Goal: Information Seeking & Learning: Understand process/instructions

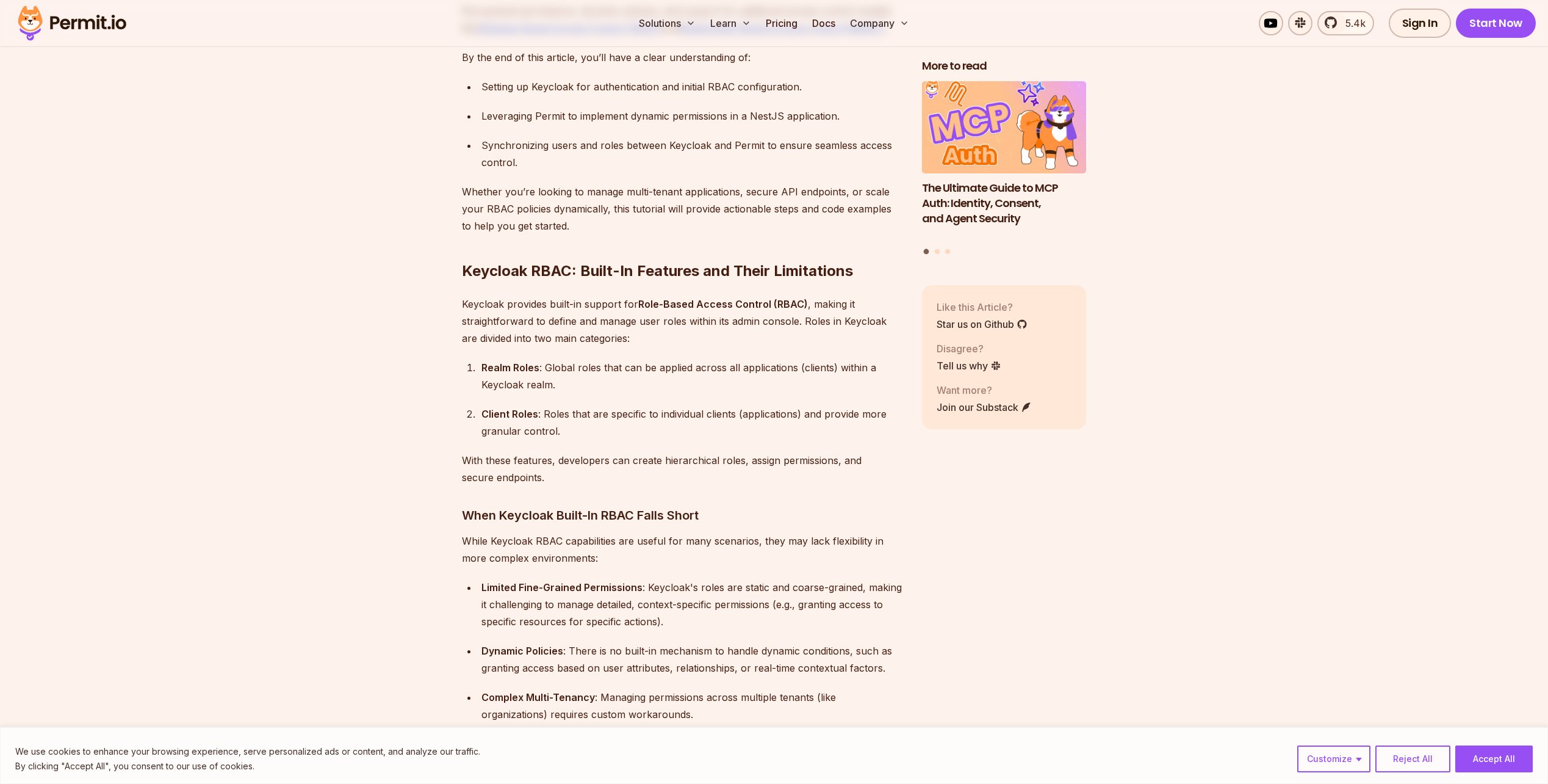
scroll to position [1099, 0]
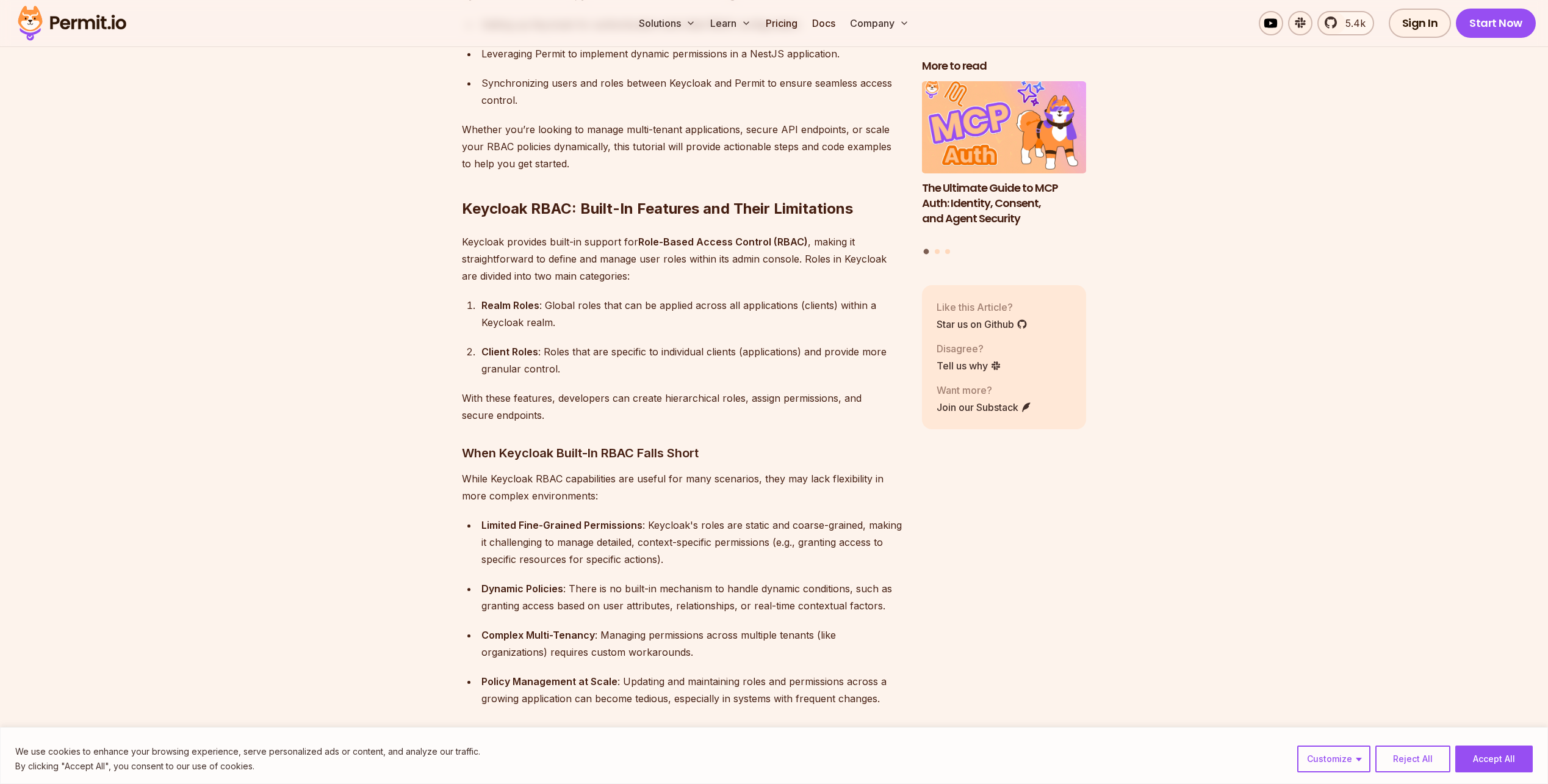
click at [489, 299] on strong "Realm Roles" at bounding box center [510, 305] width 58 height 13
click at [491, 346] on strong "Client Roles" at bounding box center [510, 352] width 57 height 13
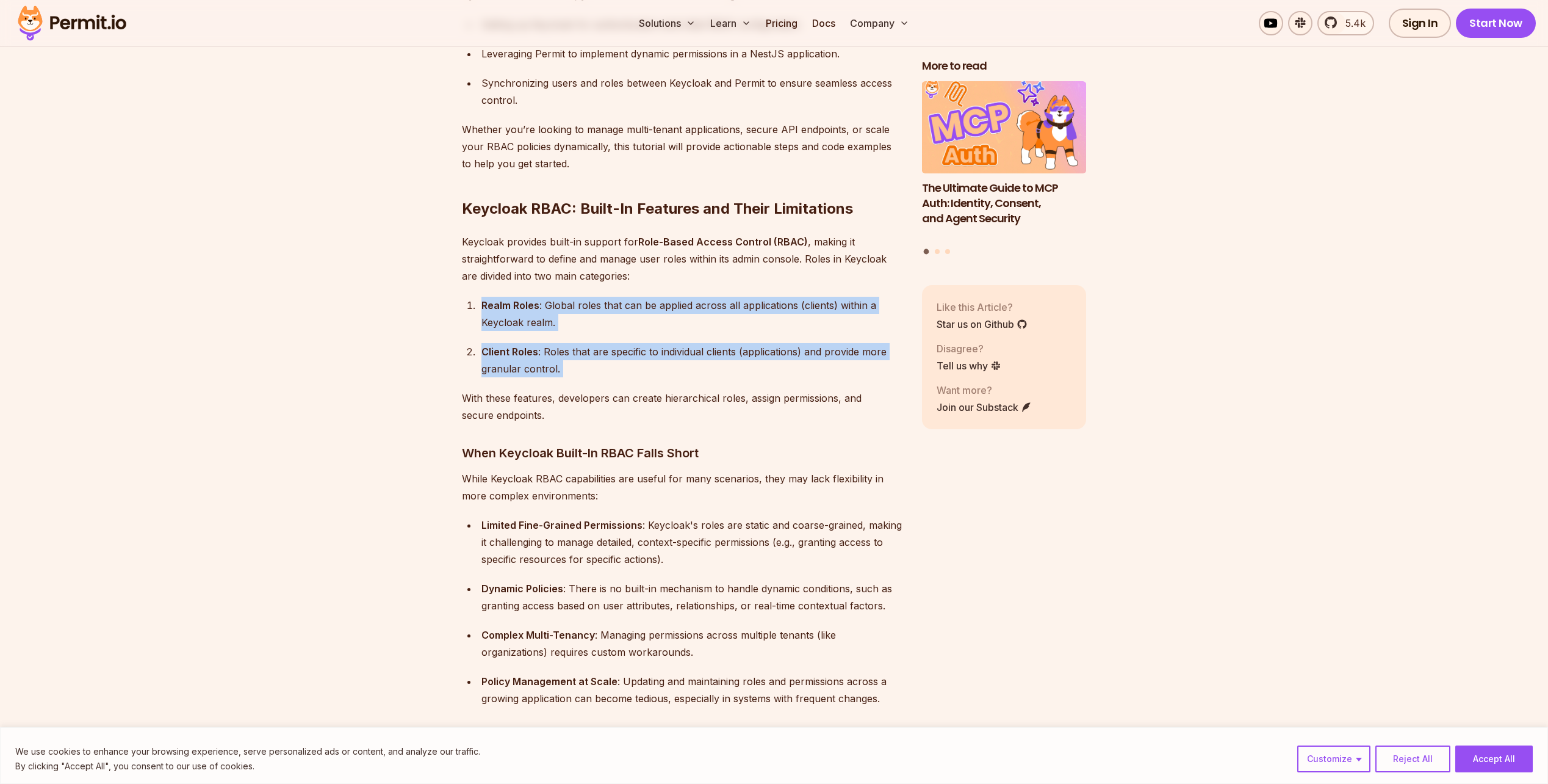
drag, startPoint x: 491, startPoint y: 328, endPoint x: 486, endPoint y: 285, distance: 43.3
click at [486, 296] on ol "Realm Roles : Global roles that can be applied across all applications (clients…" at bounding box center [682, 336] width 441 height 80
click at [486, 299] on strong "Realm Roles" at bounding box center [510, 305] width 58 height 13
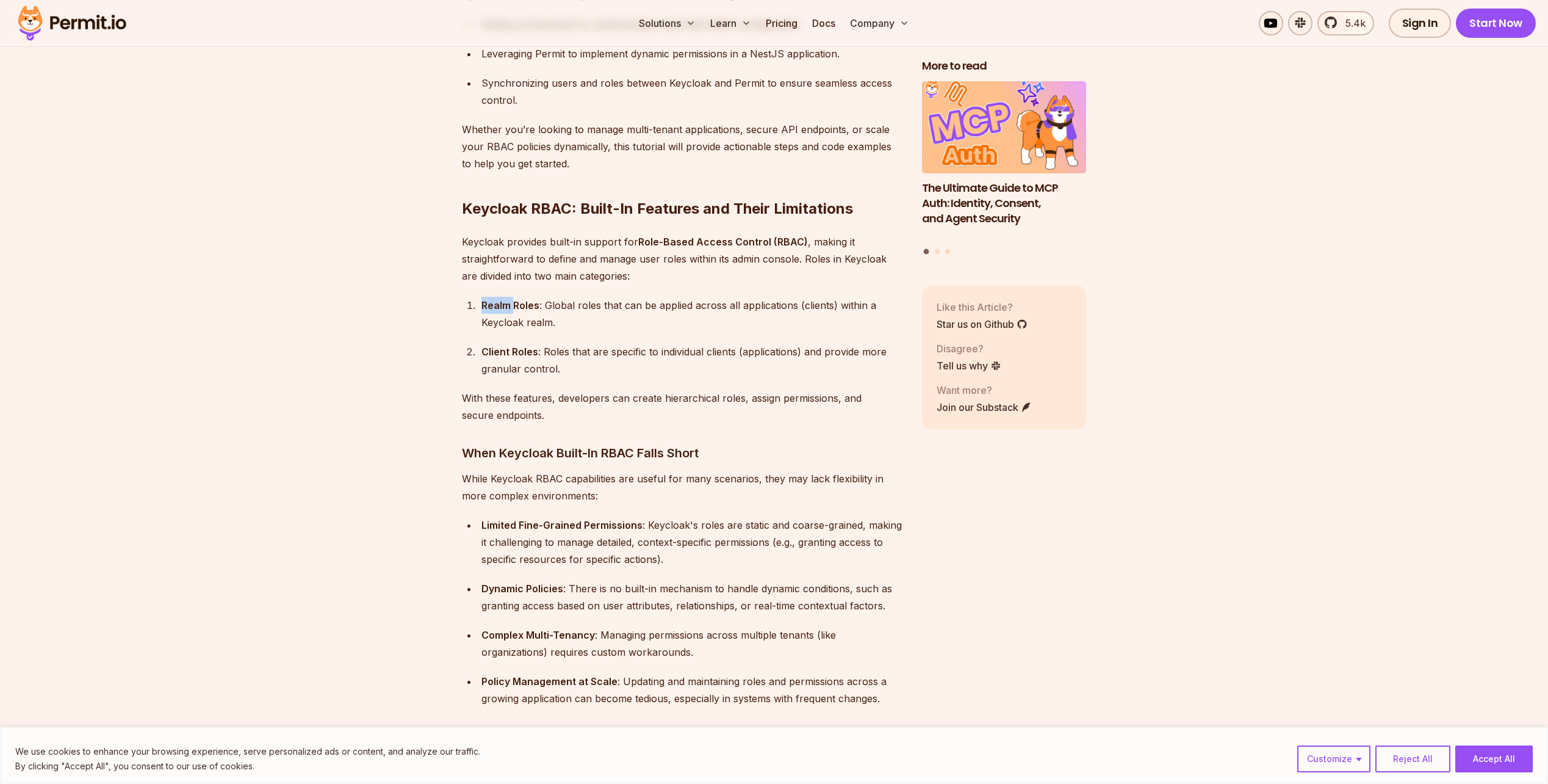
click at [486, 299] on strong "Realm Roles" at bounding box center [510, 305] width 58 height 13
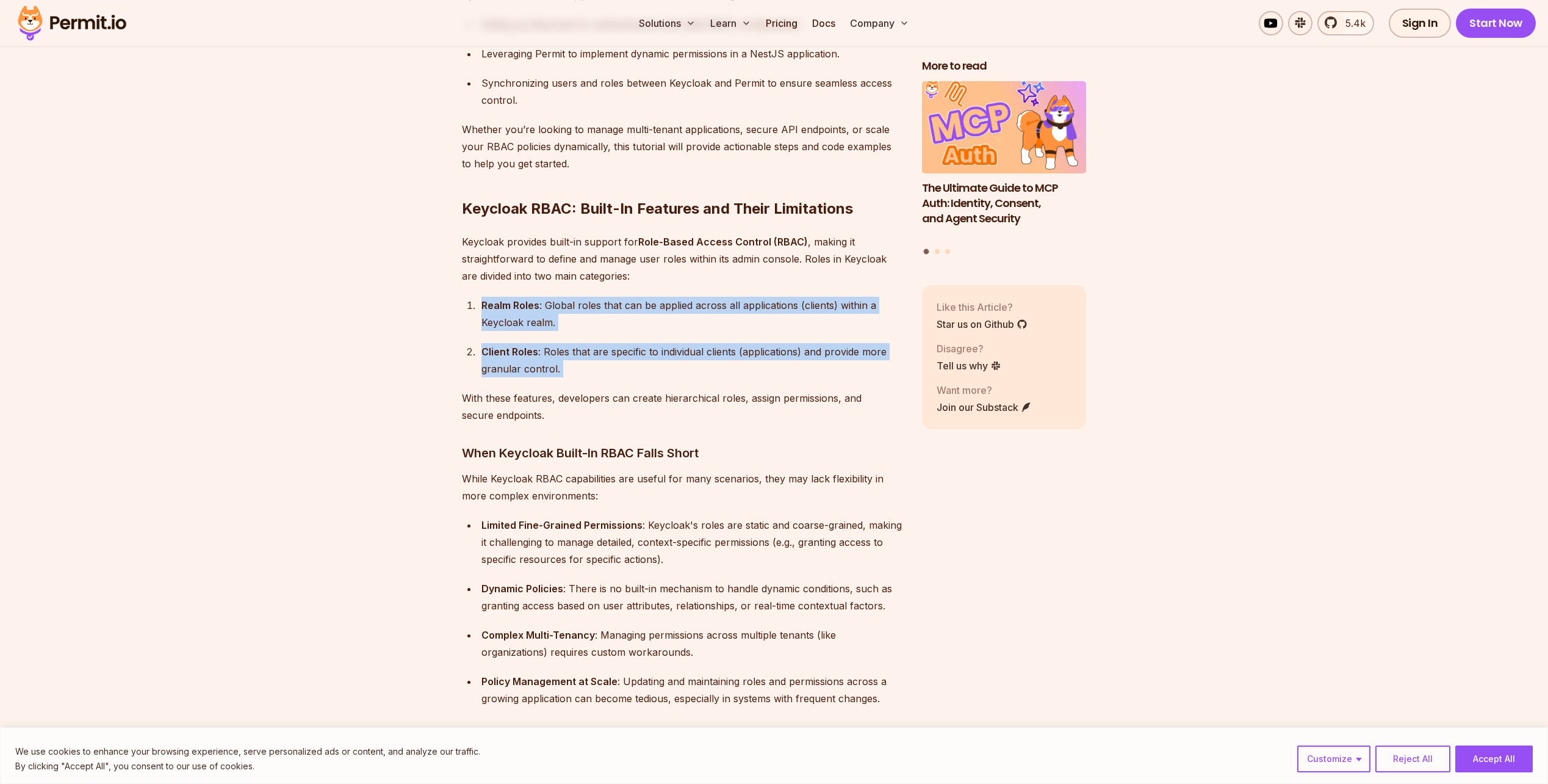
drag, startPoint x: 486, startPoint y: 285, endPoint x: 486, endPoint y: 339, distance: 54.0
click at [486, 339] on ol "Realm Roles : Global roles that can be applied across all applications (clients…" at bounding box center [682, 336] width 441 height 80
click at [486, 346] on strong "Client Roles" at bounding box center [510, 352] width 57 height 13
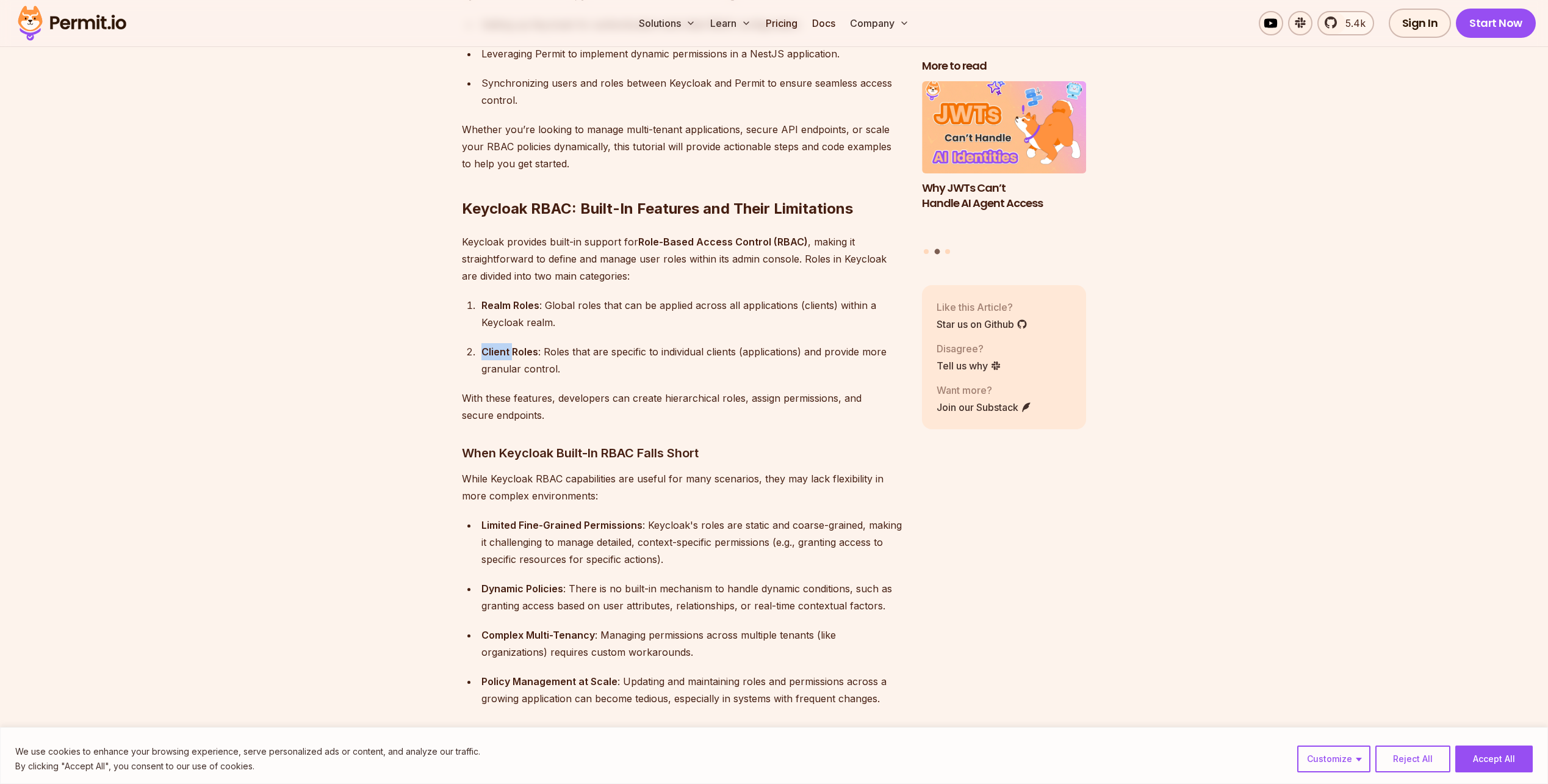
click at [486, 346] on strong "Client Roles" at bounding box center [510, 352] width 57 height 13
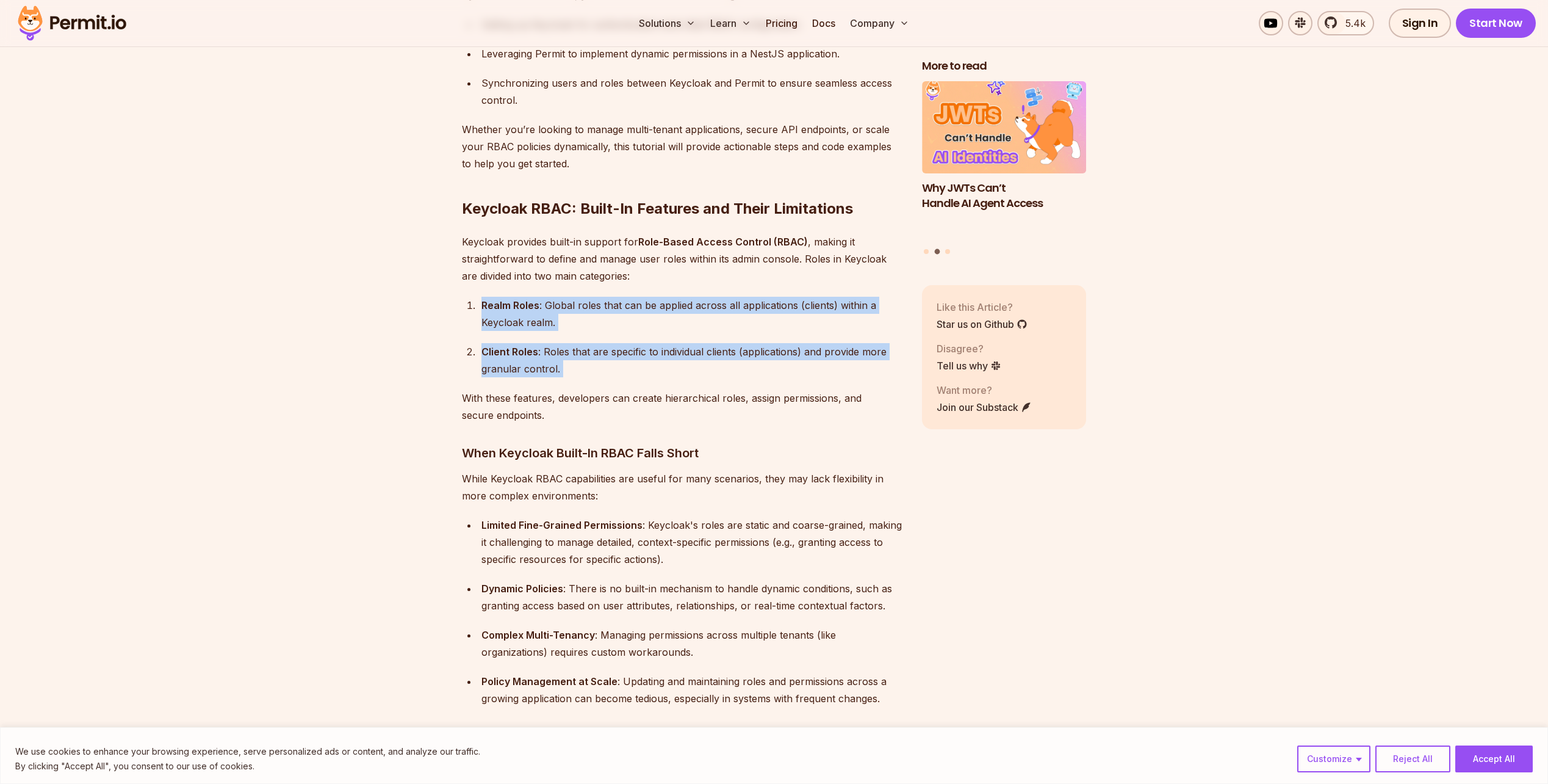
drag, startPoint x: 486, startPoint y: 339, endPoint x: 488, endPoint y: 282, distance: 57.0
click at [488, 296] on ol "Realm Roles : Global roles that can be applied across all applications (clients…" at bounding box center [682, 336] width 441 height 80
click at [488, 299] on strong "Realm Roles" at bounding box center [510, 305] width 58 height 13
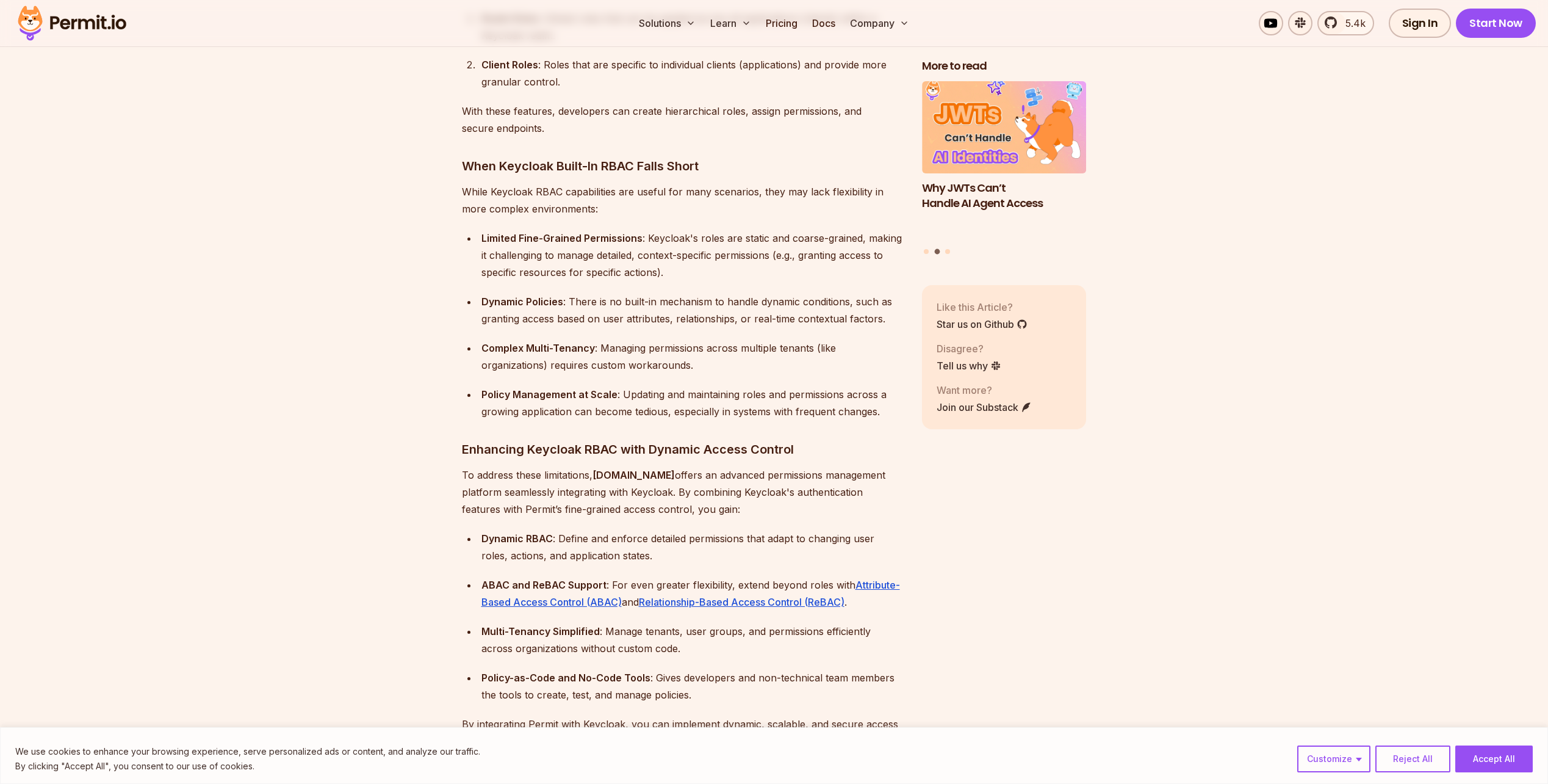
scroll to position [1404, 0]
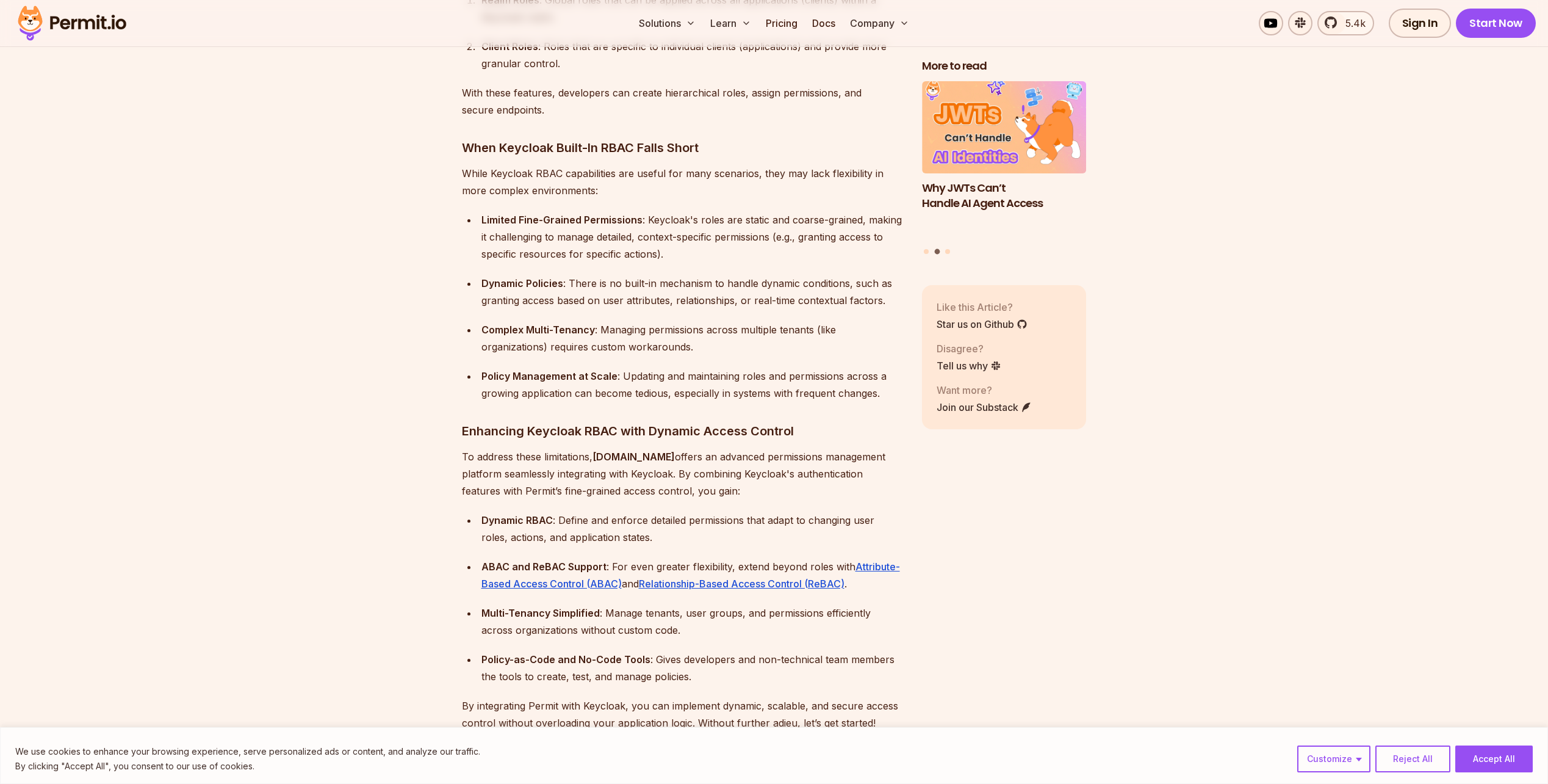
click at [470, 138] on h3 "When Keycloak Built-In RBAC Falls Short" at bounding box center [682, 147] width 441 height 19
drag, startPoint x: 470, startPoint y: 129, endPoint x: 685, endPoint y: 122, distance: 215.1
click at [685, 138] on h3 "When Keycloak Built-In RBAC Falls Short" at bounding box center [682, 147] width 441 height 19
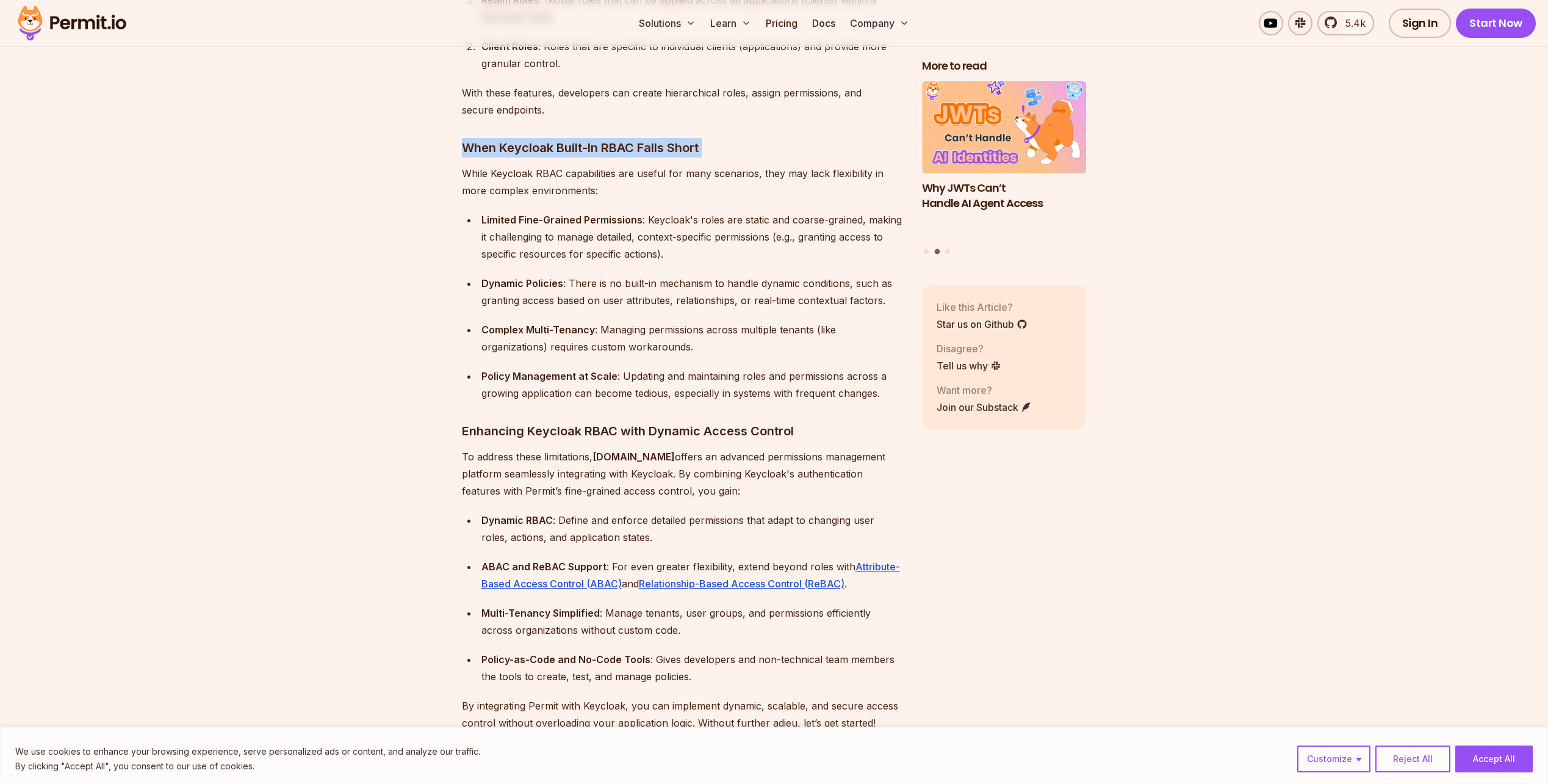
click at [685, 138] on h3 "When Keycloak Built-In RBAC Falls Short" at bounding box center [682, 147] width 441 height 19
click at [467, 164] on p "While Keycloak RBAC capabilities are useful for many scenarios, they may lack f…" at bounding box center [682, 181] width 441 height 34
drag, startPoint x: 467, startPoint y: 158, endPoint x: 727, endPoint y: 149, distance: 260.2
click at [720, 164] on p "While Keycloak RBAC capabilities are useful for many scenarios, they may lack f…" at bounding box center [682, 181] width 441 height 34
click at [766, 164] on p "While Keycloak RBAC capabilities are useful for many scenarios, they may lack f…" at bounding box center [682, 181] width 441 height 34
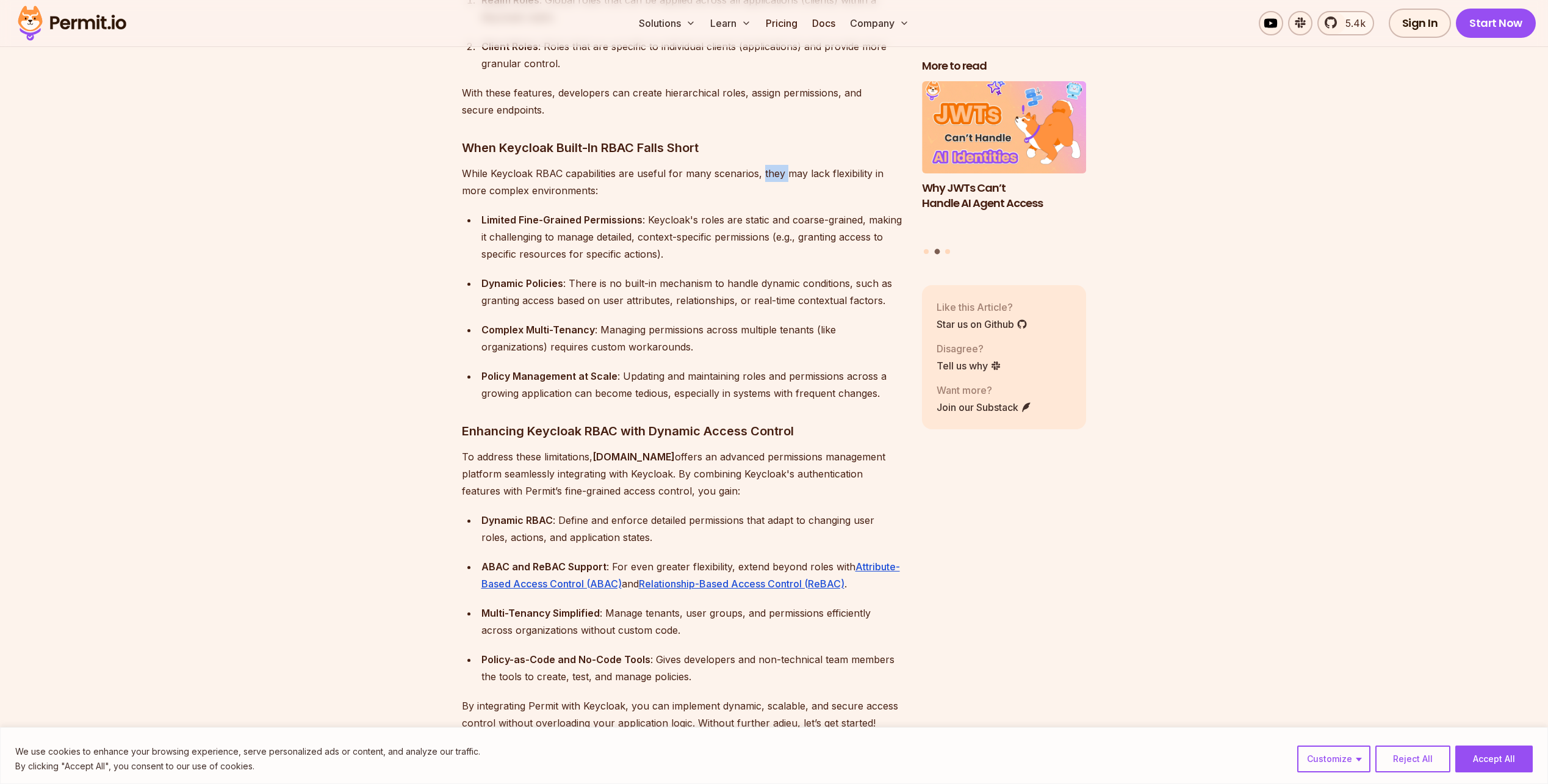
click at [766, 164] on p "While Keycloak RBAC capabilities are useful for many scenarios, they may lack f…" at bounding box center [682, 181] width 441 height 34
click at [492, 214] on strong "Limited Fine-Grained Permissions" at bounding box center [562, 220] width 161 height 13
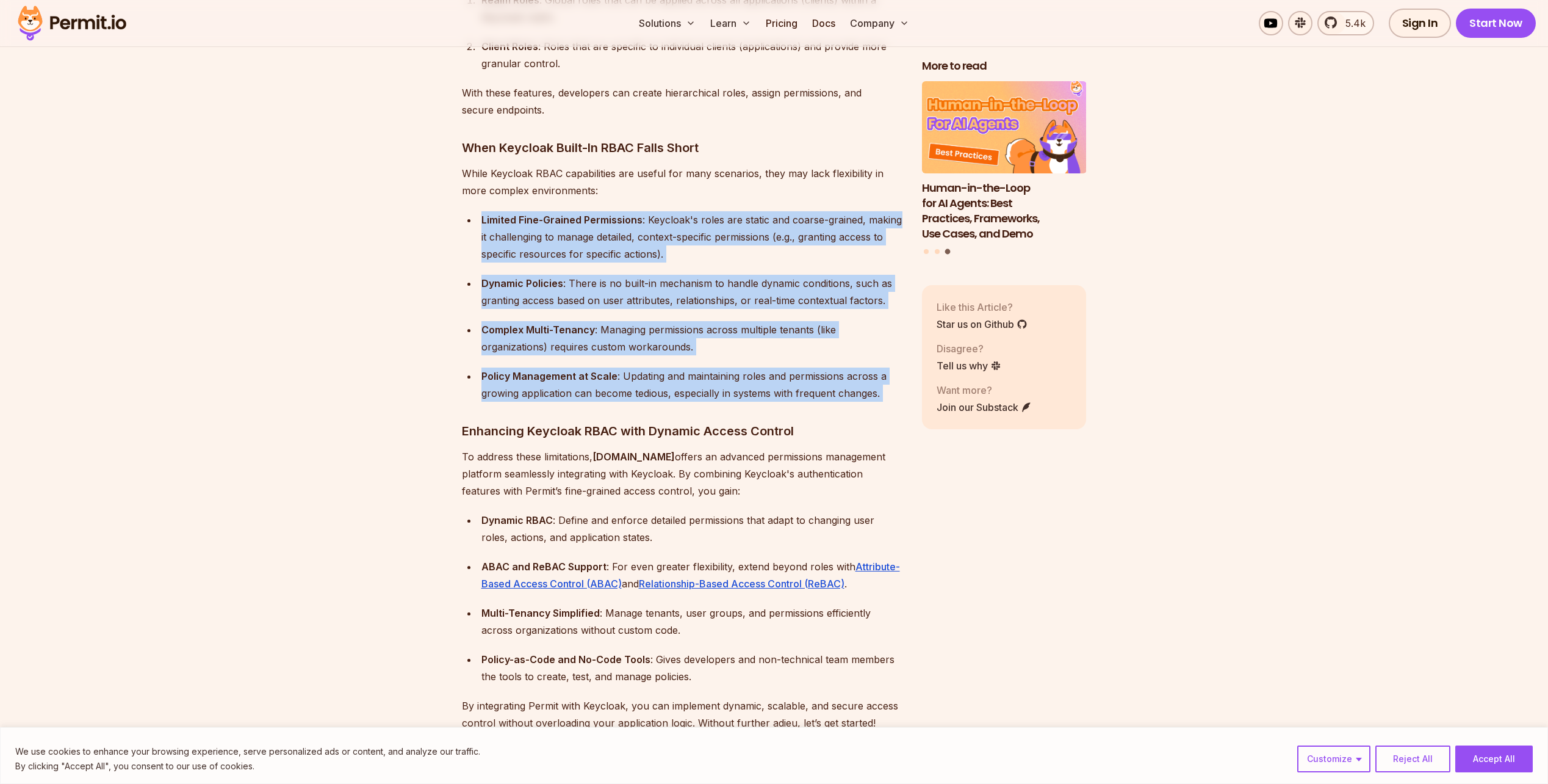
drag, startPoint x: 492, startPoint y: 199, endPoint x: 511, endPoint y: 352, distance: 154.2
click at [511, 352] on ul "Limited Fine-Grained Permissions : Keycloak's roles are static and coarse-grain…" at bounding box center [682, 306] width 441 height 190
click at [511, 370] on strong "Policy Management at Scale" at bounding box center [549, 376] width 136 height 13
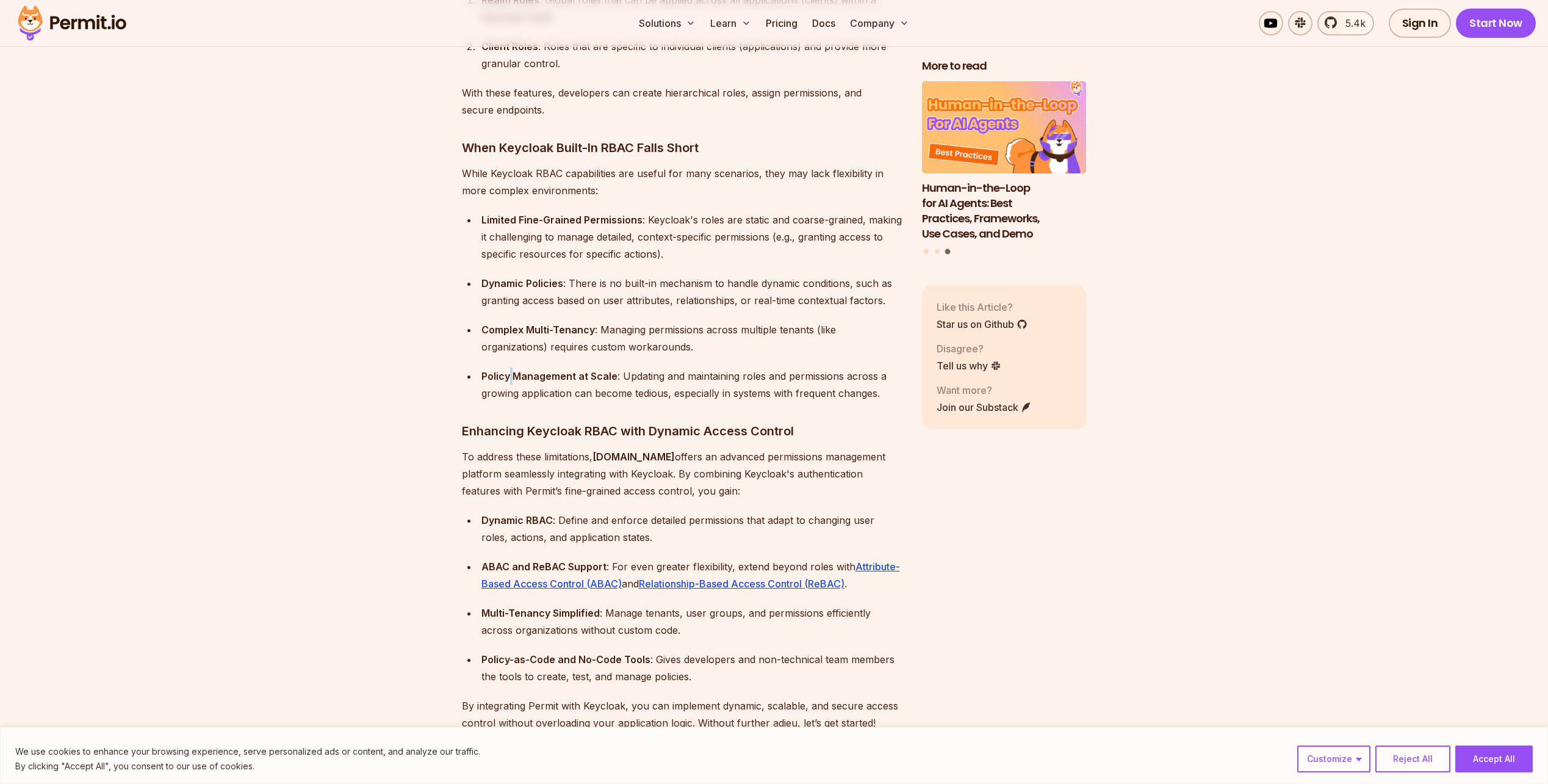
click at [511, 370] on strong "Policy Management at Scale" at bounding box center [549, 376] width 136 height 13
click at [505, 370] on strong "Policy Management at Scale" at bounding box center [549, 376] width 136 height 13
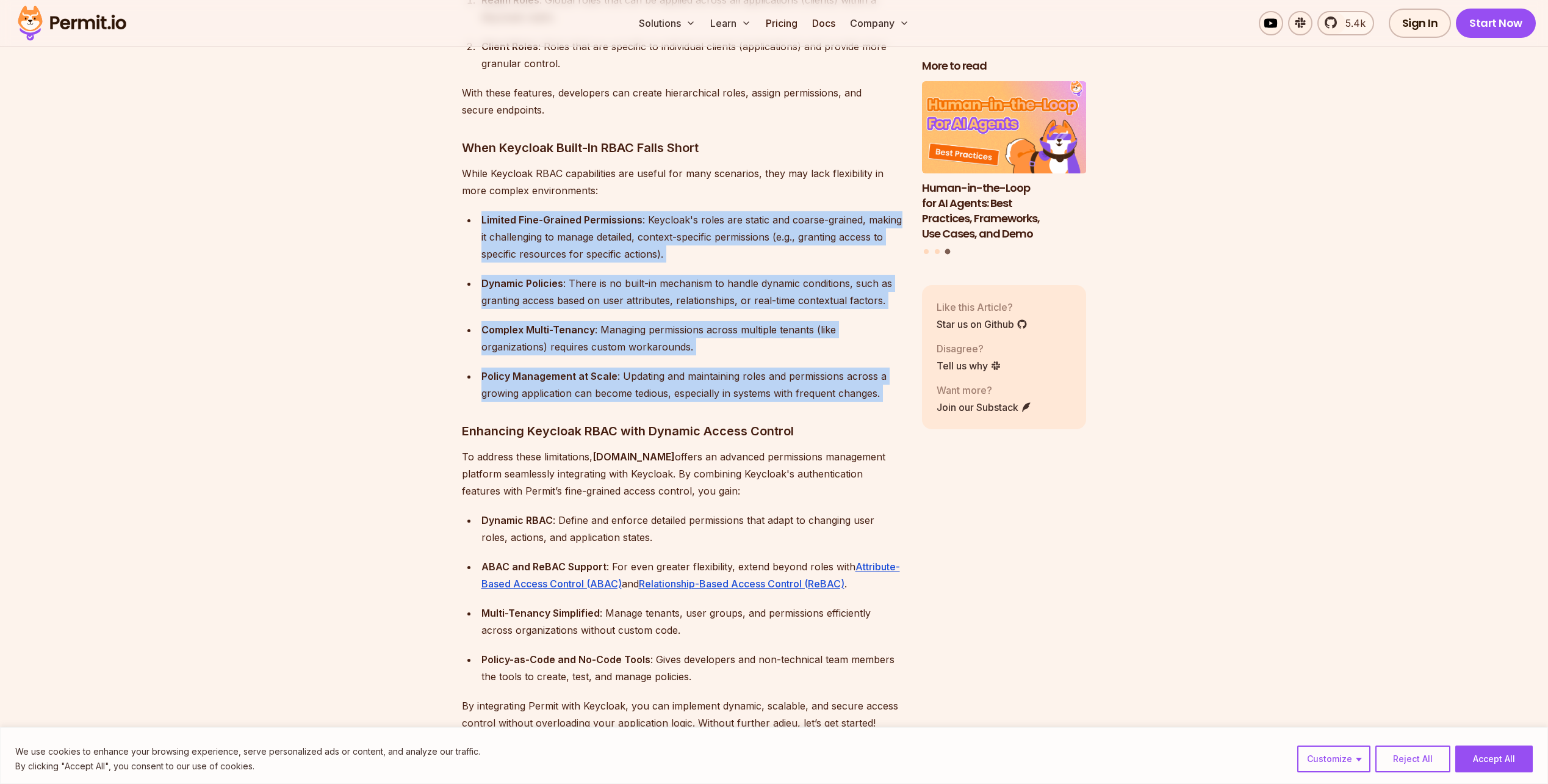
drag, startPoint x: 505, startPoint y: 355, endPoint x: 483, endPoint y: 212, distance: 144.7
click at [483, 212] on ul "Limited Fine-Grained Permissions : Keycloak's roles are static and coarse-grain…" at bounding box center [682, 306] width 441 height 190
click at [483, 212] on div "Limited Fine-Grained Permissions : Keycloak's roles are static and coarse-grain…" at bounding box center [692, 236] width 421 height 51
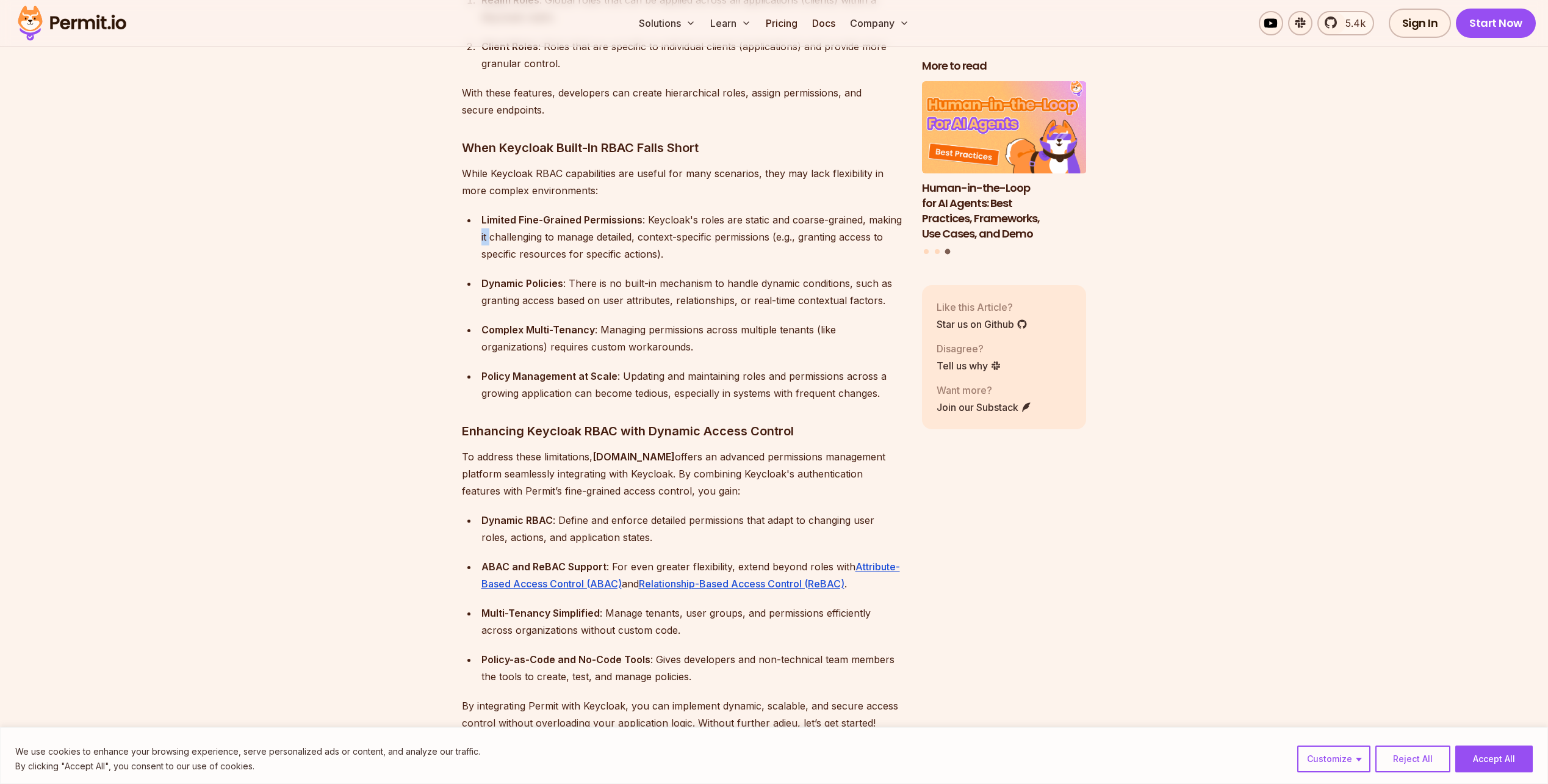
click at [483, 212] on div "Limited Fine-Grained Permissions : Keycloak's roles are static and coarse-grain…" at bounding box center [692, 236] width 421 height 51
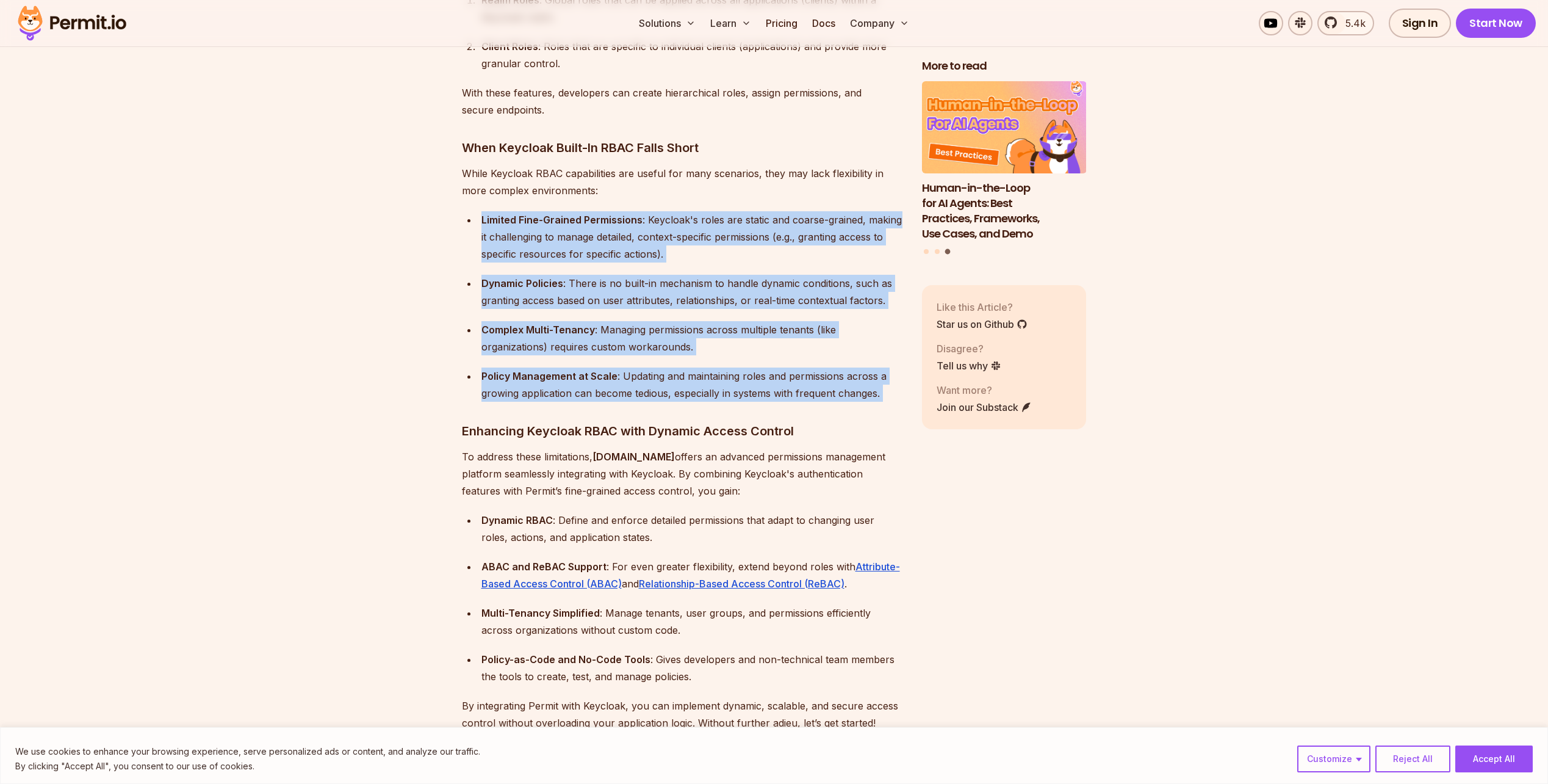
drag, startPoint x: 483, startPoint y: 212, endPoint x: 496, endPoint y: 358, distance: 146.6
click at [496, 358] on ul "Limited Fine-Grained Permissions : Keycloak's roles are static and coarse-grain…" at bounding box center [682, 306] width 441 height 190
click at [496, 370] on strong "Policy Management at Scale" at bounding box center [549, 376] width 136 height 13
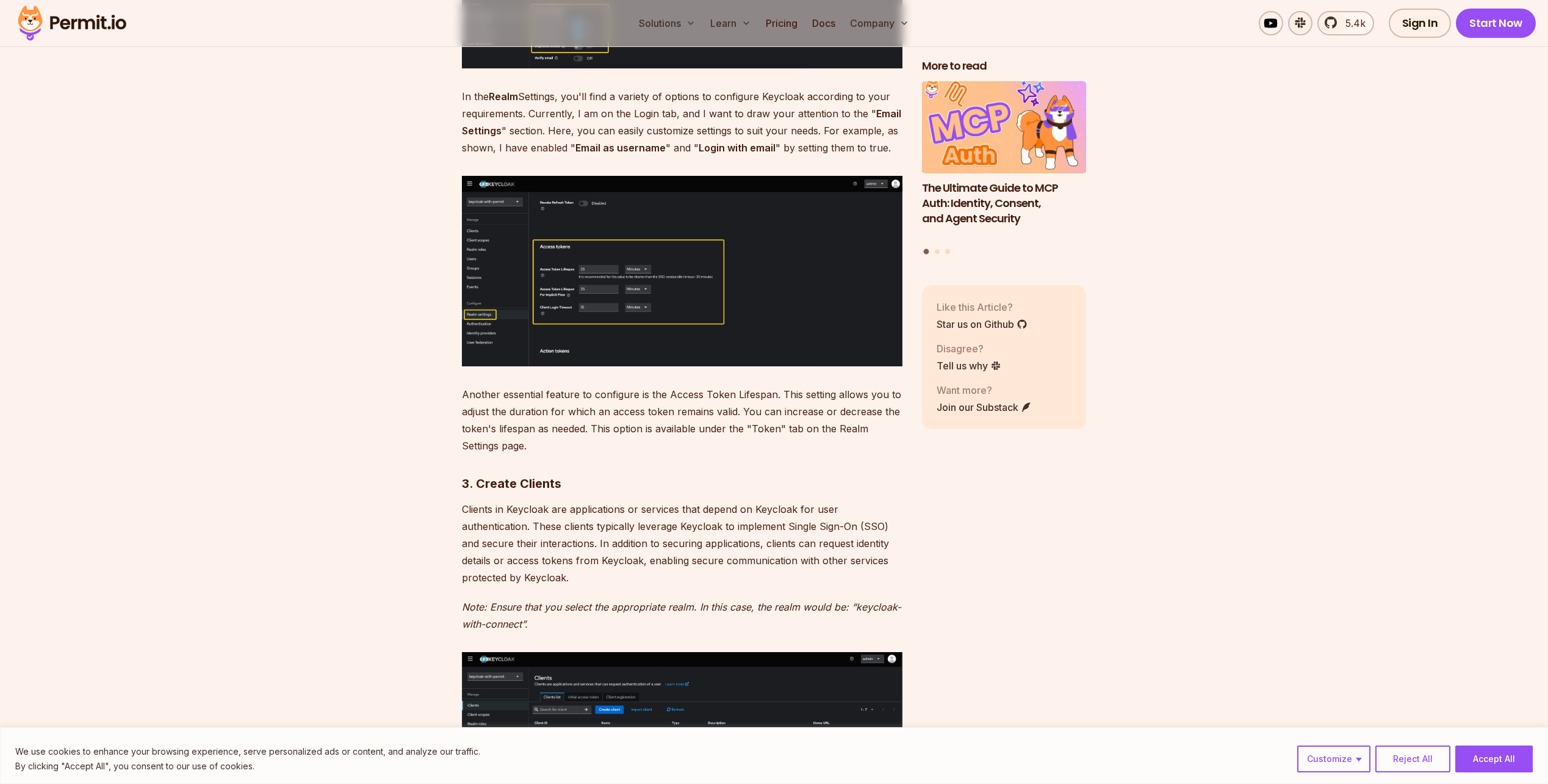
scroll to position [4333, 0]
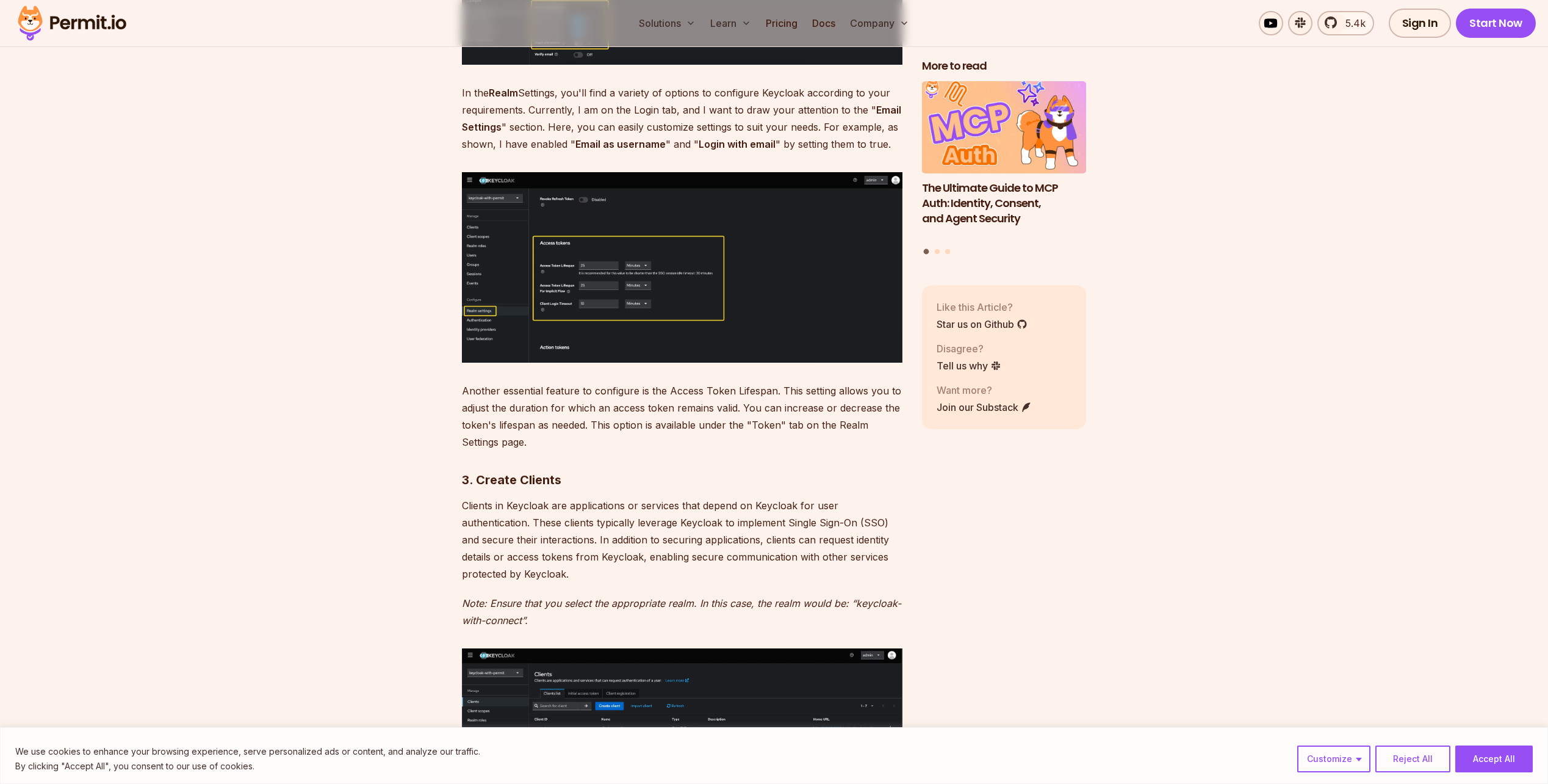
click at [559, 235] on img at bounding box center [682, 267] width 441 height 190
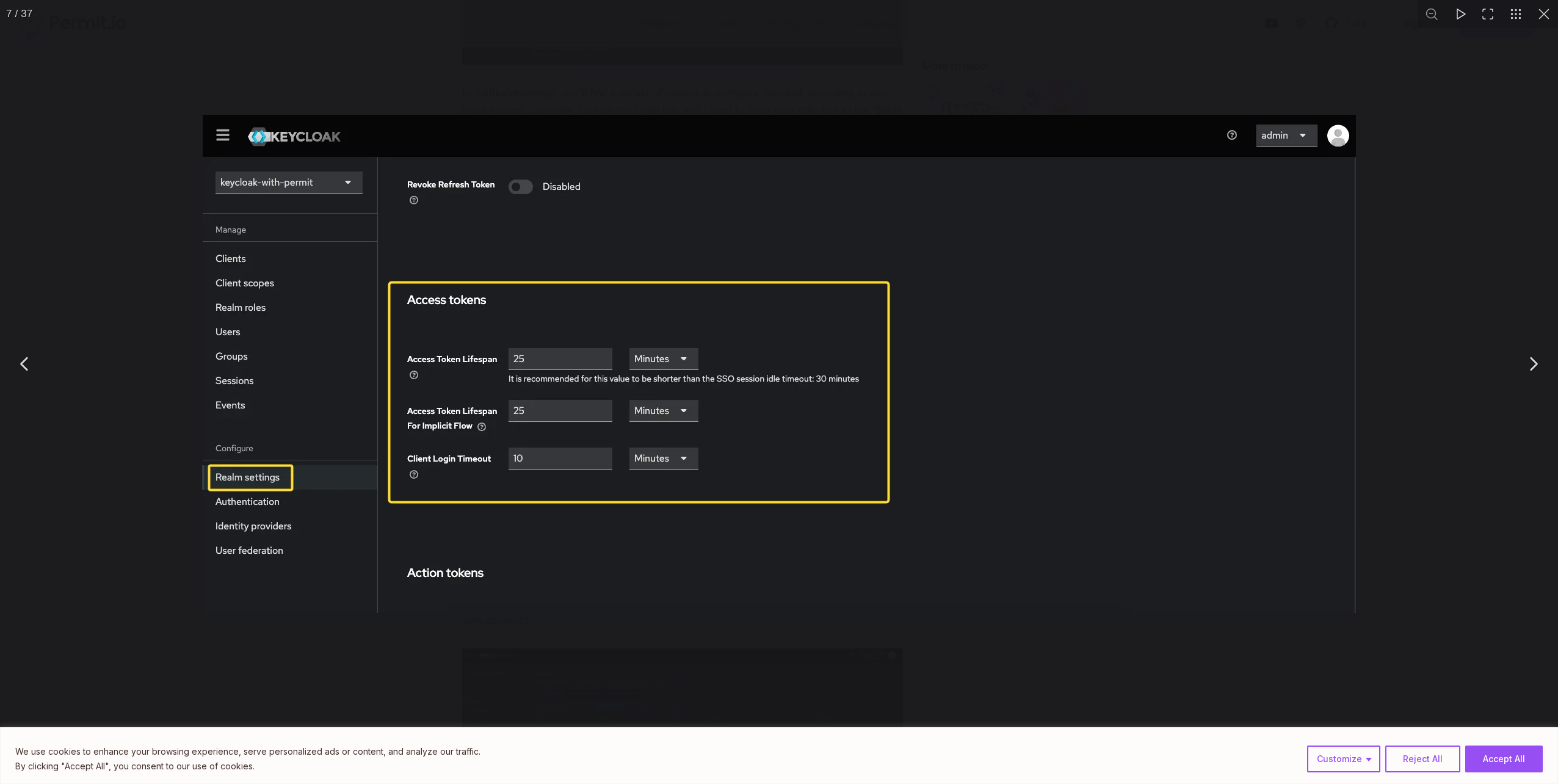
click at [80, 220] on div "You can close this modal content with the ESC key" at bounding box center [779, 363] width 1558 height 727
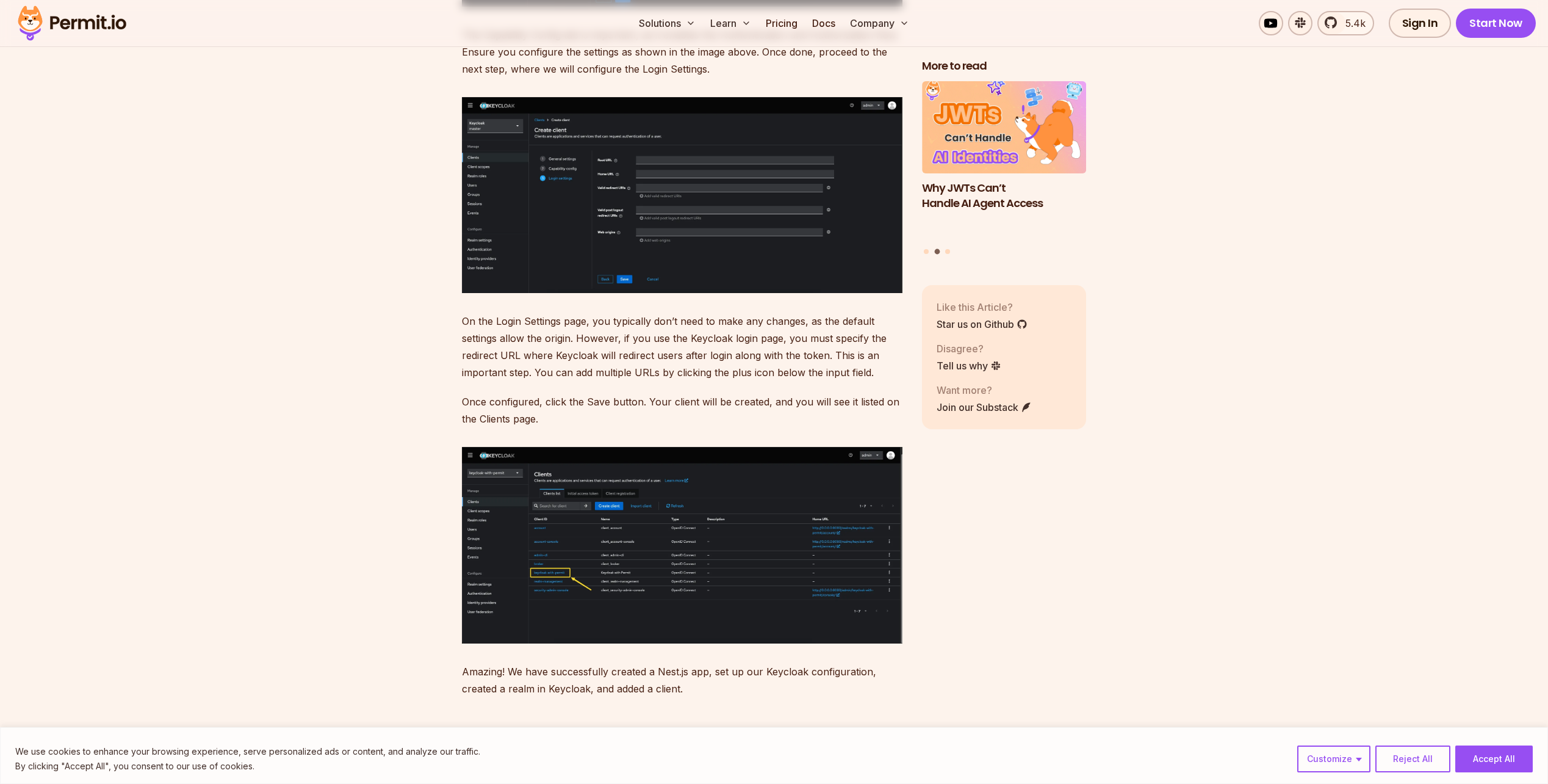
scroll to position [6042, 0]
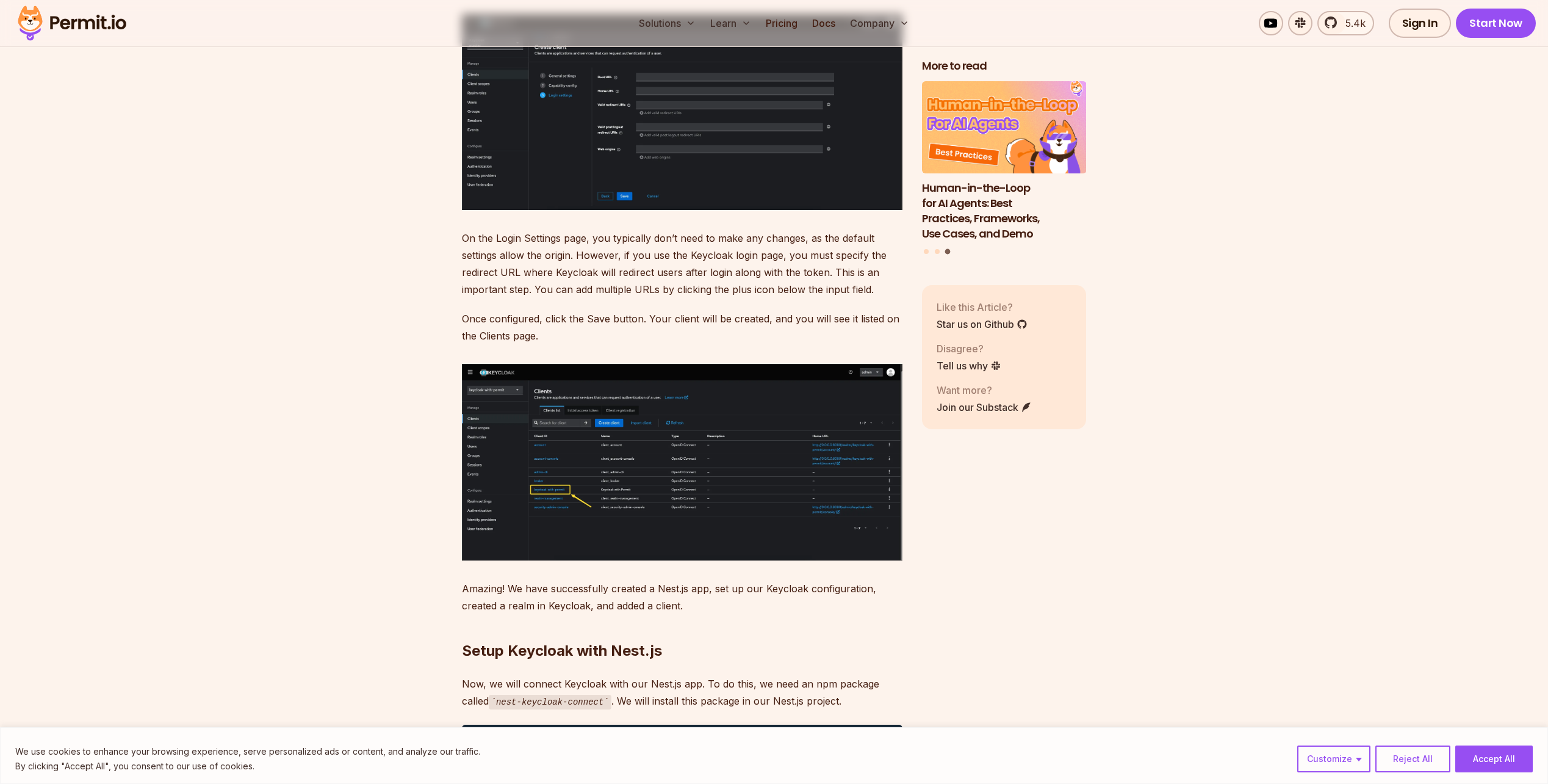
click at [611, 473] on img at bounding box center [682, 462] width 441 height 196
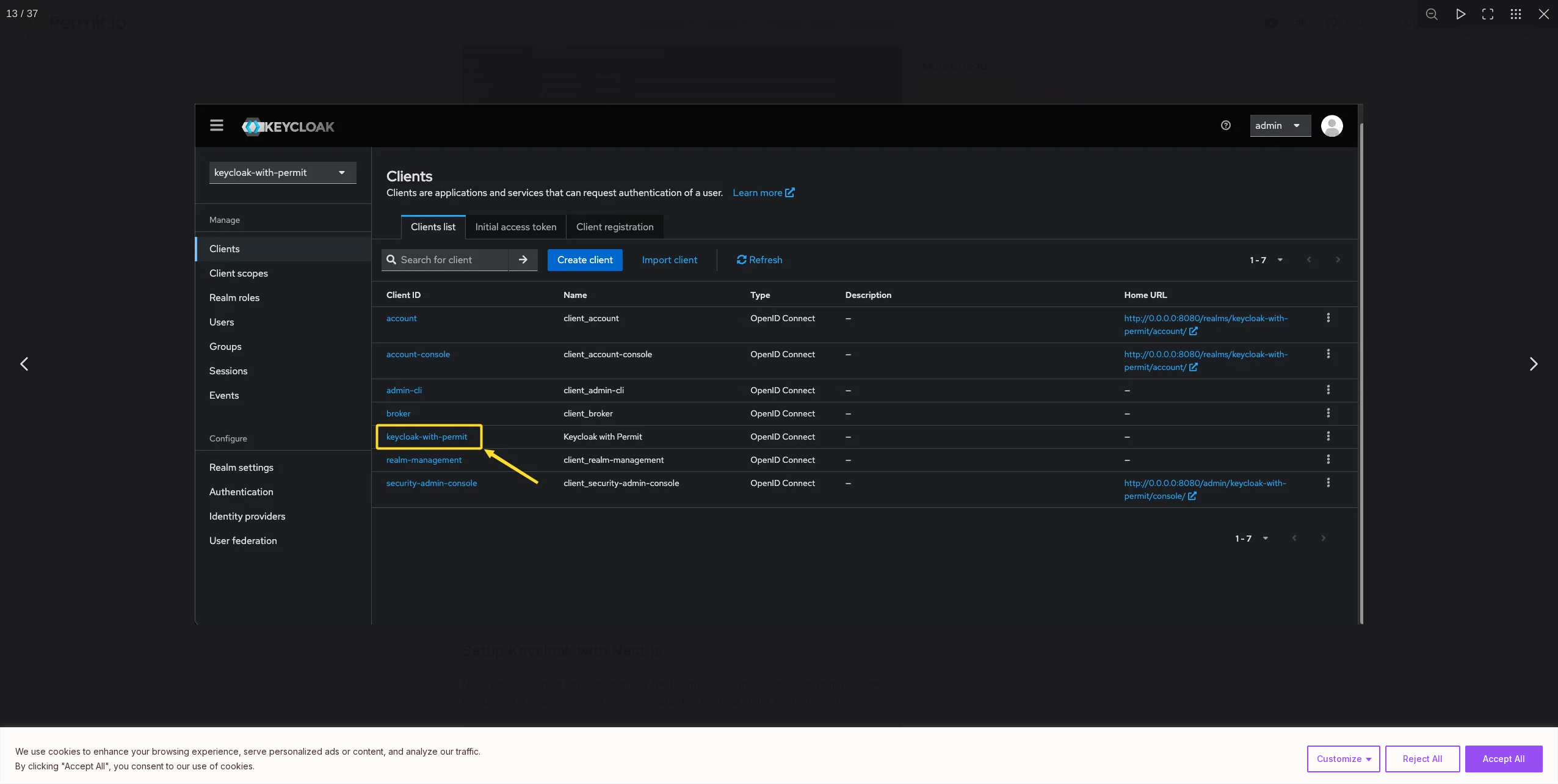
click at [106, 332] on div "You can close this modal content with the ESC key" at bounding box center [779, 363] width 1558 height 727
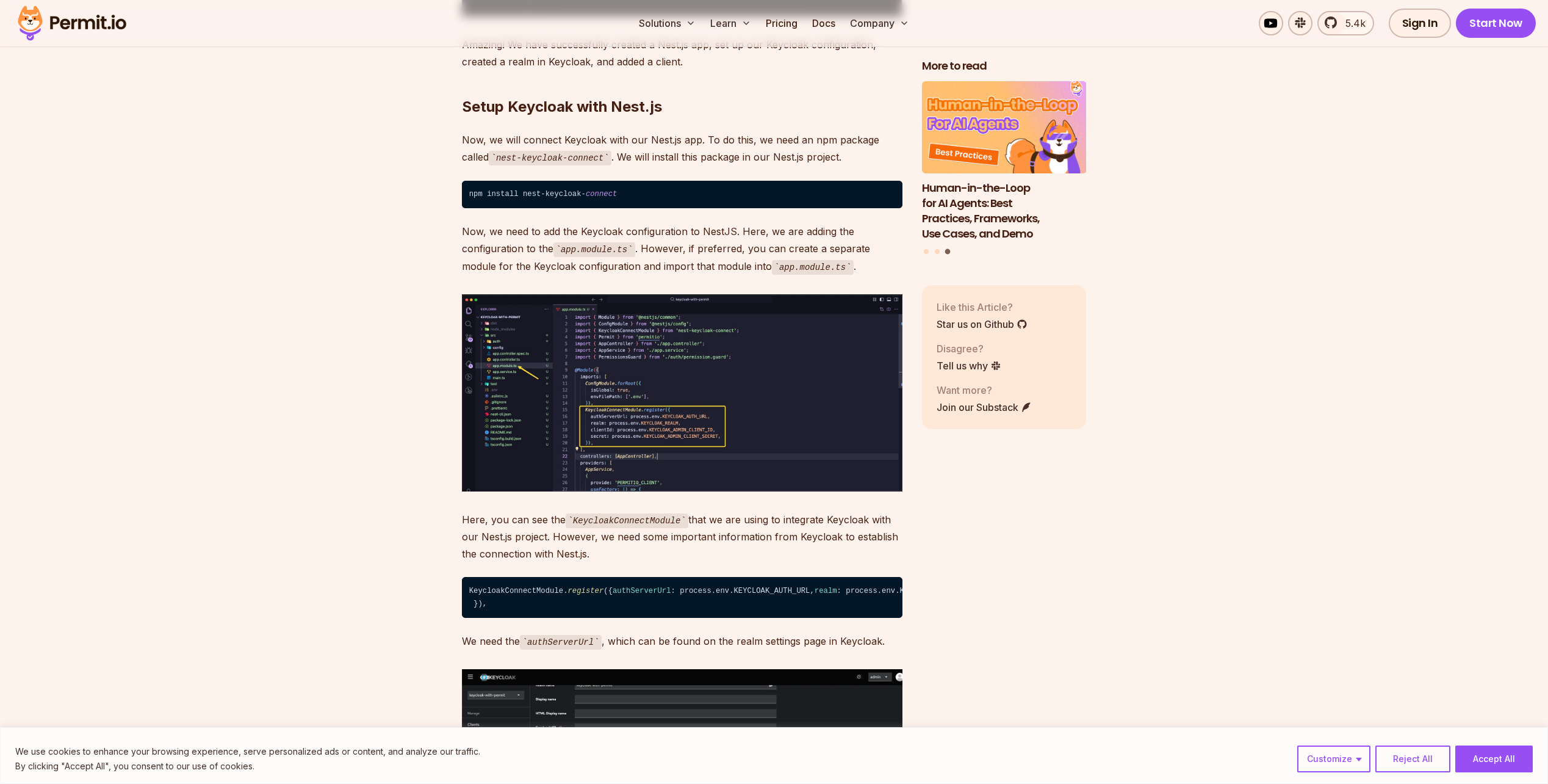
scroll to position [6591, 0]
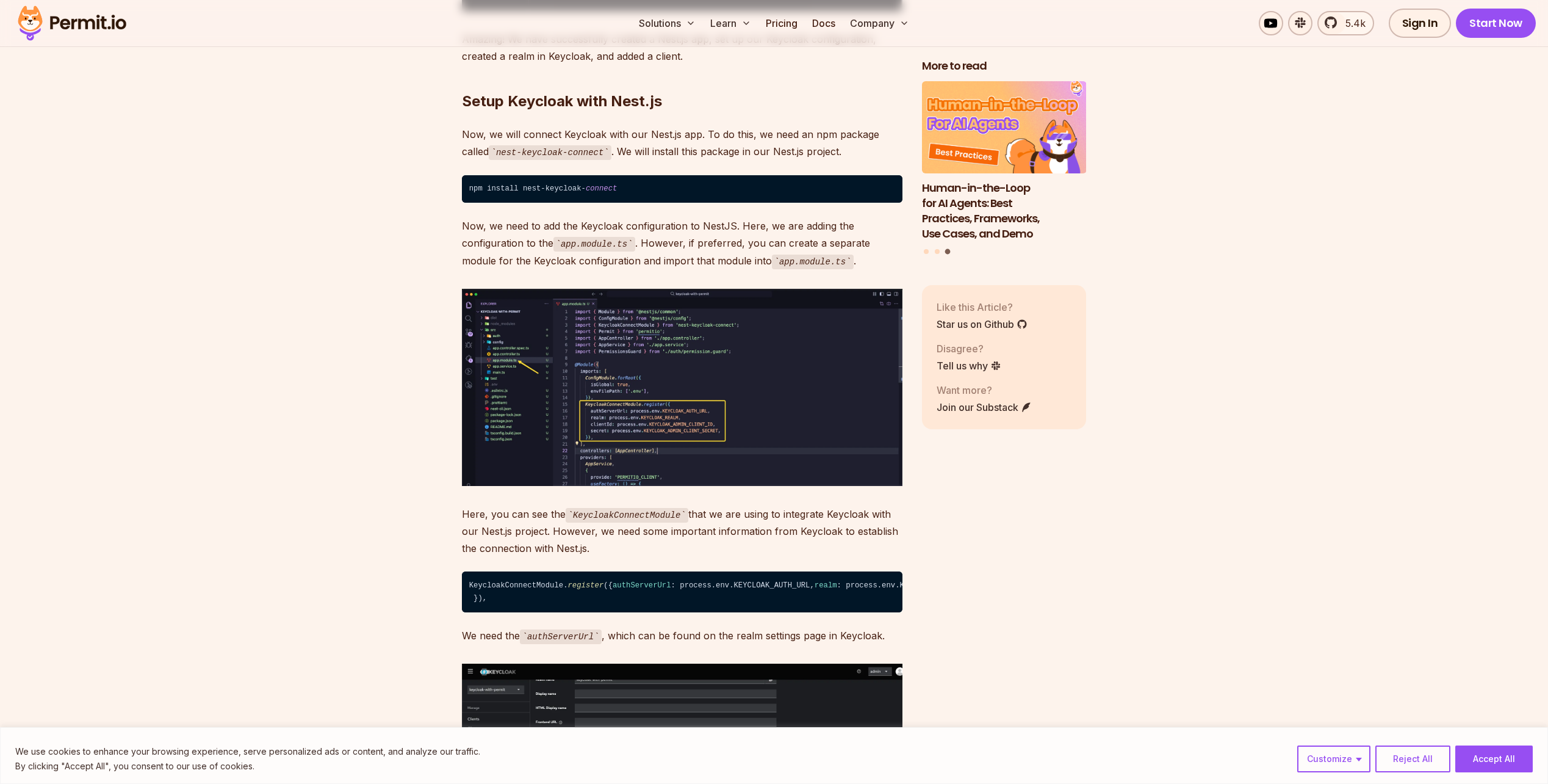
click at [609, 384] on img at bounding box center [682, 387] width 441 height 197
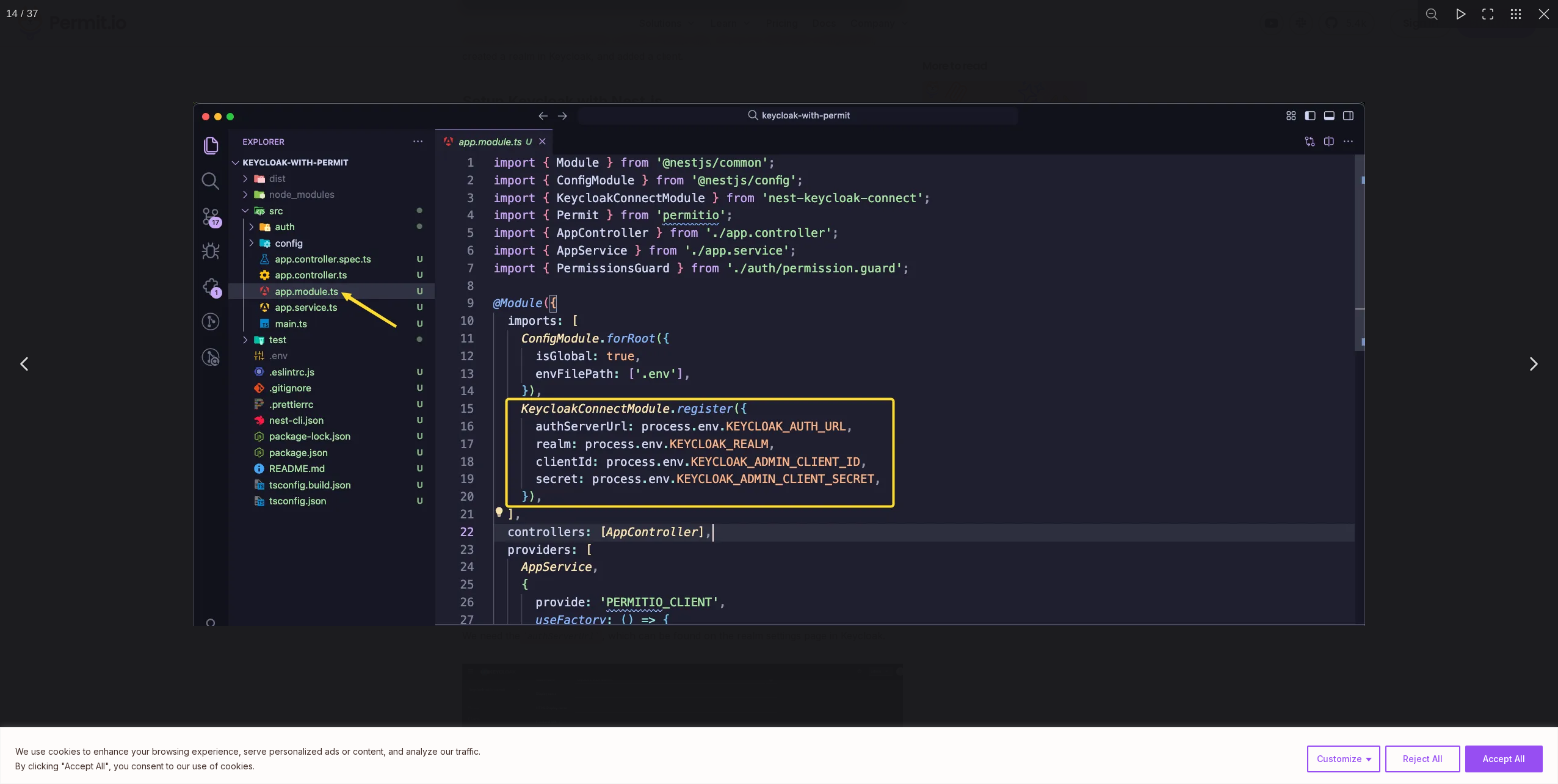
click at [121, 280] on div "You can close this modal content with the ESC key" at bounding box center [779, 363] width 1558 height 727
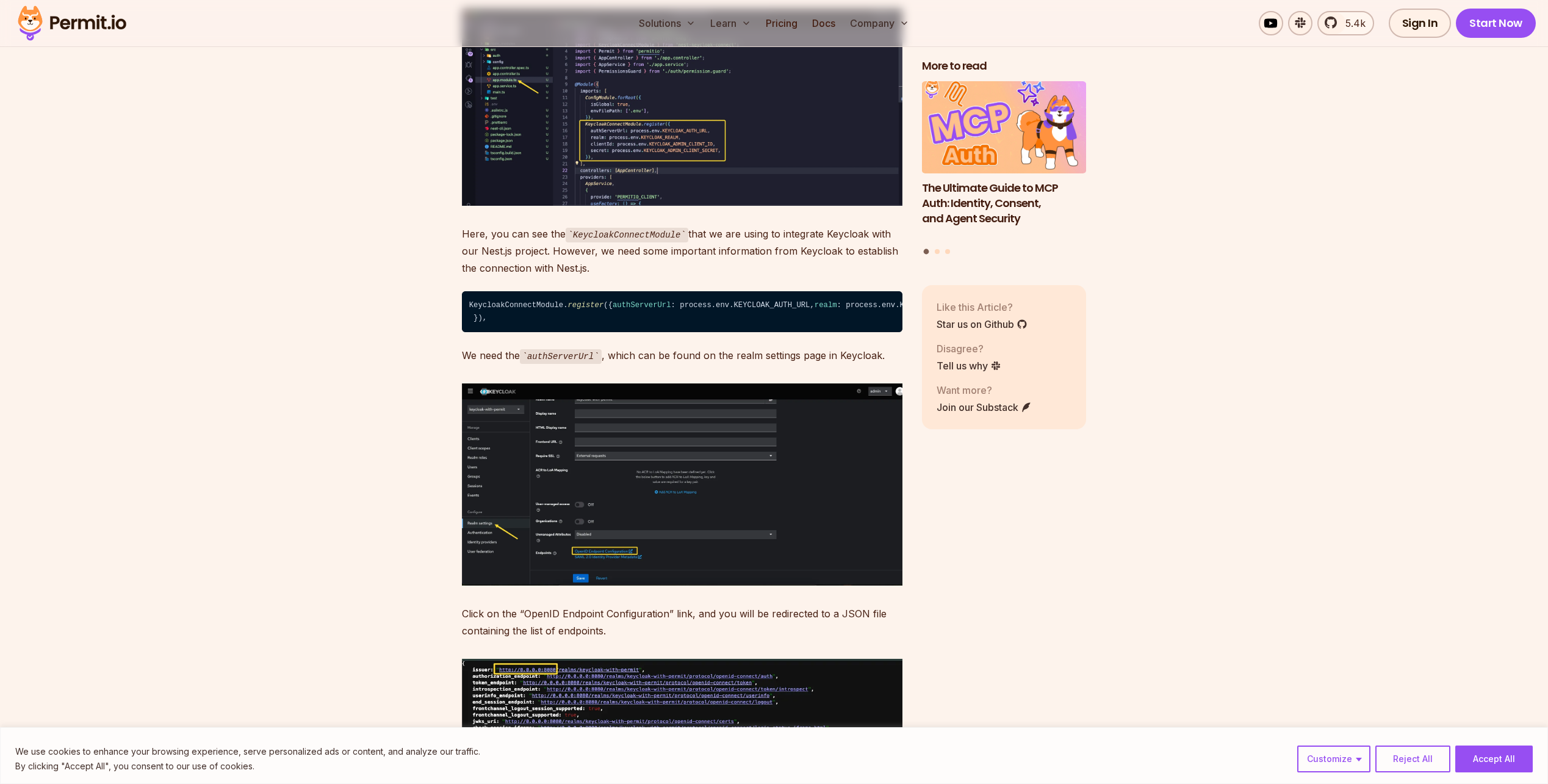
scroll to position [7018, 0]
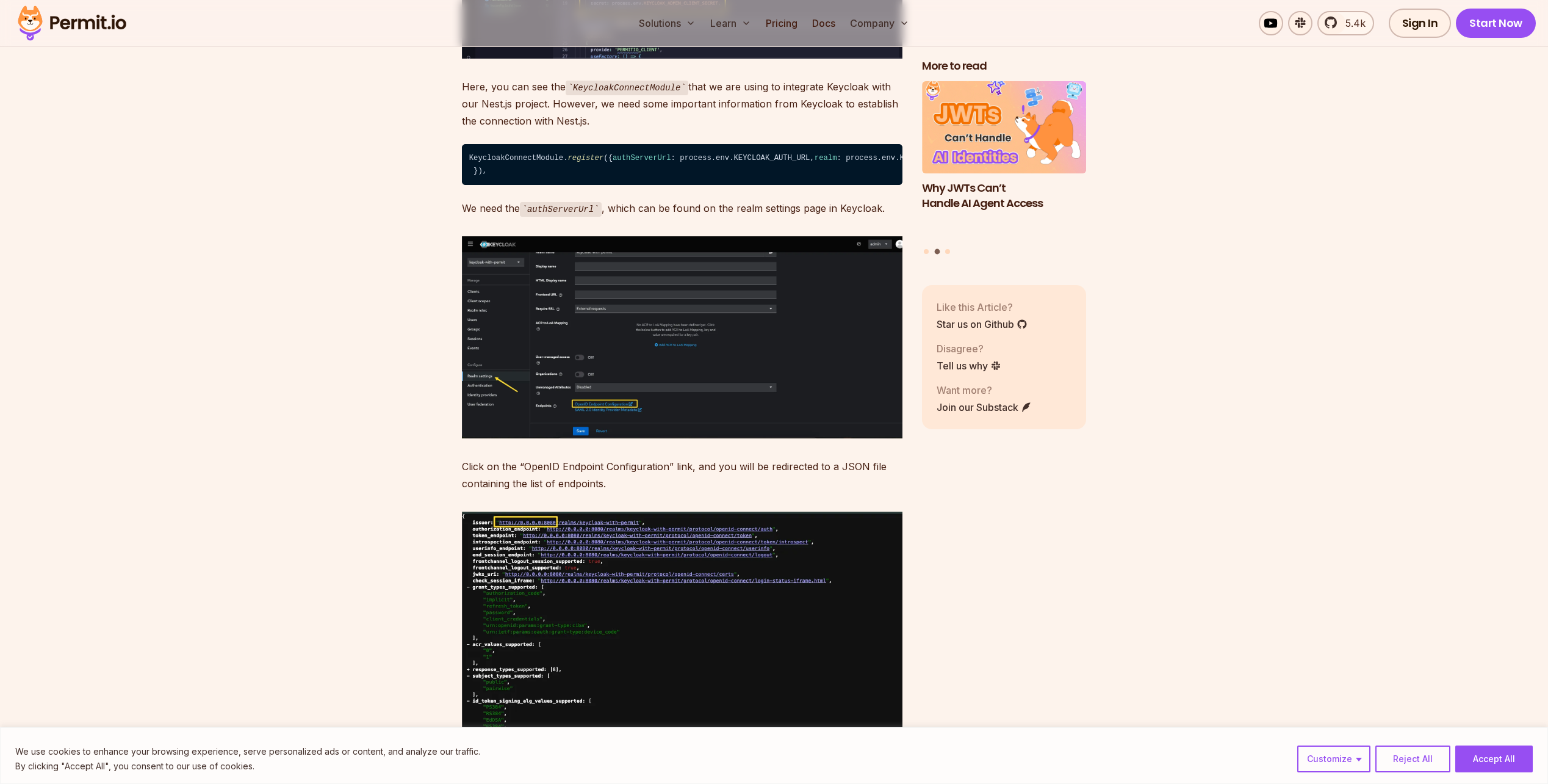
click at [503, 369] on img at bounding box center [682, 336] width 441 height 201
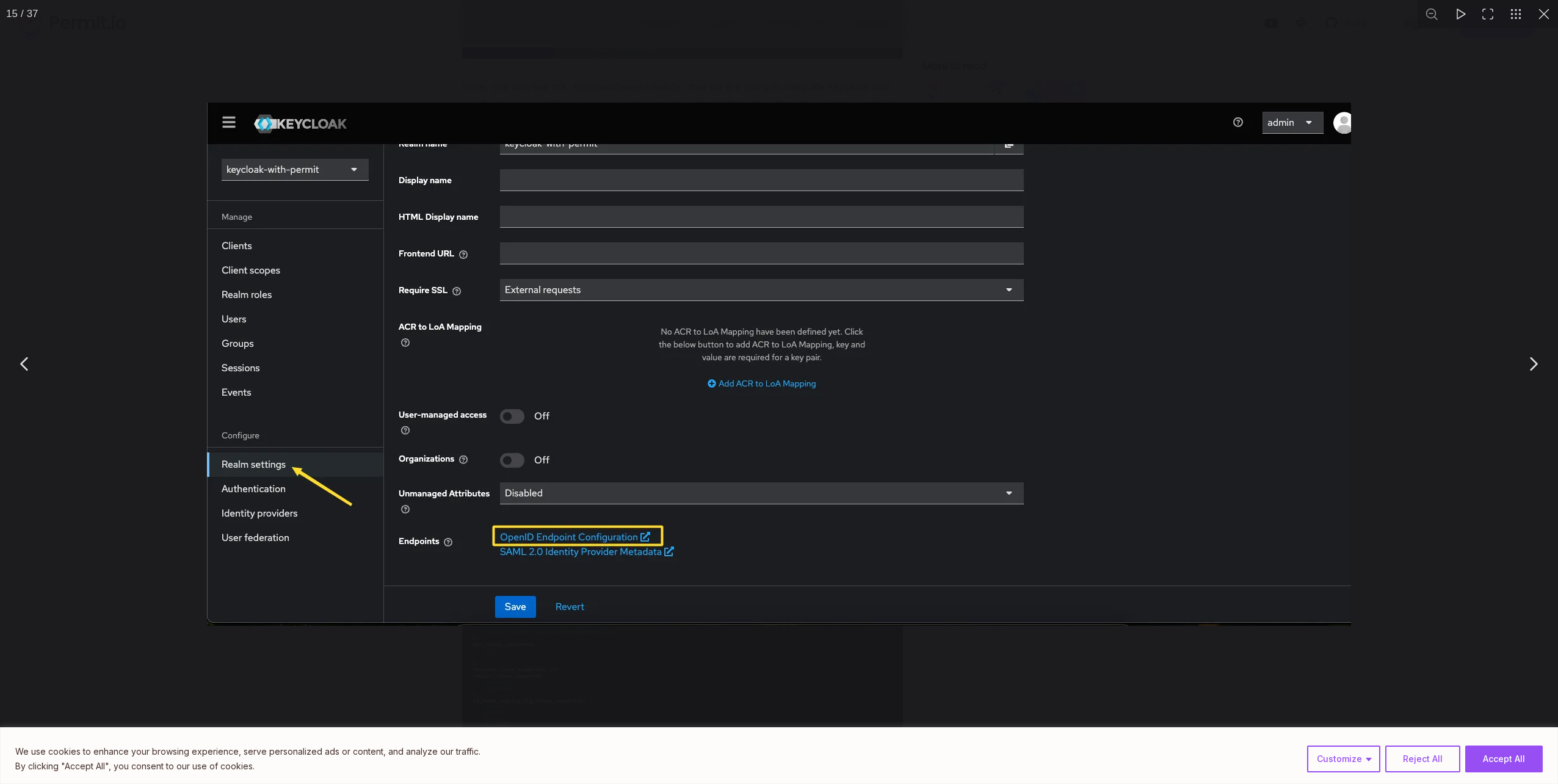
click at [140, 335] on div "You can close this modal content with the ESC key" at bounding box center [779, 363] width 1558 height 727
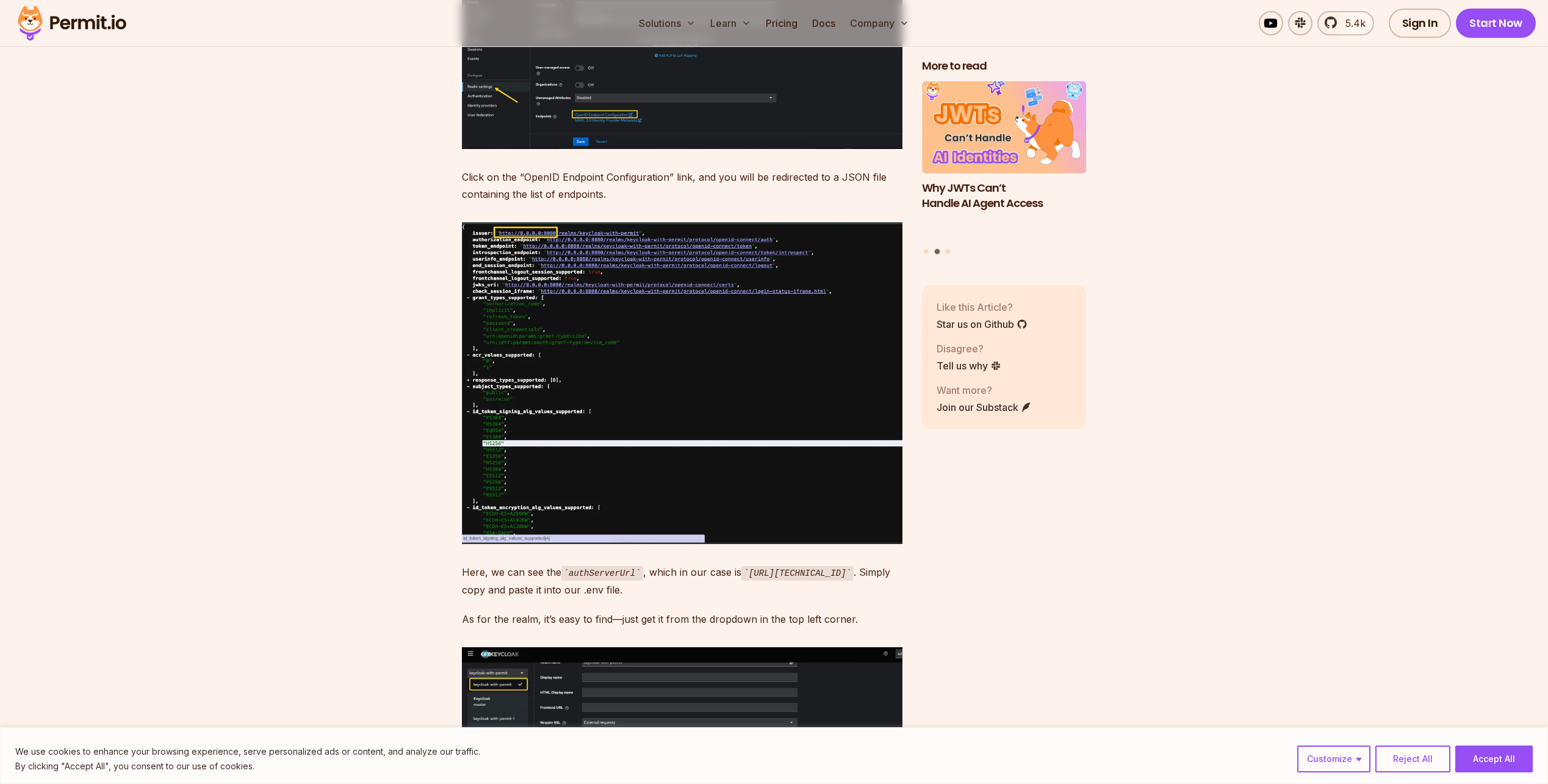
scroll to position [7323, 0]
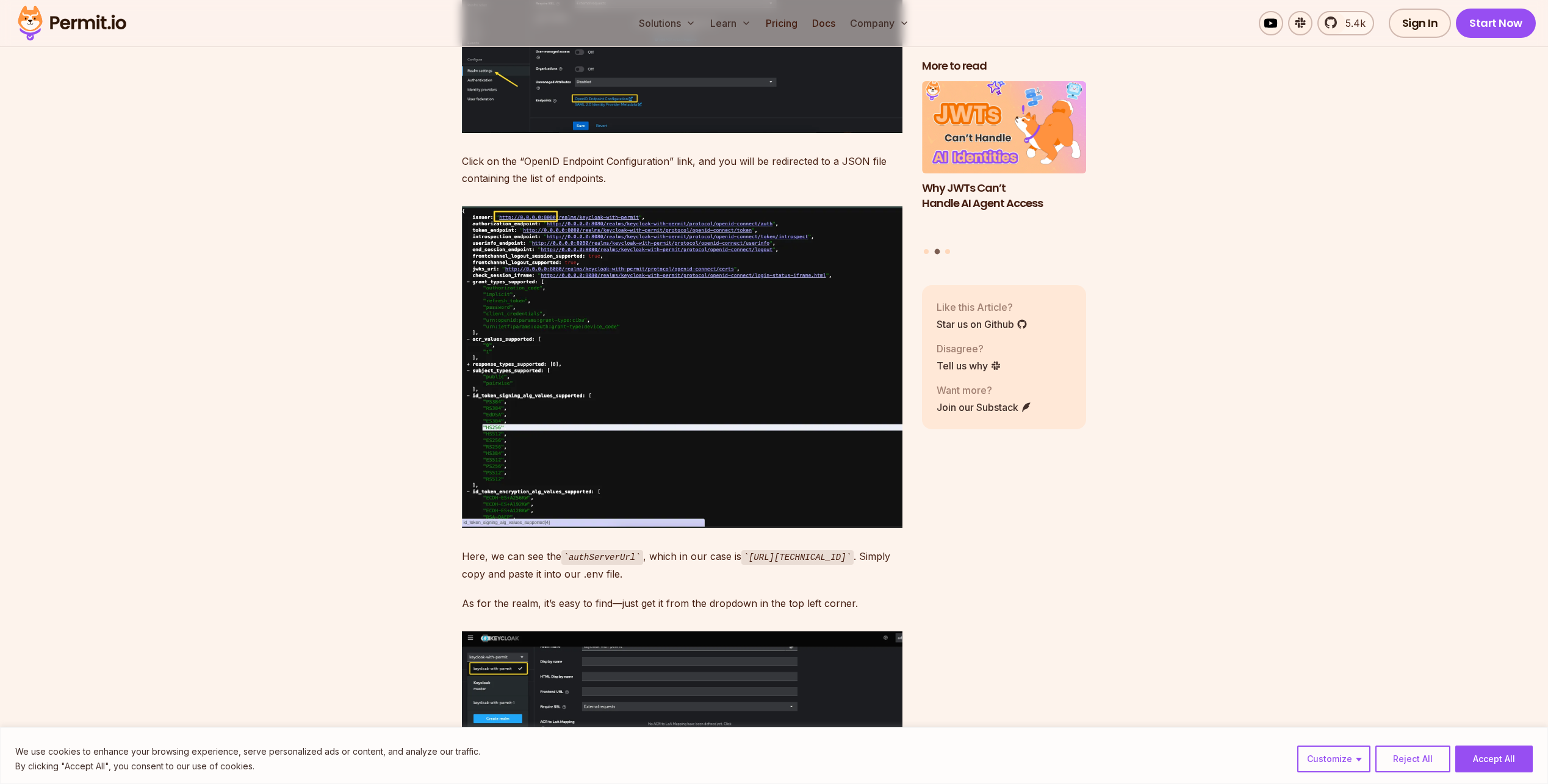
click at [502, 343] on img at bounding box center [682, 367] width 441 height 322
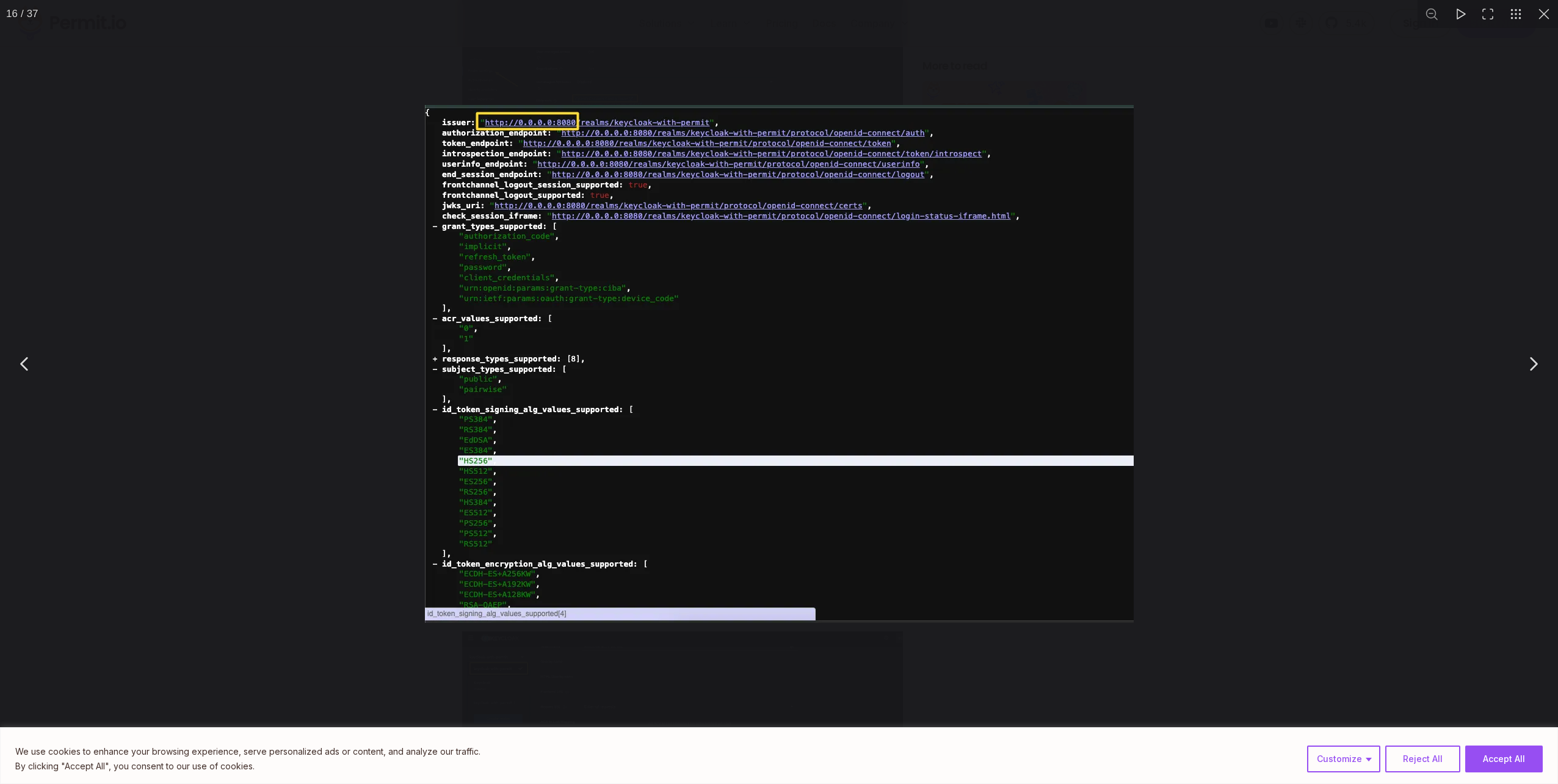
click at [327, 323] on div "You can close this modal content with the ESC key" at bounding box center [779, 363] width 1558 height 727
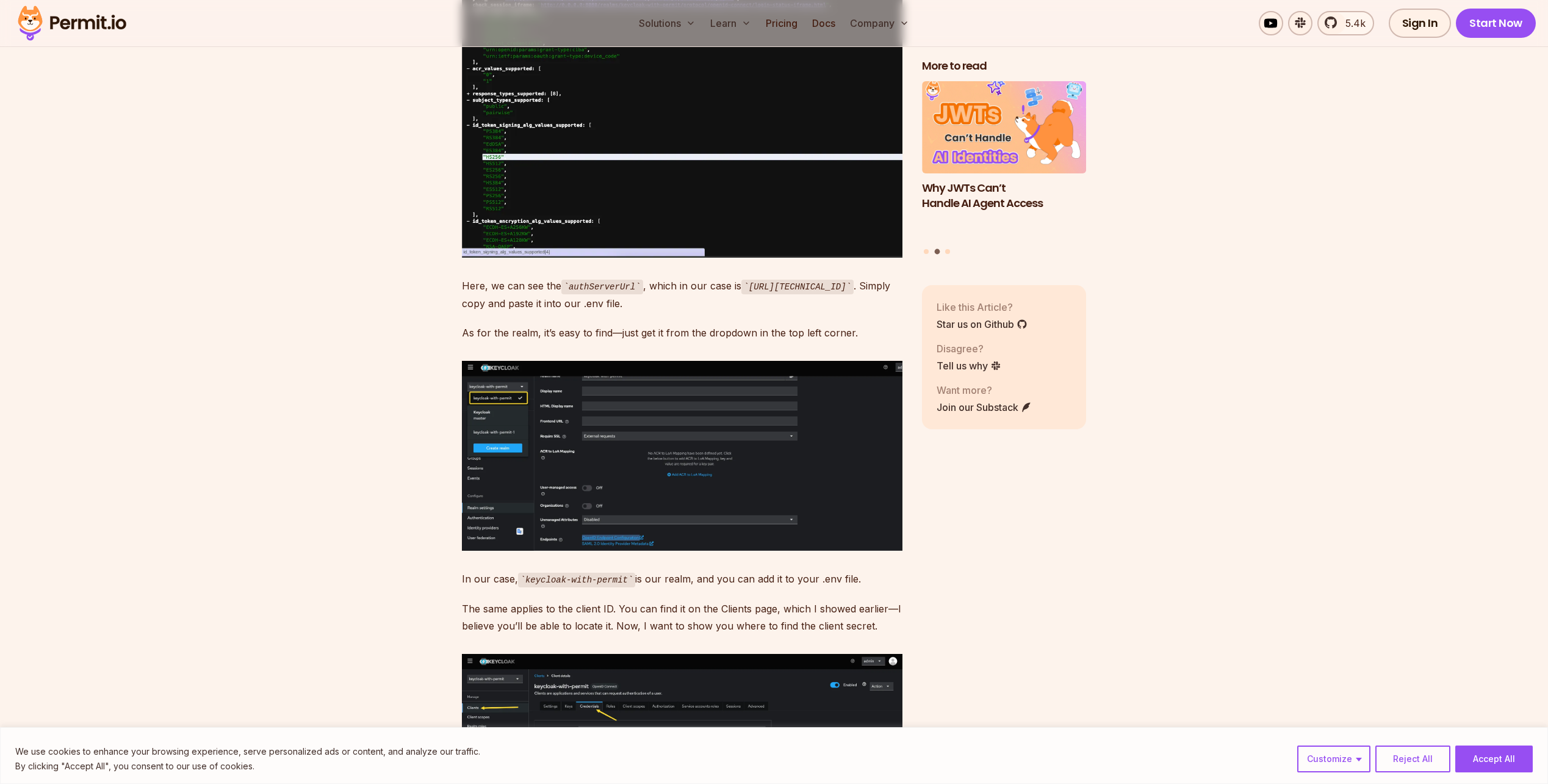
scroll to position [7690, 0]
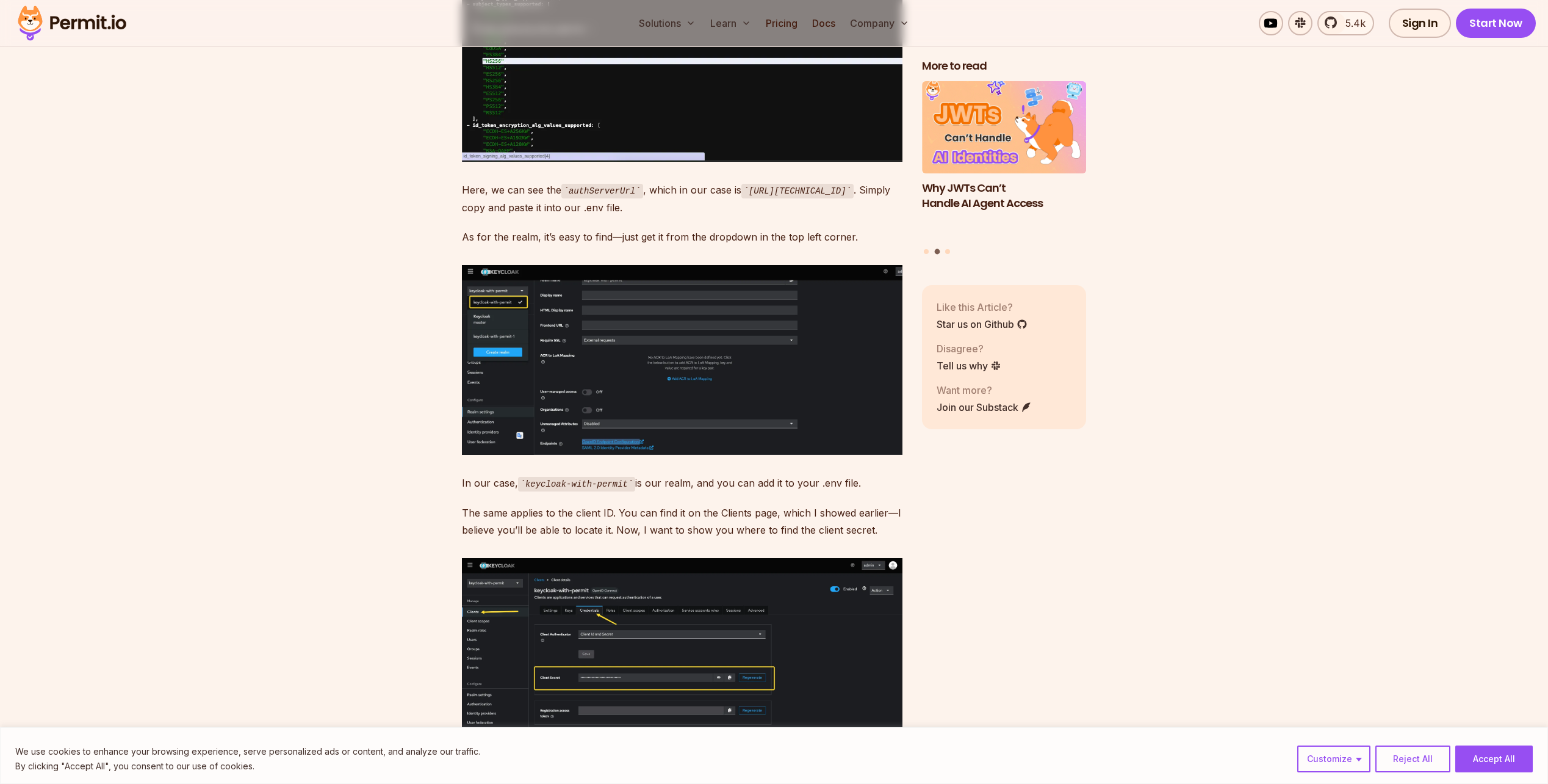
click at [539, 364] on img at bounding box center [682, 360] width 441 height 190
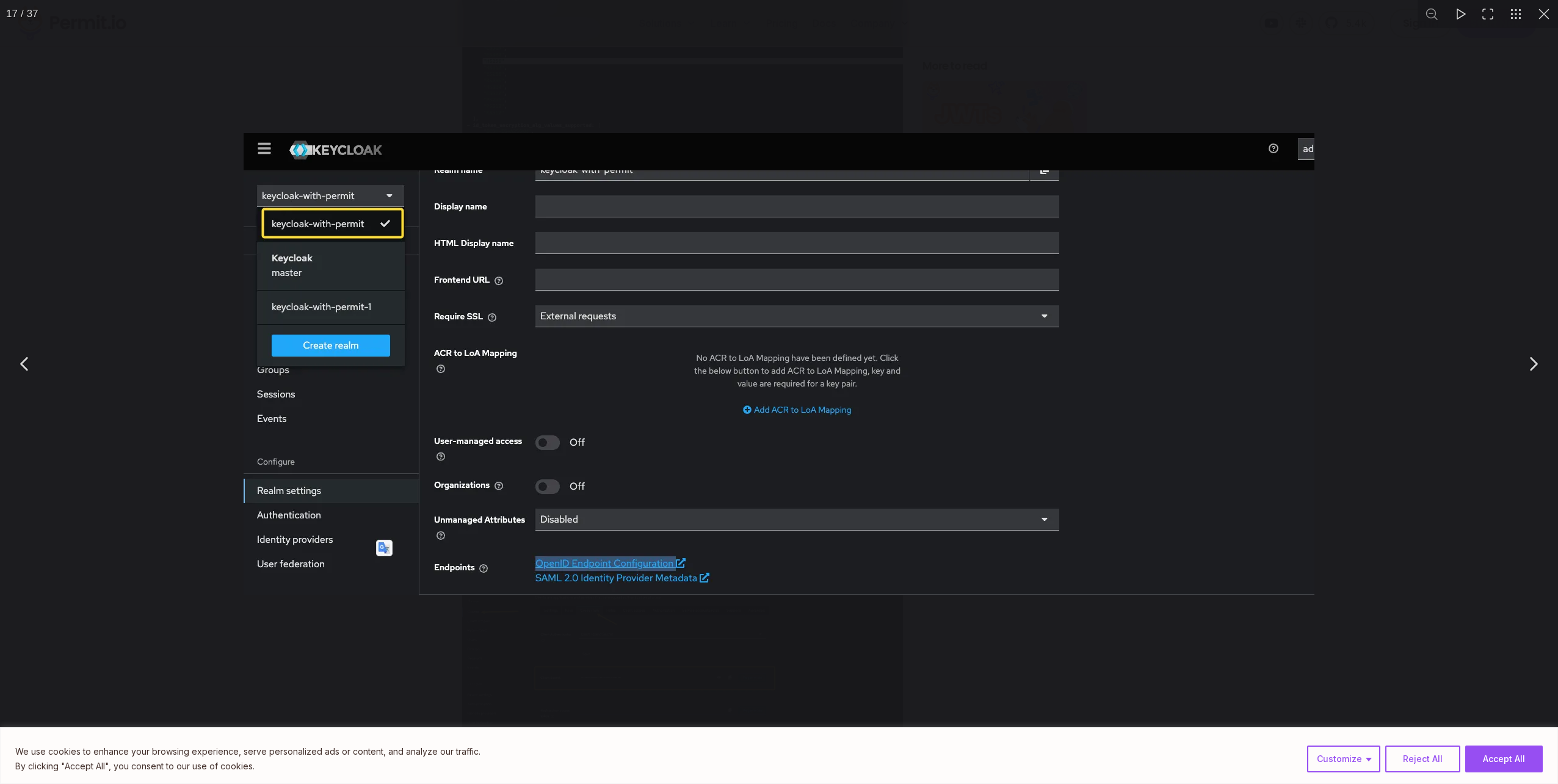
click at [203, 340] on div "You can close this modal content with the ESC key" at bounding box center [779, 363] width 1558 height 727
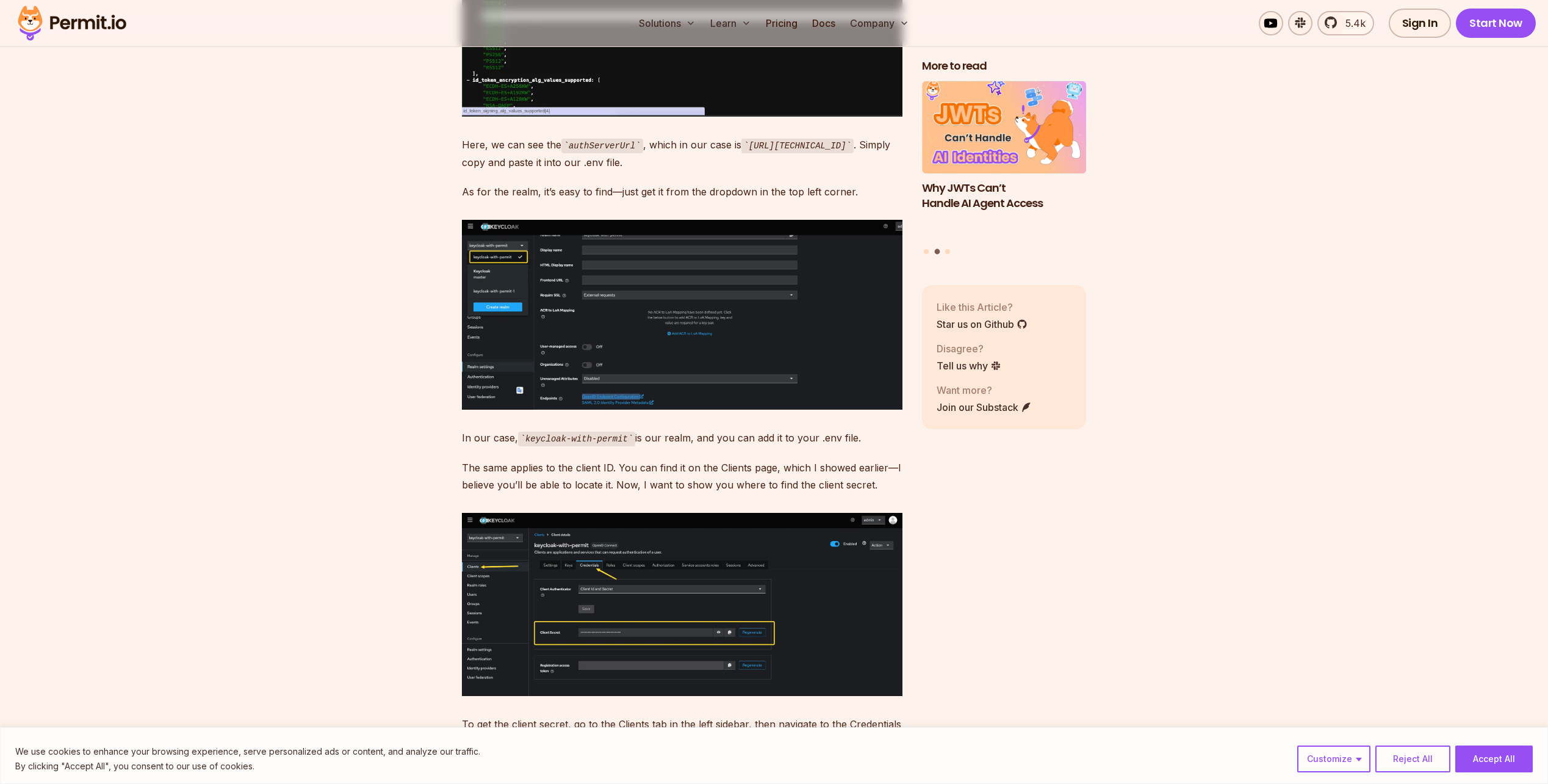
scroll to position [7994, 0]
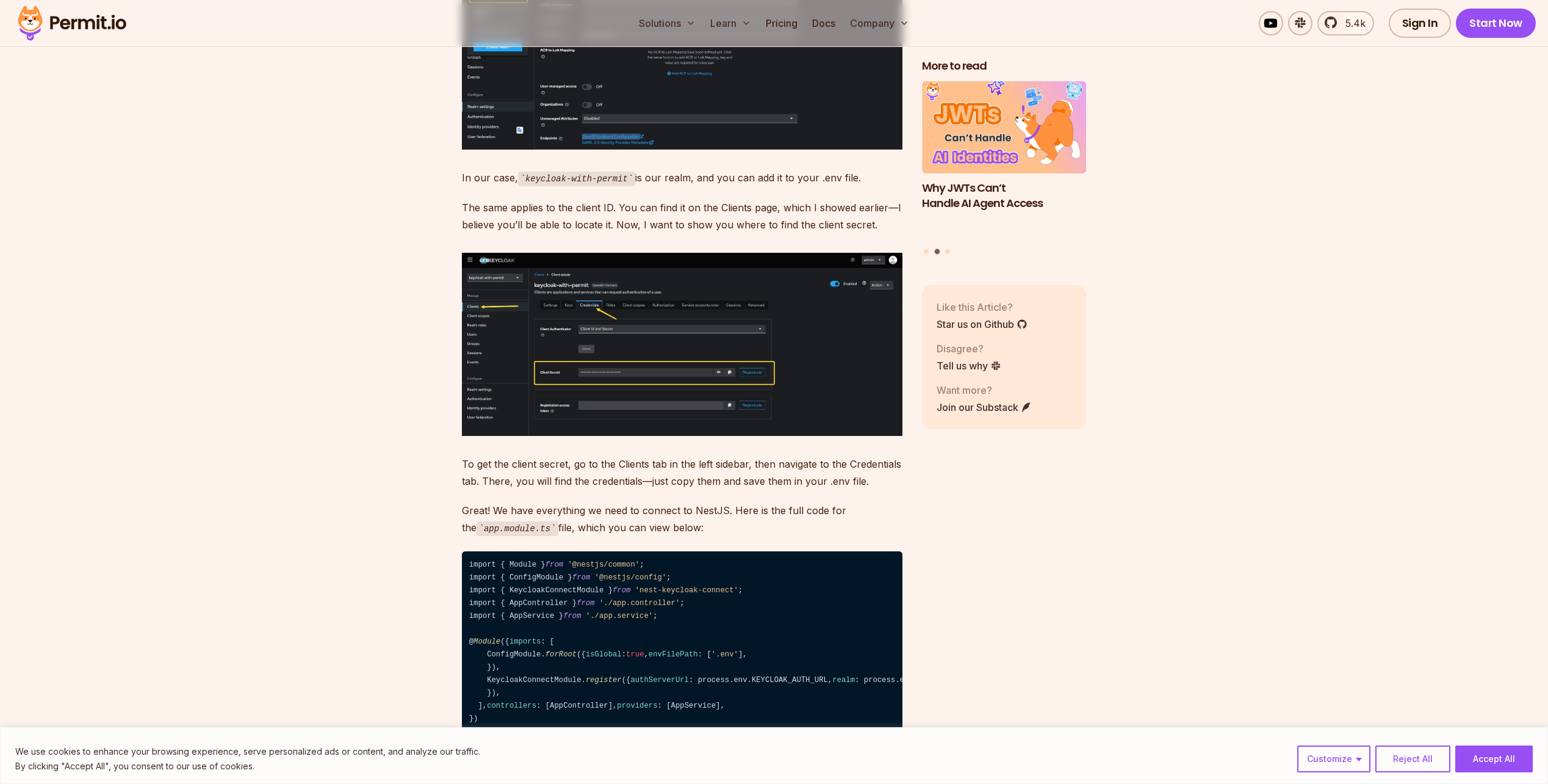
click at [511, 368] on img at bounding box center [682, 344] width 441 height 183
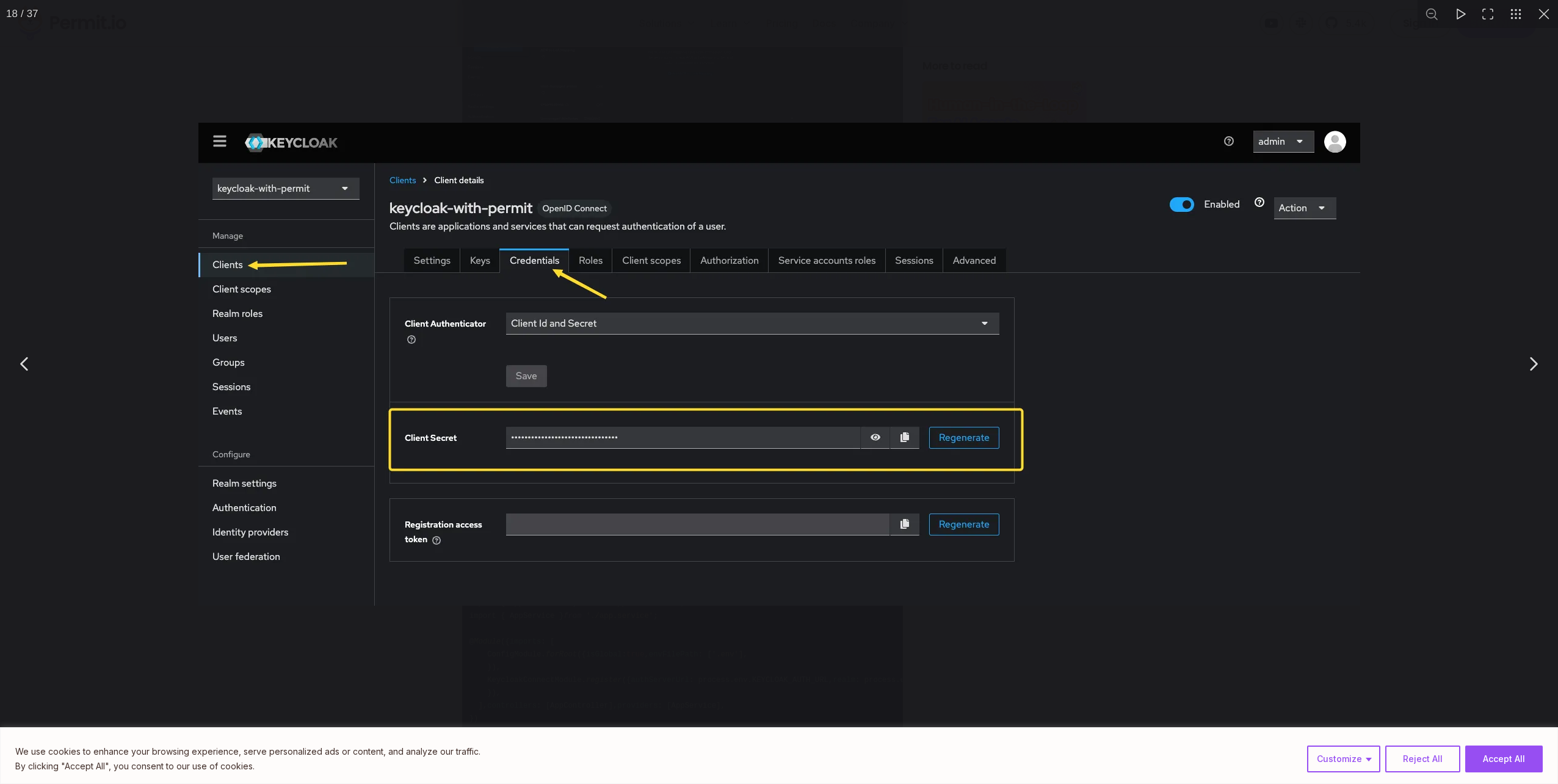
click at [151, 392] on div "You can close this modal content with the ESC key" at bounding box center [779, 363] width 1558 height 727
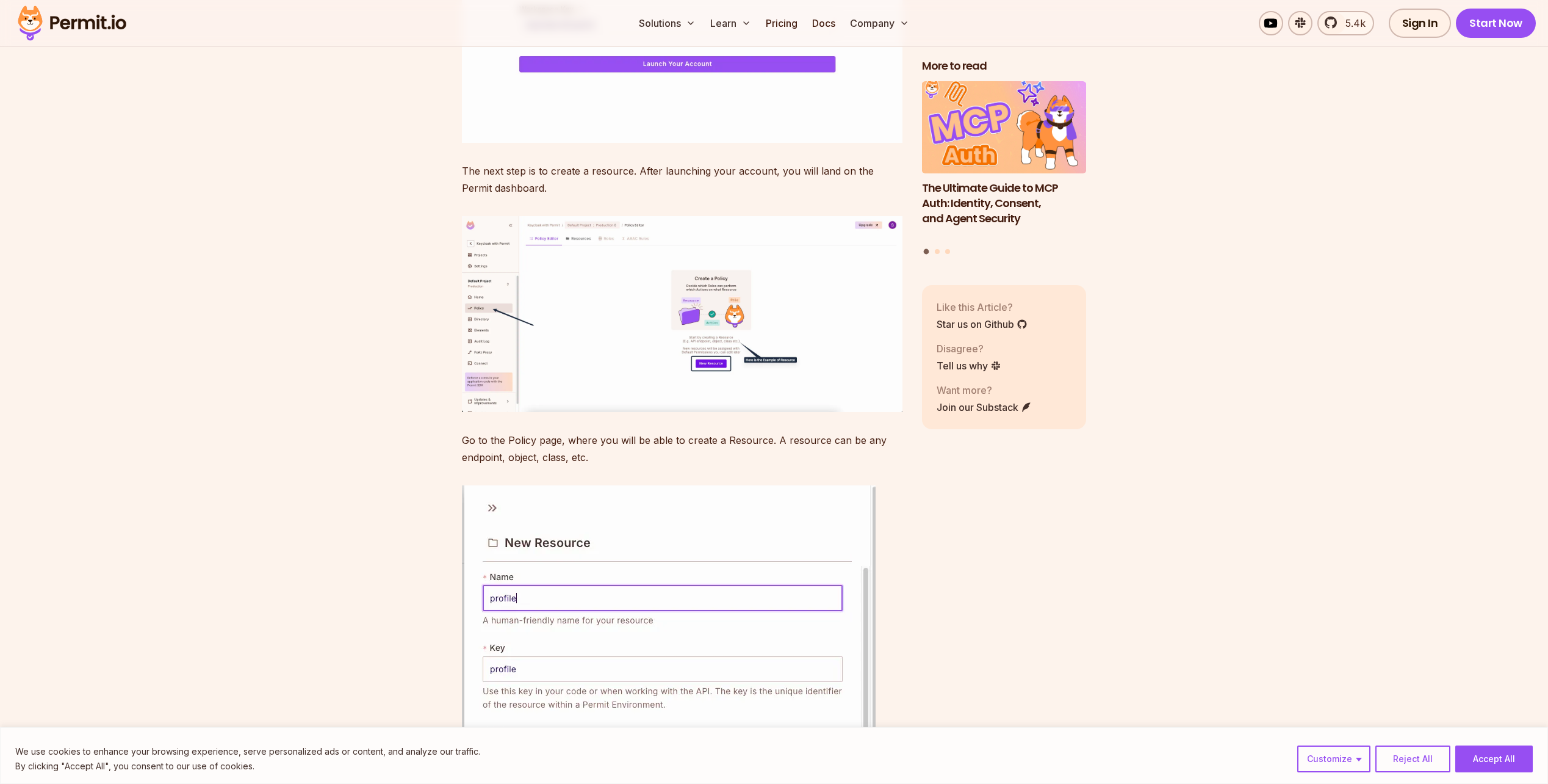
scroll to position [9093, 0]
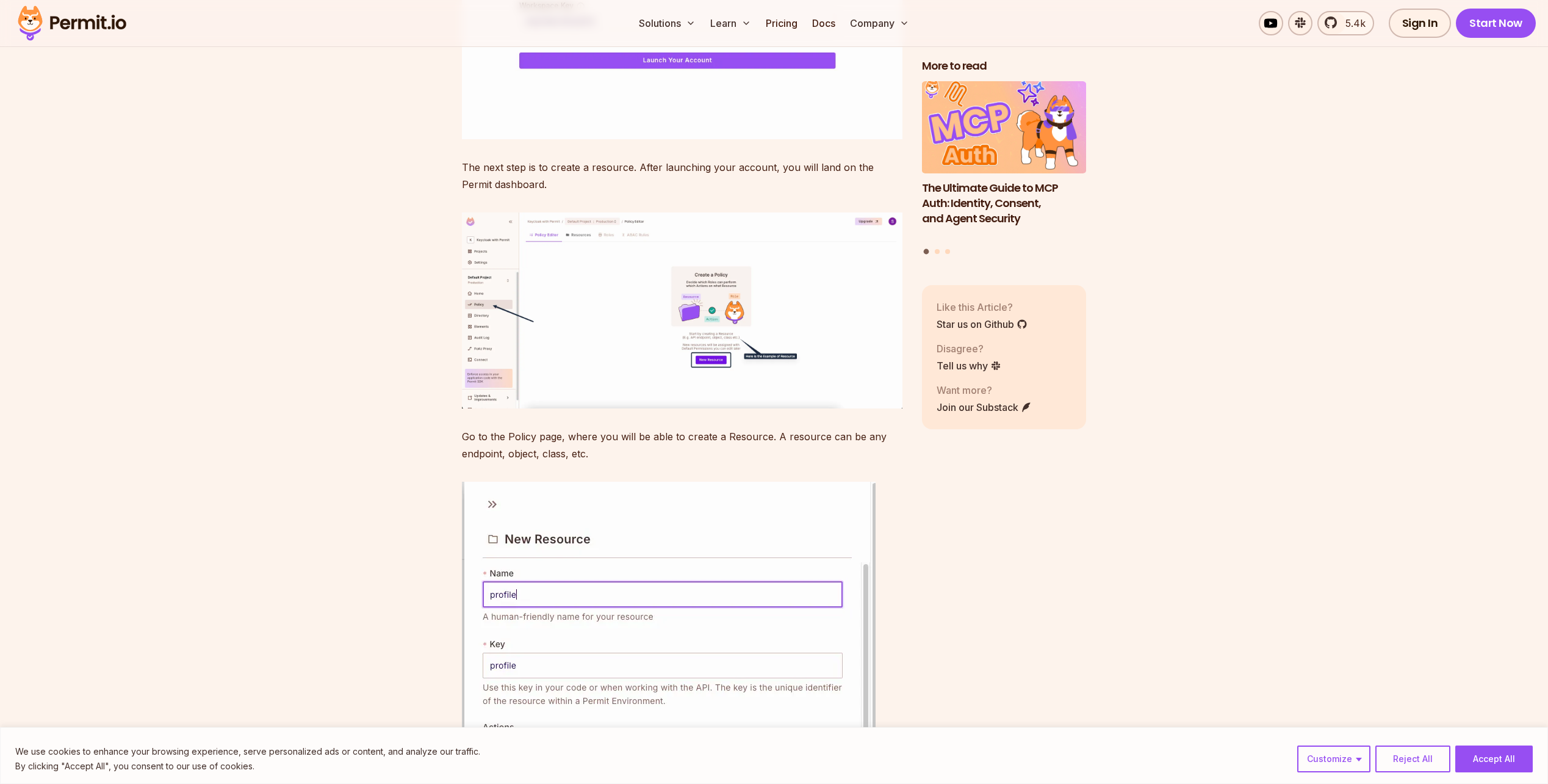
click at [493, 408] on img at bounding box center [682, 310] width 441 height 196
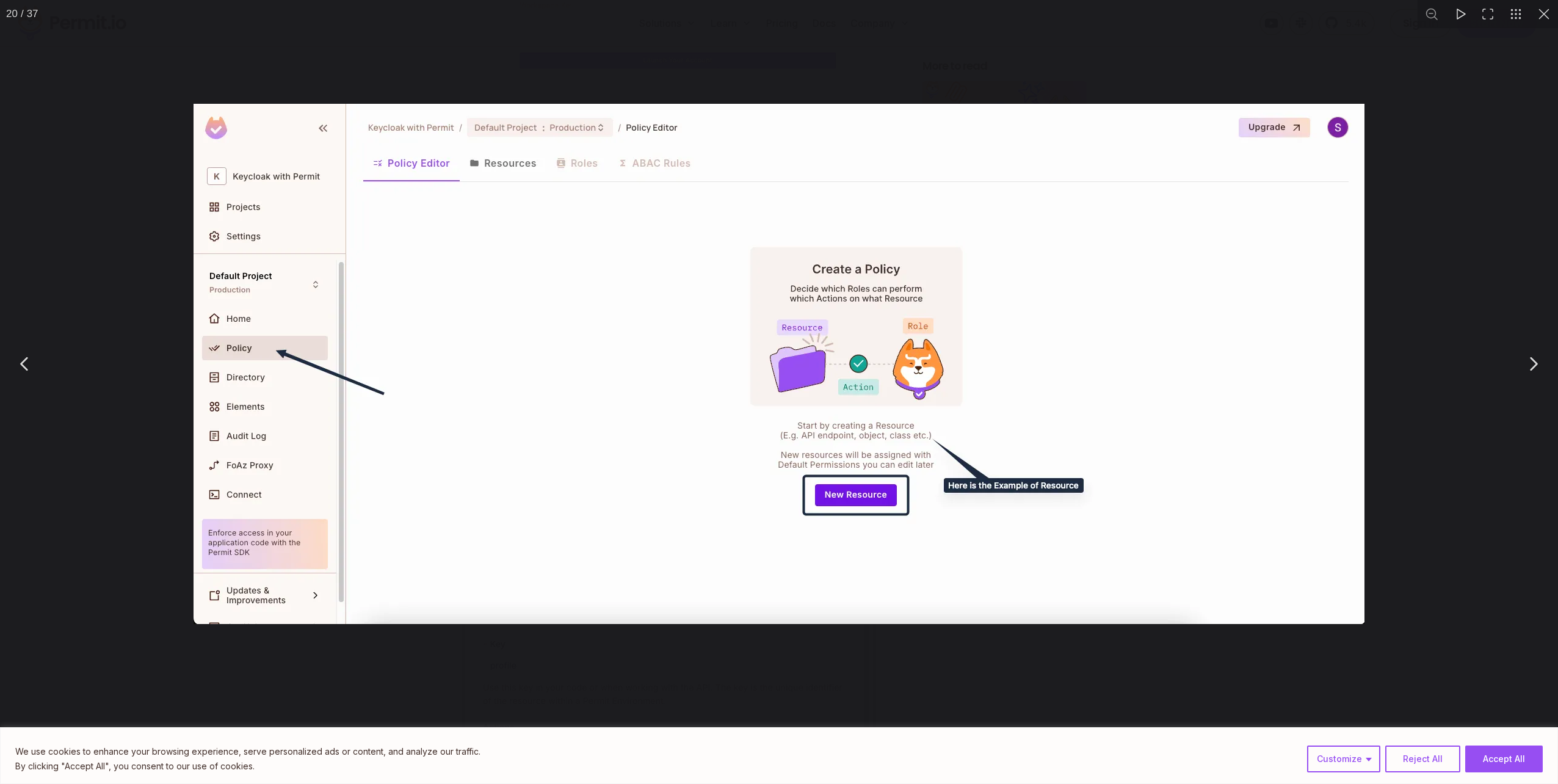
click at [116, 453] on div "You can close this modal content with the ESC key" at bounding box center [779, 363] width 1558 height 727
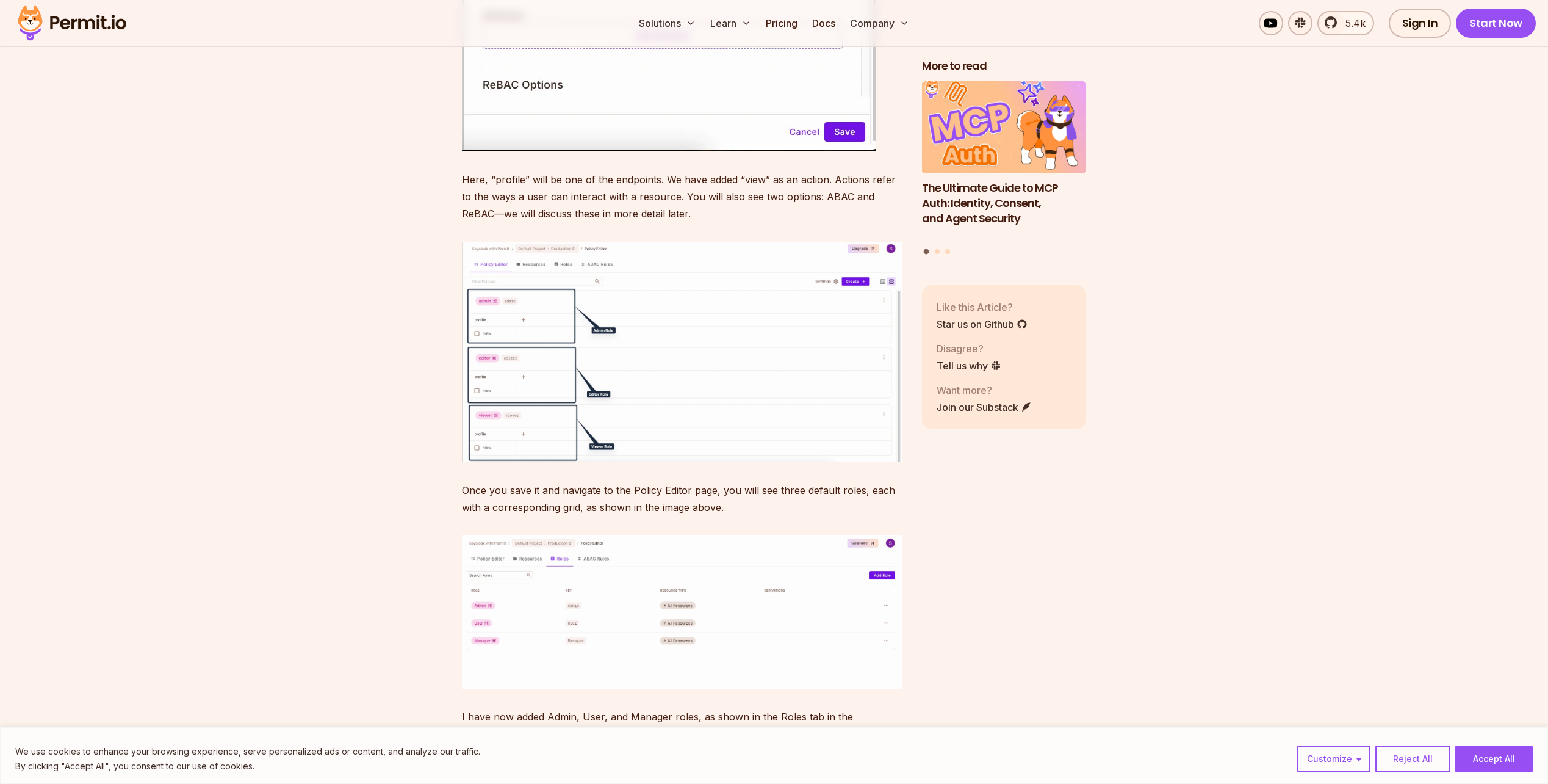
scroll to position [9947, 0]
click at [544, 460] on img at bounding box center [682, 350] width 441 height 220
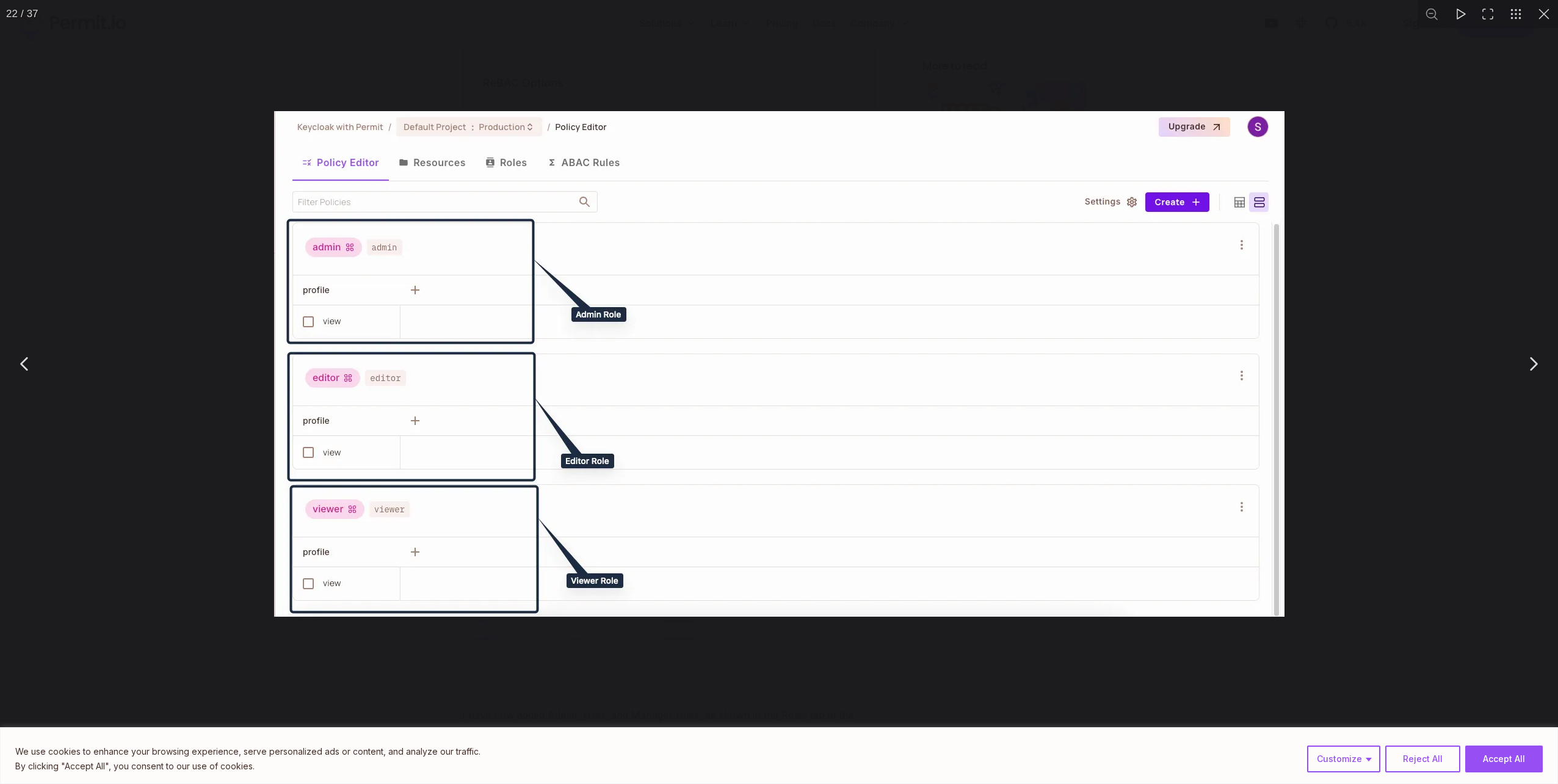
click at [170, 412] on div "You can close this modal content with the ESC key" at bounding box center [779, 363] width 1558 height 727
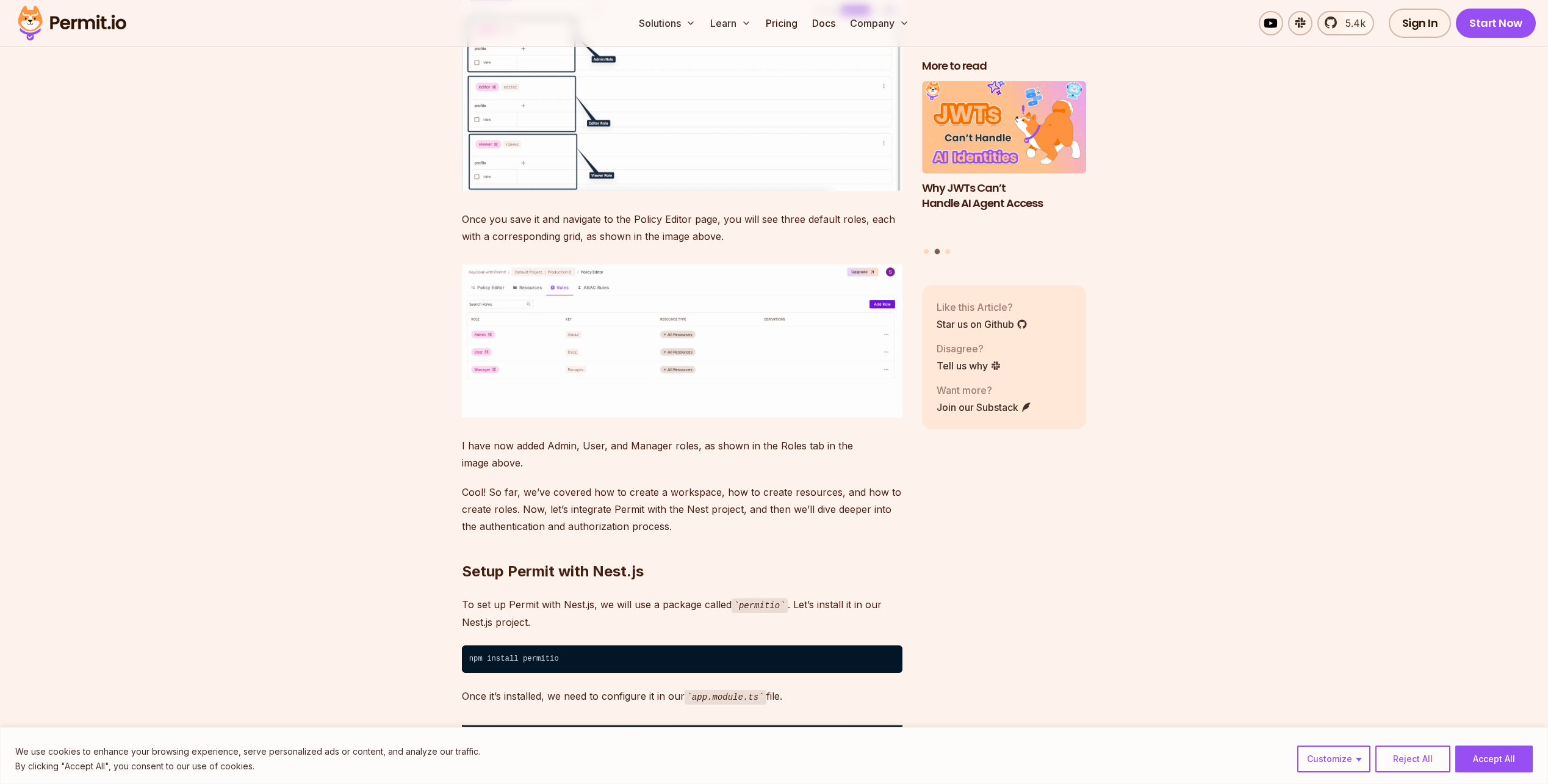
scroll to position [10314, 0]
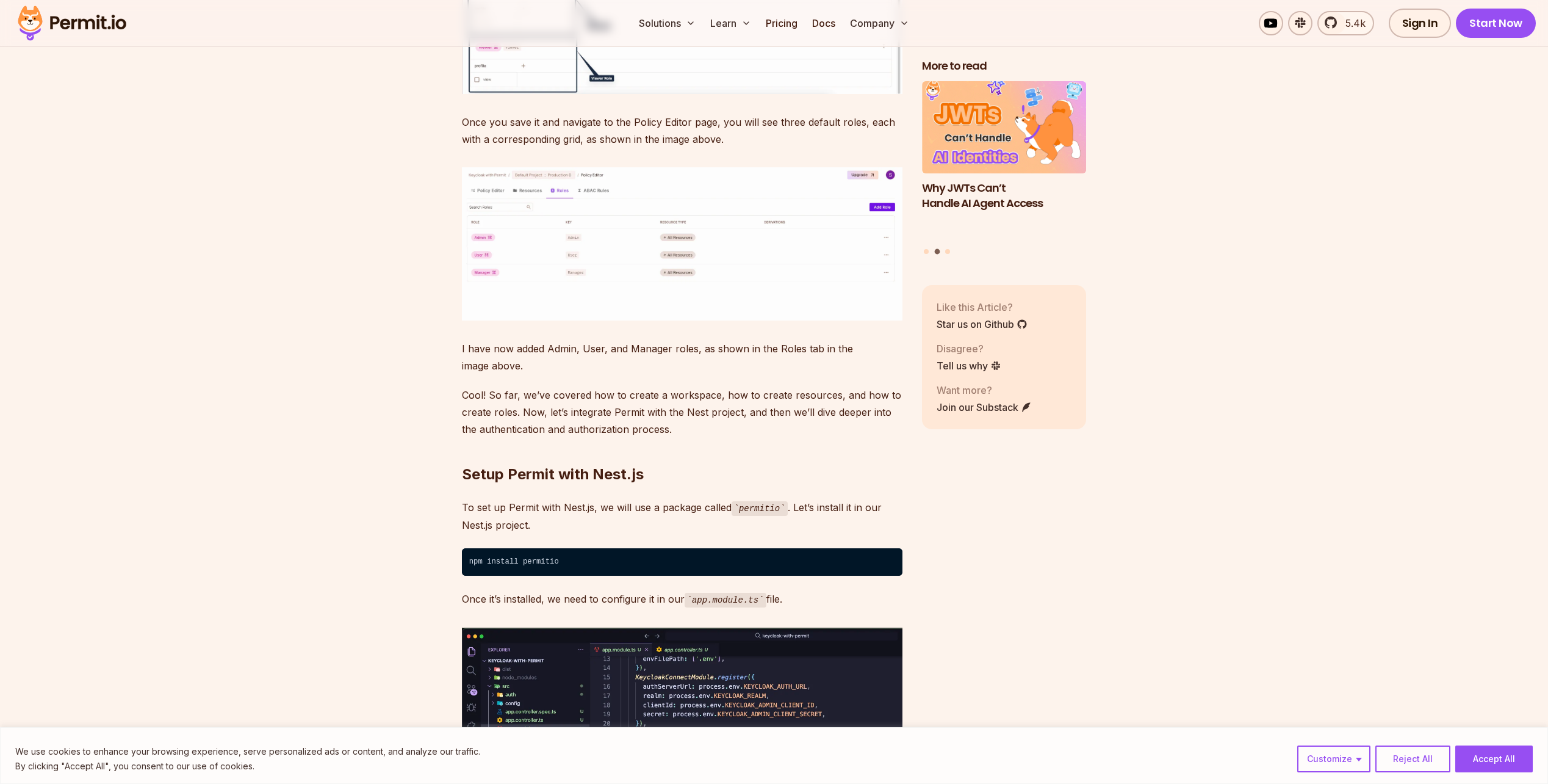
click at [473, 321] on img at bounding box center [682, 243] width 441 height 153
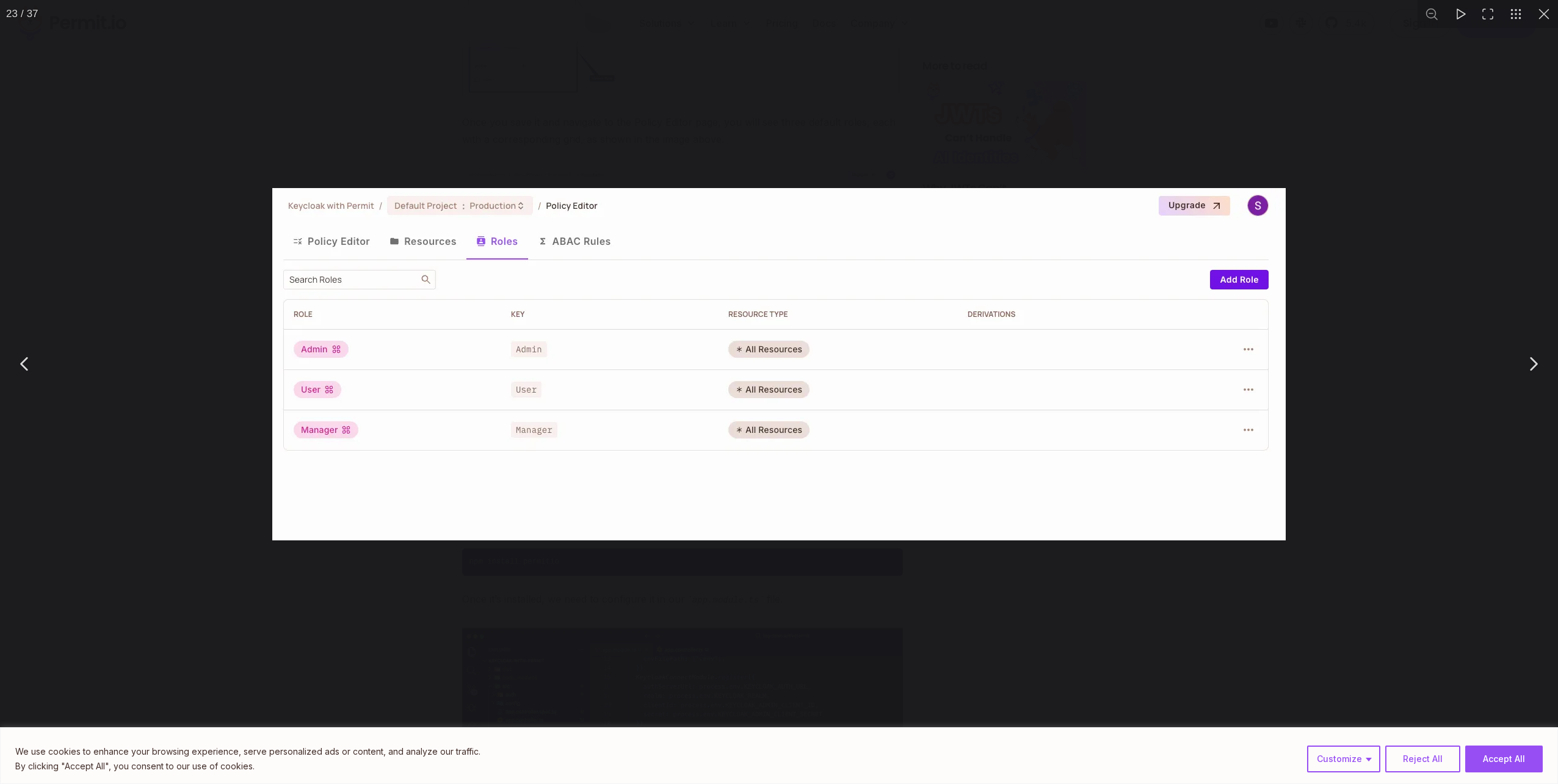
click at [244, 404] on div "You can close this modal content with the ESC key" at bounding box center [779, 363] width 1558 height 727
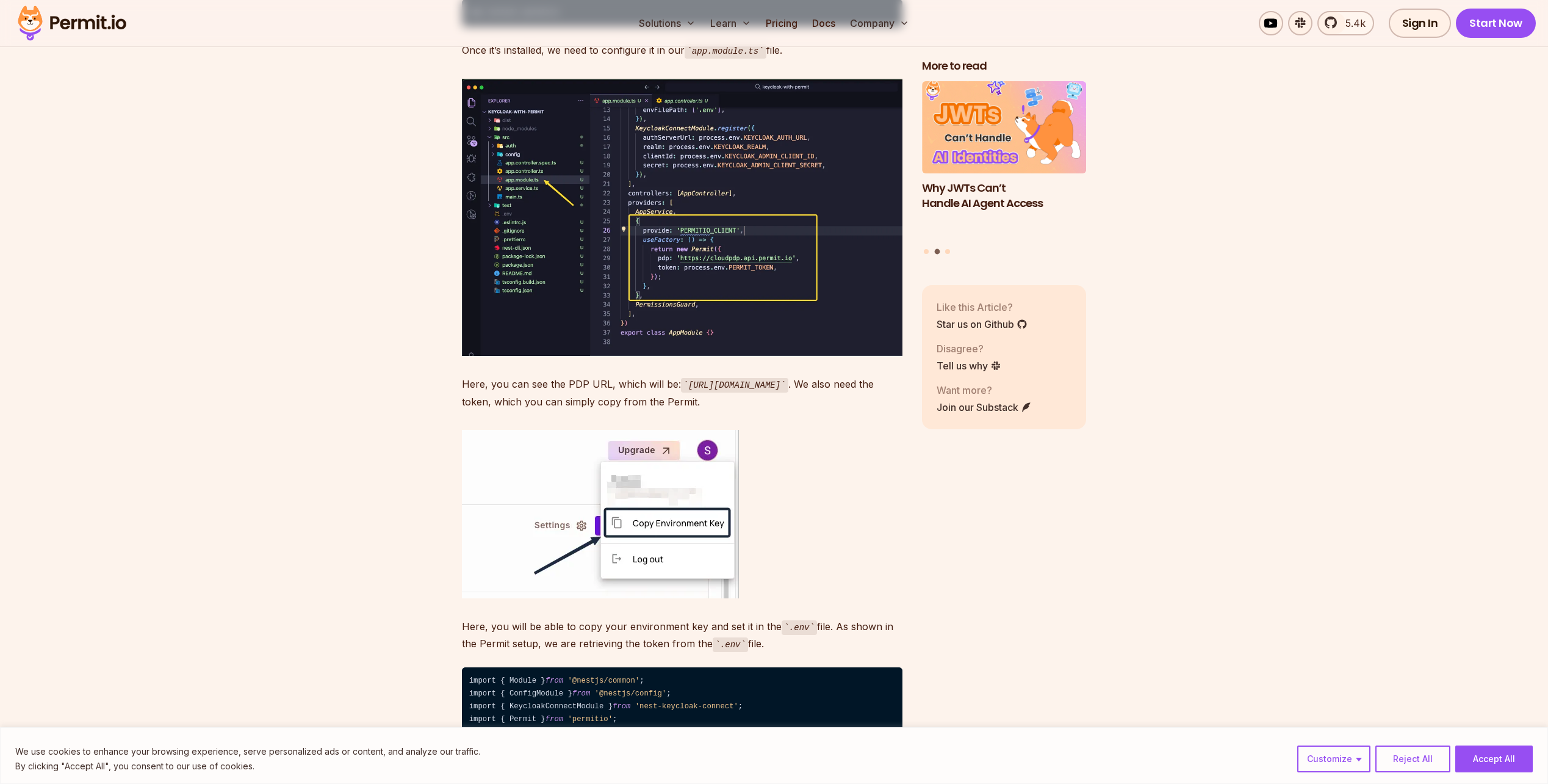
scroll to position [10862, 0]
click at [538, 356] on img at bounding box center [682, 217] width 441 height 278
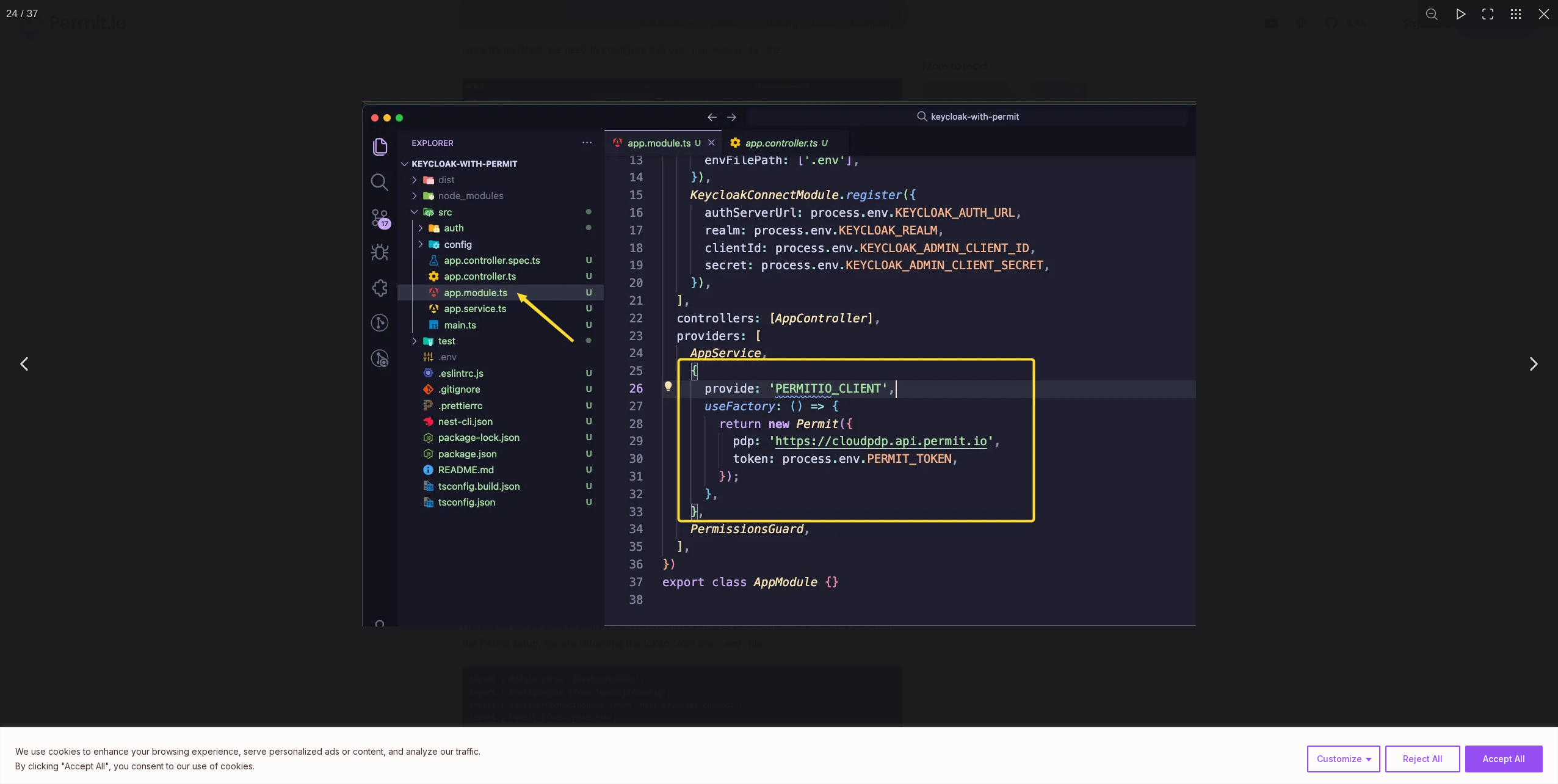
click at [241, 362] on div "You can close this modal content with the ESC key" at bounding box center [779, 363] width 1558 height 727
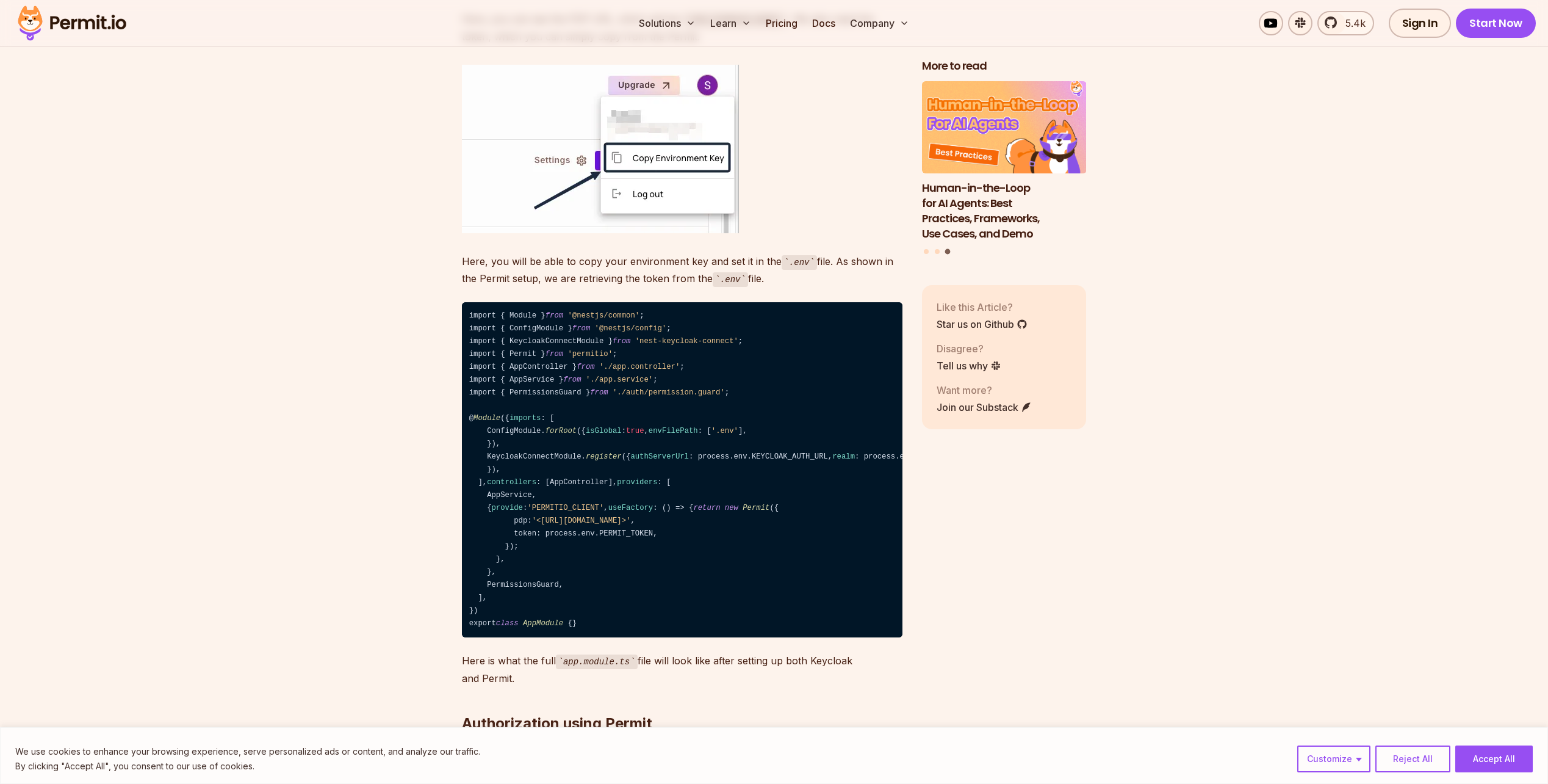
scroll to position [11229, 0]
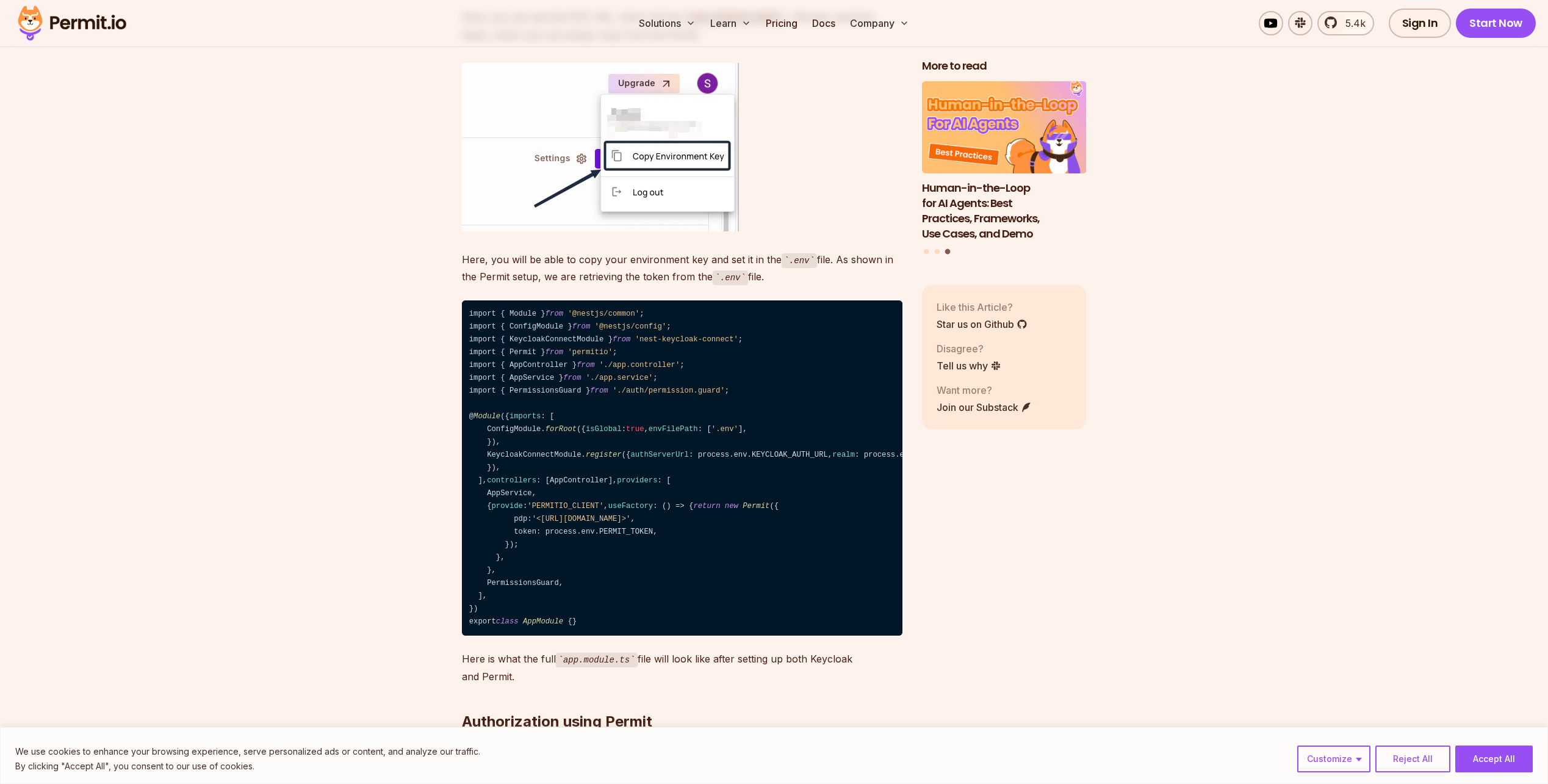
click at [483, 231] on img at bounding box center [600, 147] width 277 height 169
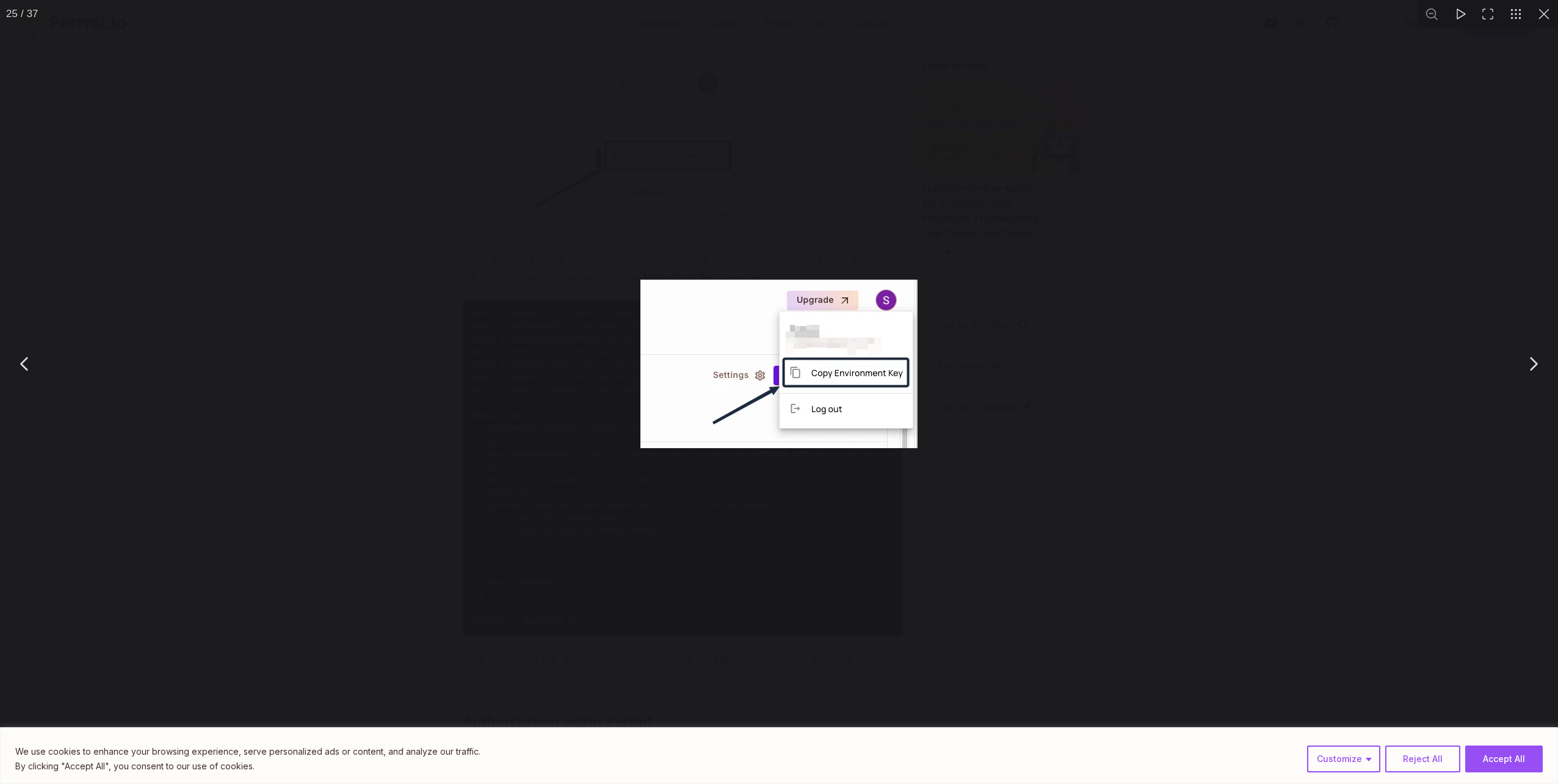
click at [364, 328] on div "You can close this modal content with the ESC key" at bounding box center [779, 363] width 1558 height 727
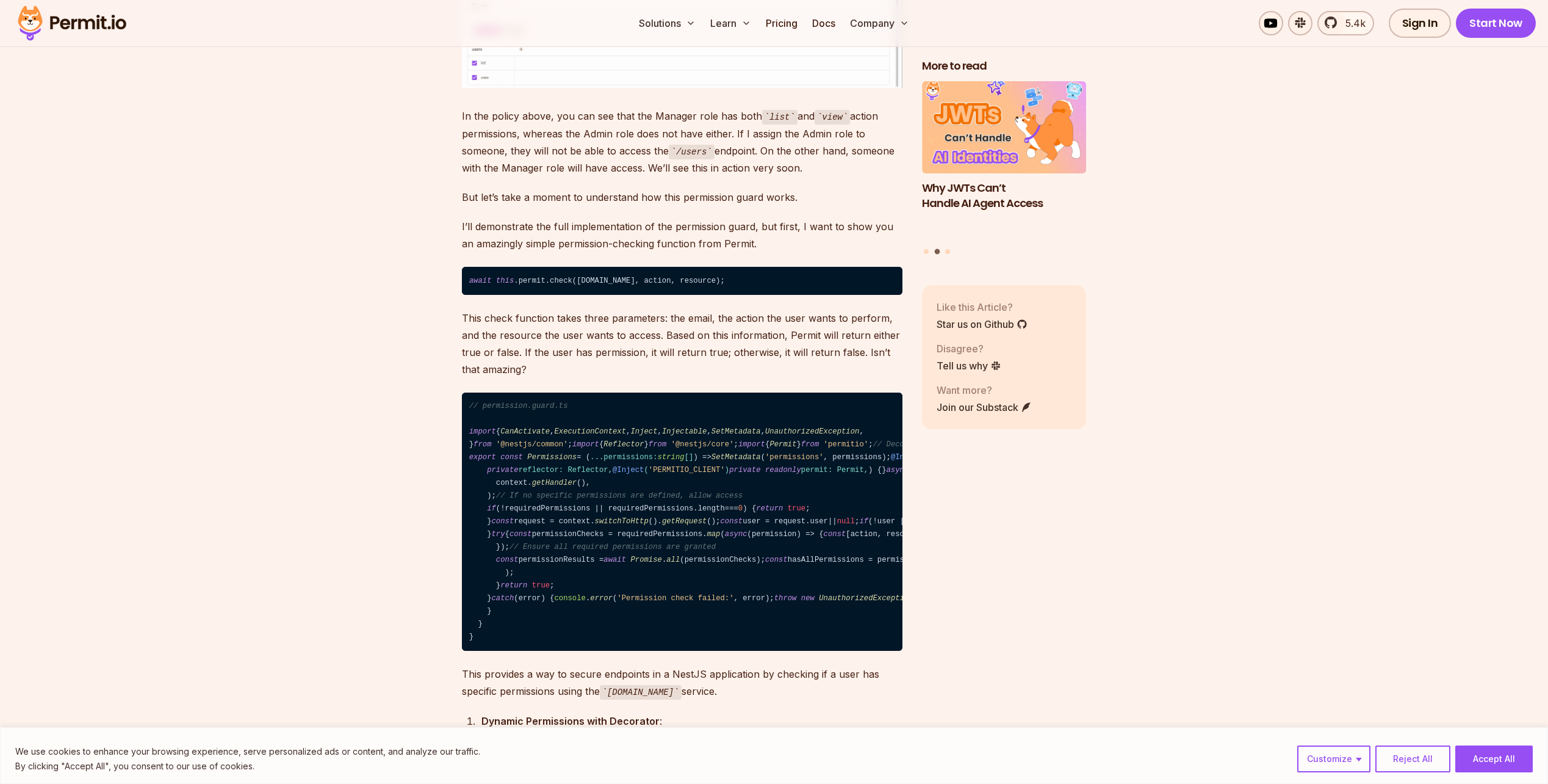
scroll to position [12328, 0]
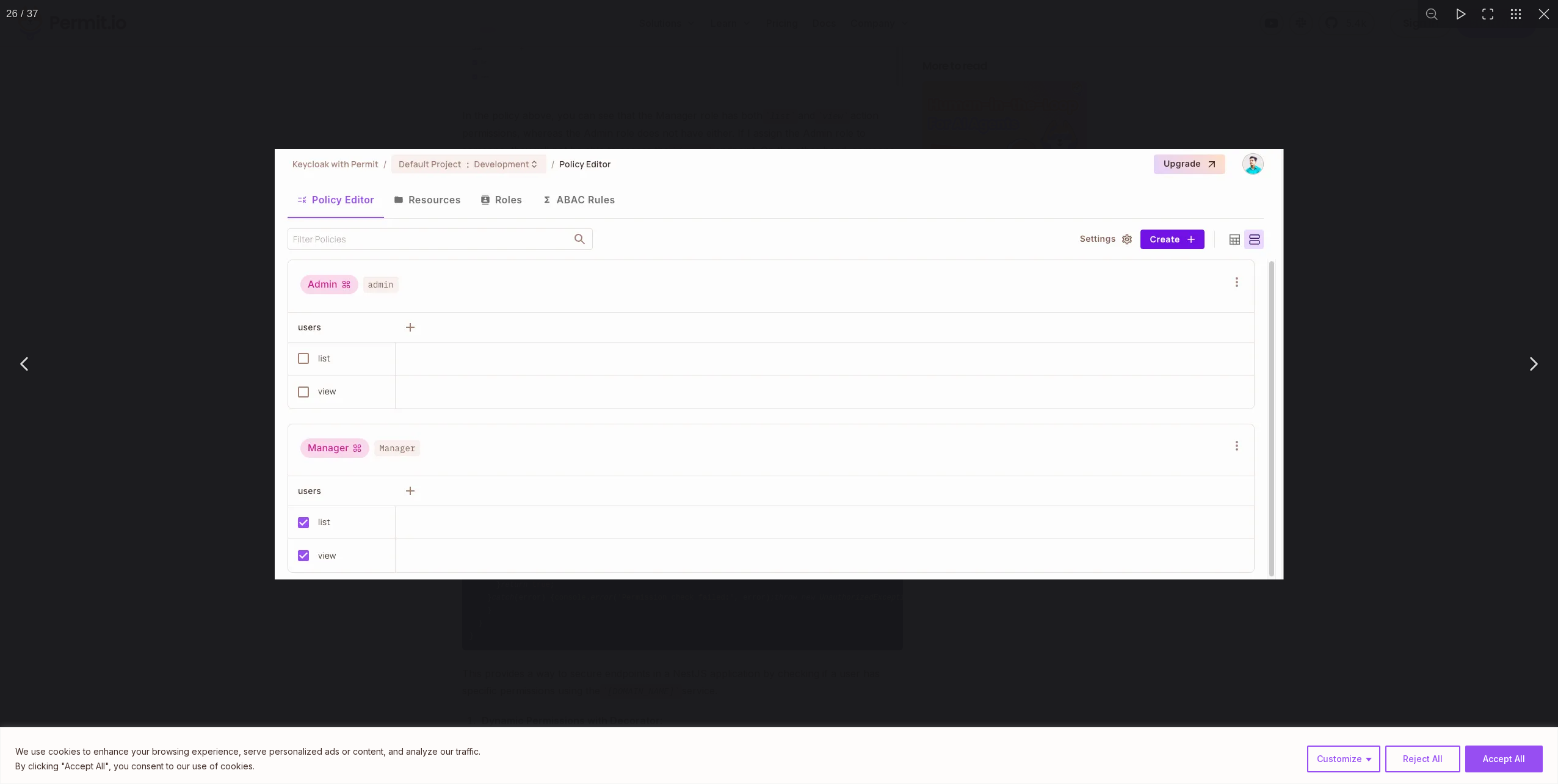
click at [233, 344] on div "You can close this modal content with the ESC key" at bounding box center [779, 363] width 1558 height 727
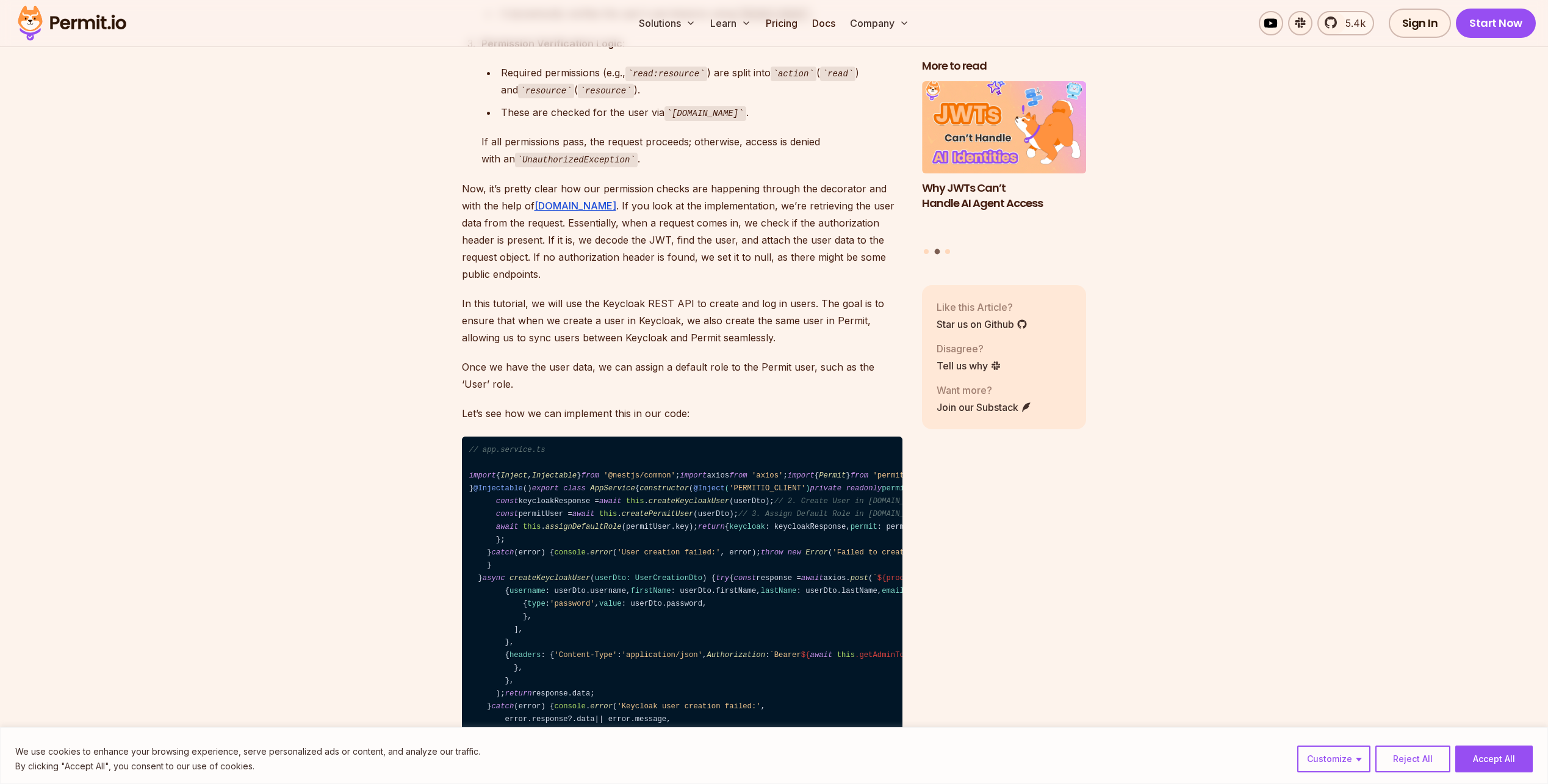
scroll to position [13304, 0]
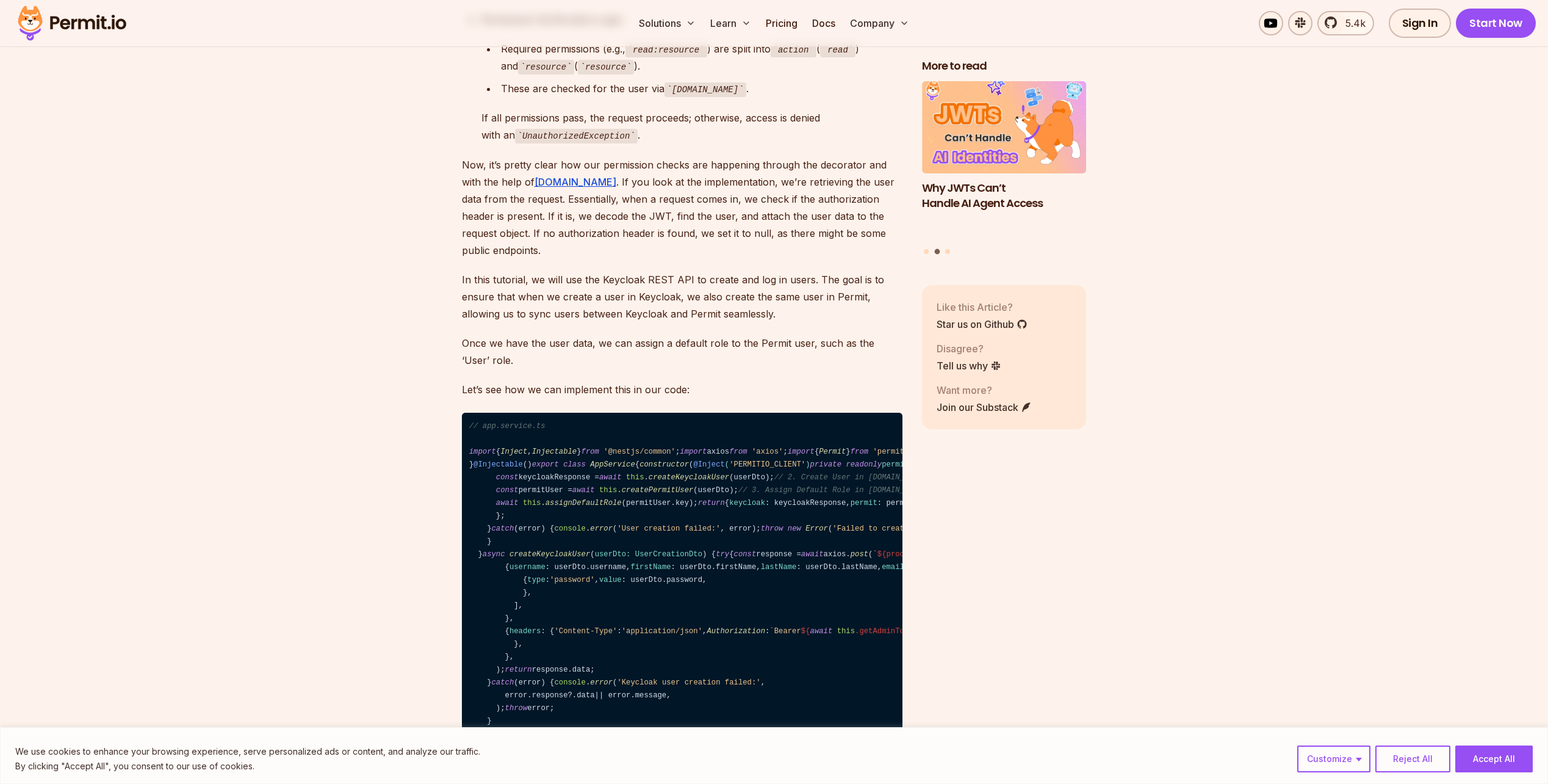
drag, startPoint x: 646, startPoint y: 306, endPoint x: 759, endPoint y: 311, distance: 113.1
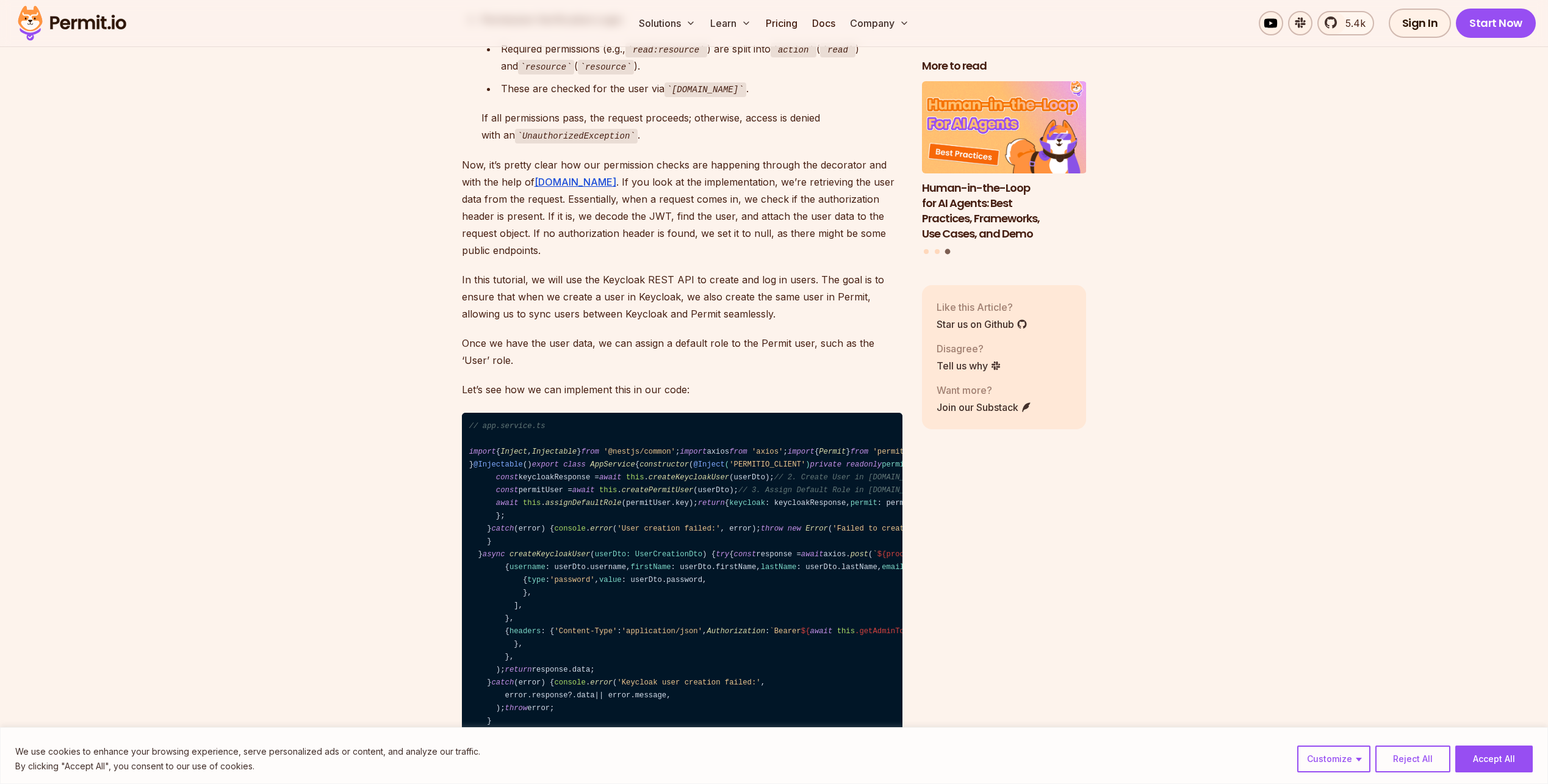
drag, startPoint x: 636, startPoint y: 337, endPoint x: 696, endPoint y: 333, distance: 60.1
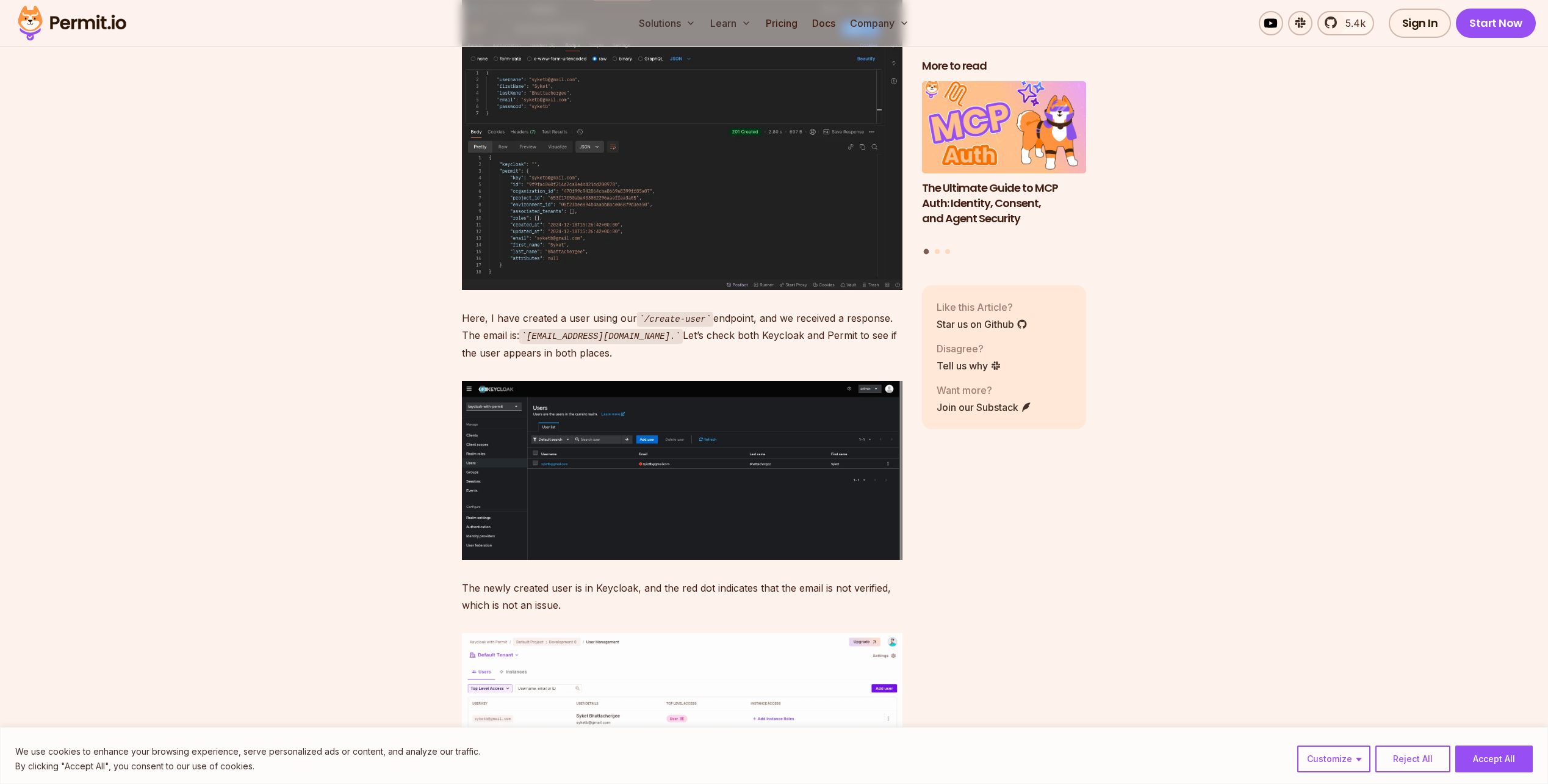
scroll to position [15623, 0]
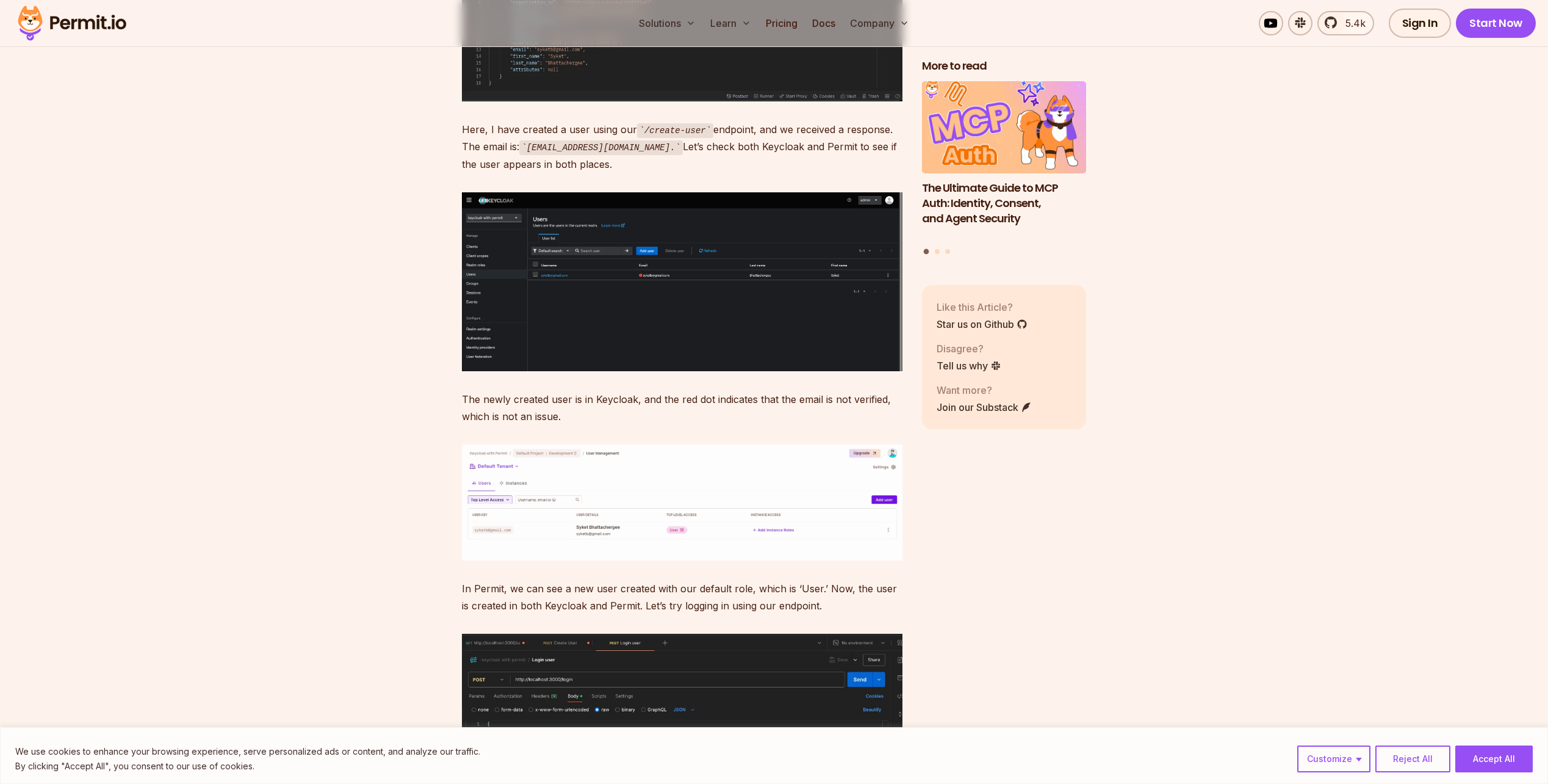
drag, startPoint x: 696, startPoint y: 333, endPoint x: 680, endPoint y: 377, distance: 46.8
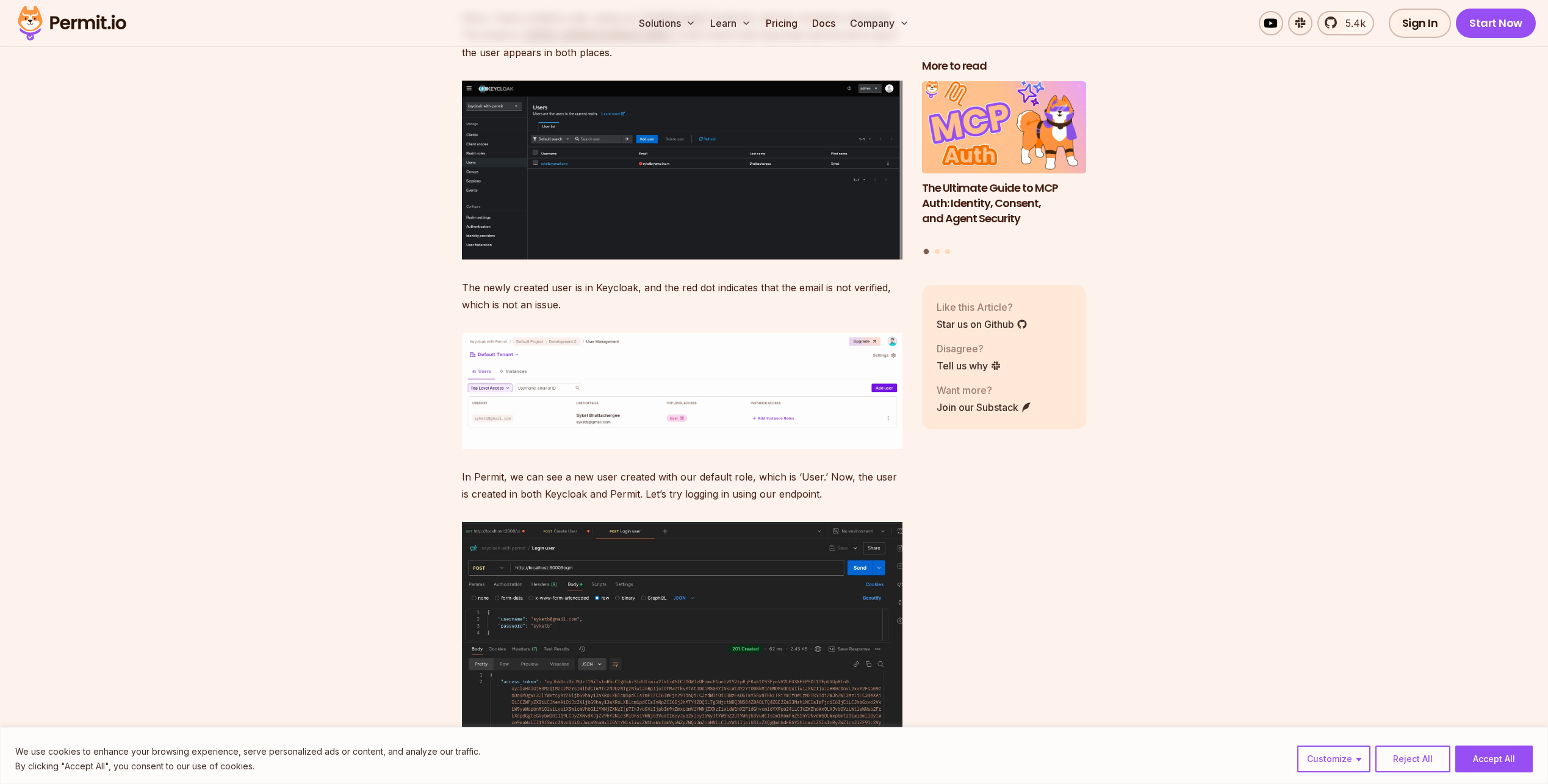
scroll to position [15989, 0]
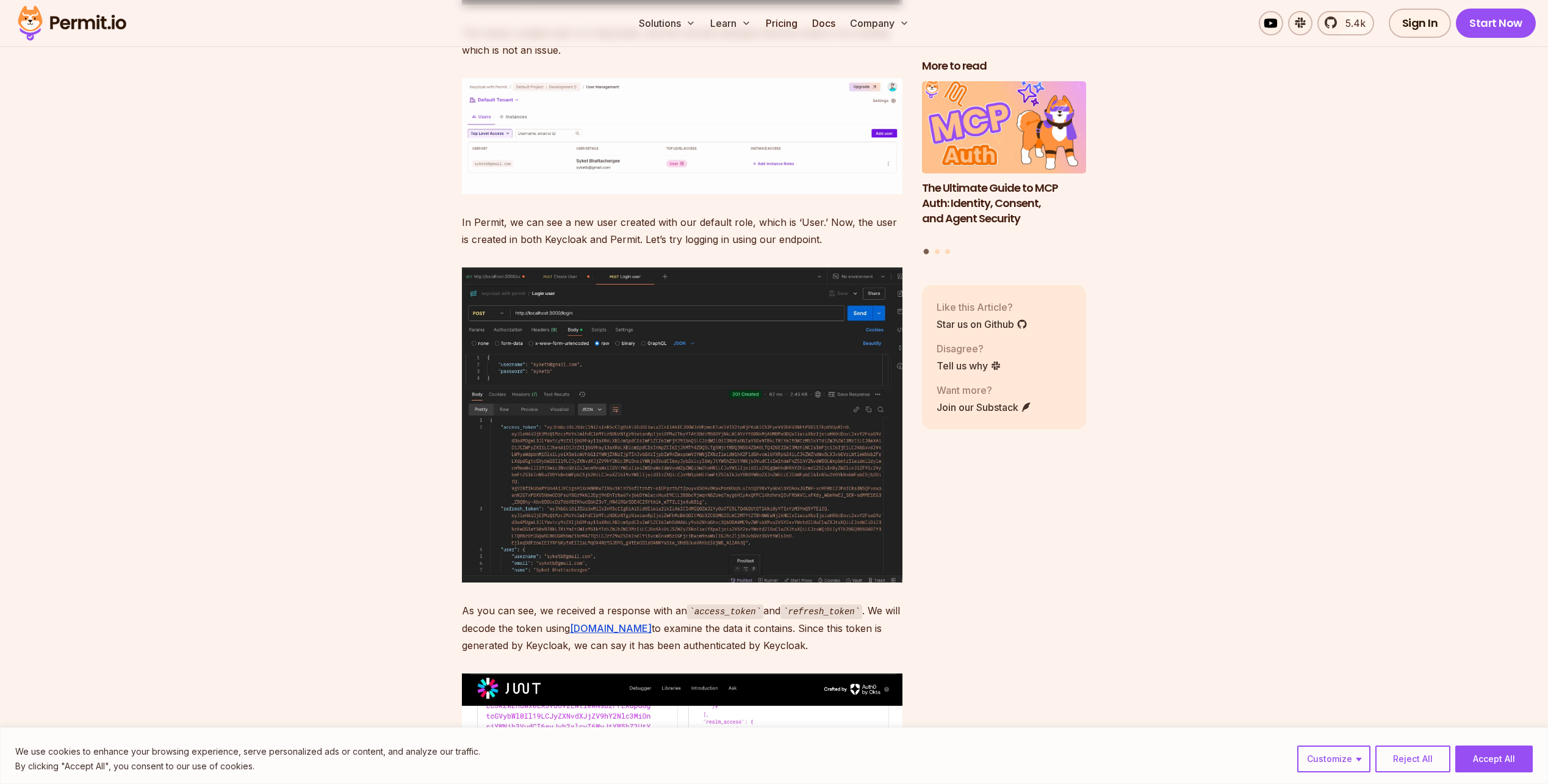
drag, startPoint x: 672, startPoint y: 377, endPoint x: 665, endPoint y: 294, distance: 83.3
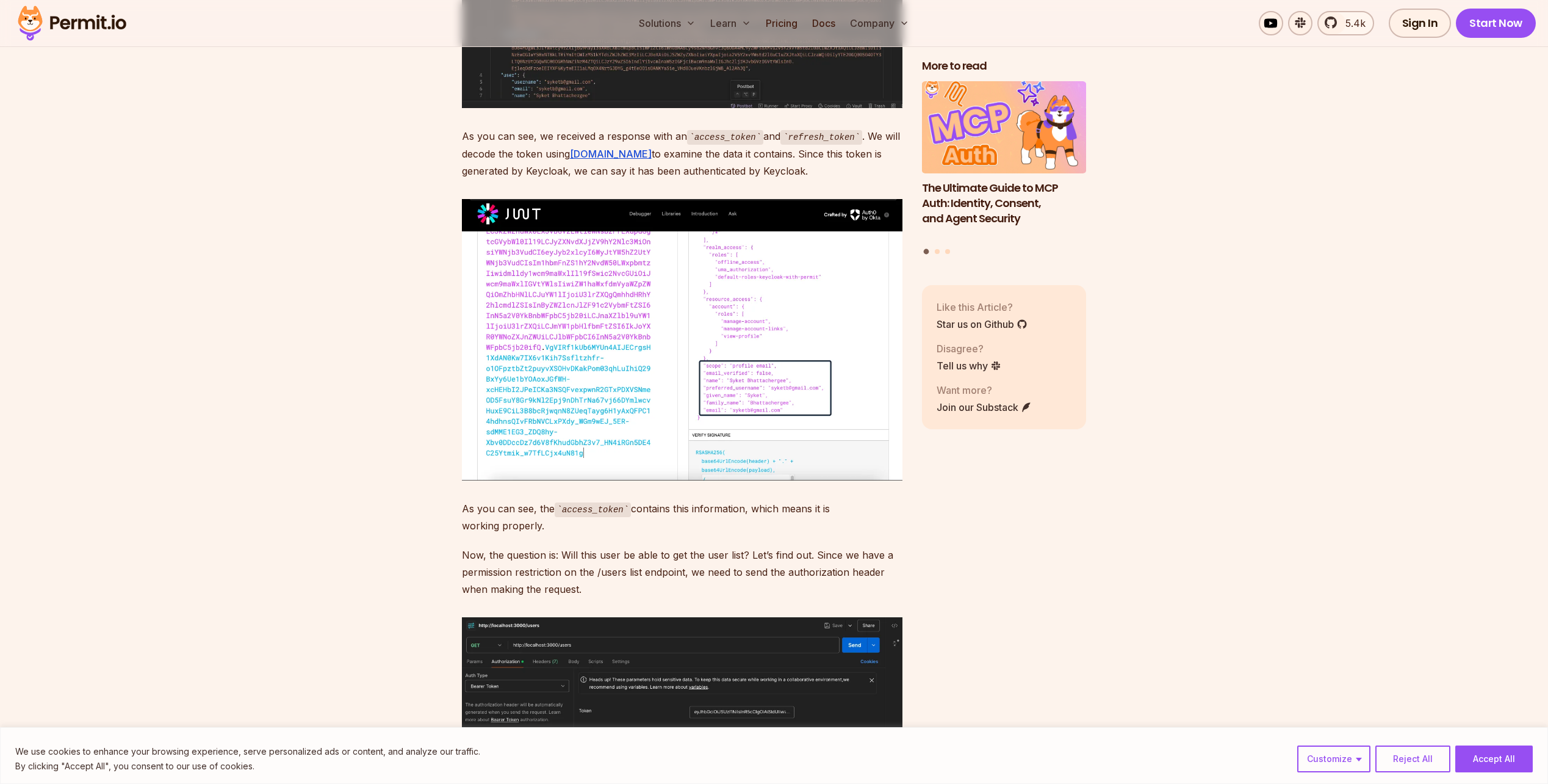
scroll to position [16477, 0]
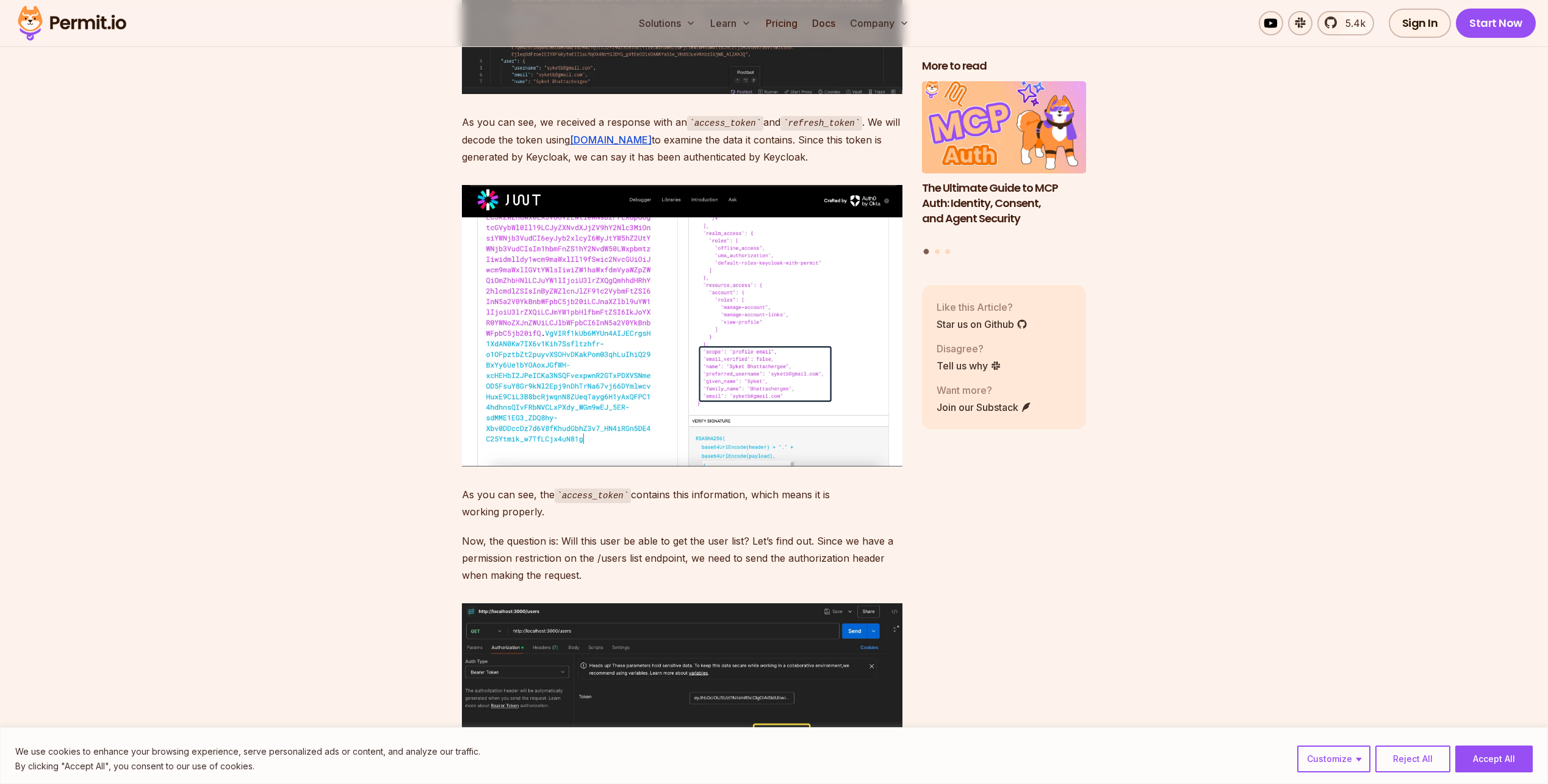
drag, startPoint x: 665, startPoint y: 294, endPoint x: 638, endPoint y: 406, distance: 115.2
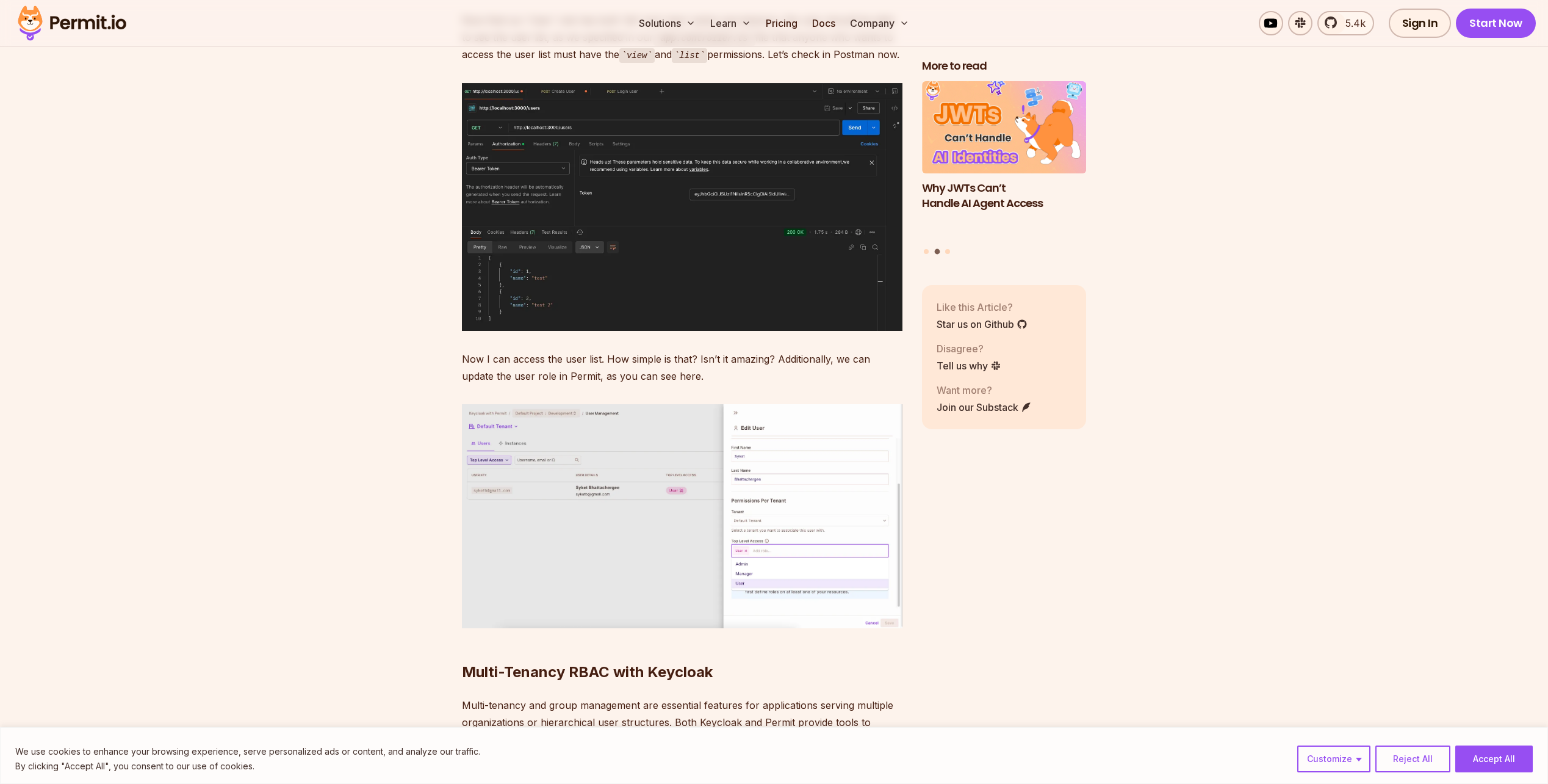
scroll to position [17698, 0]
